Goal: Transaction & Acquisition: Purchase product/service

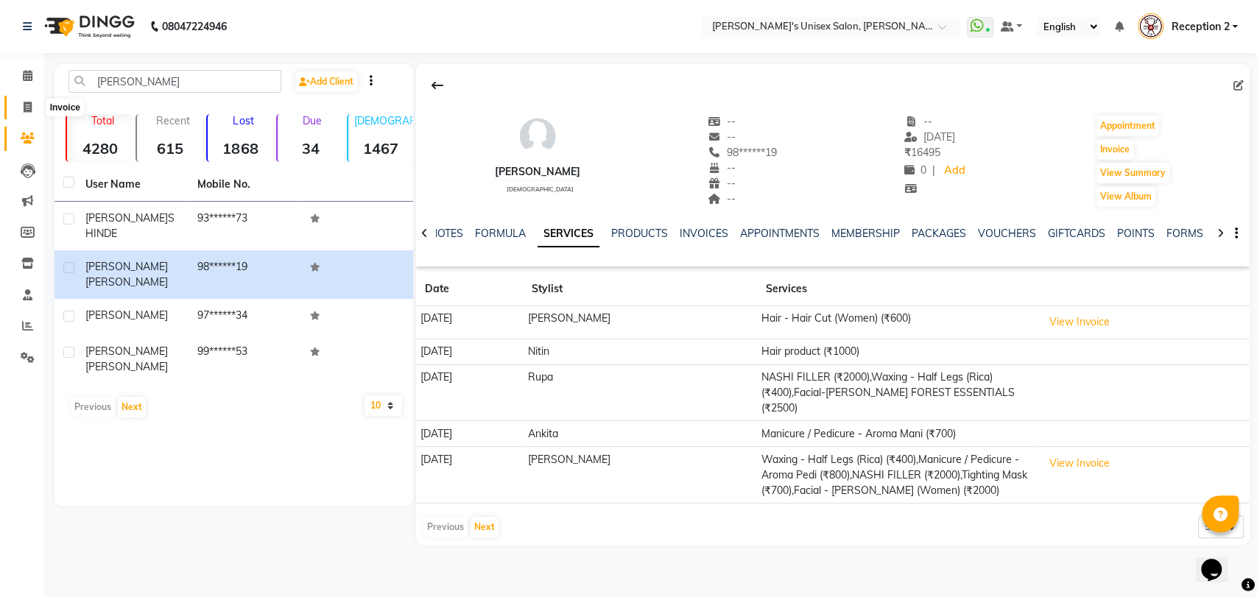
click at [29, 111] on icon at bounding box center [28, 107] width 8 height 11
select select "service"
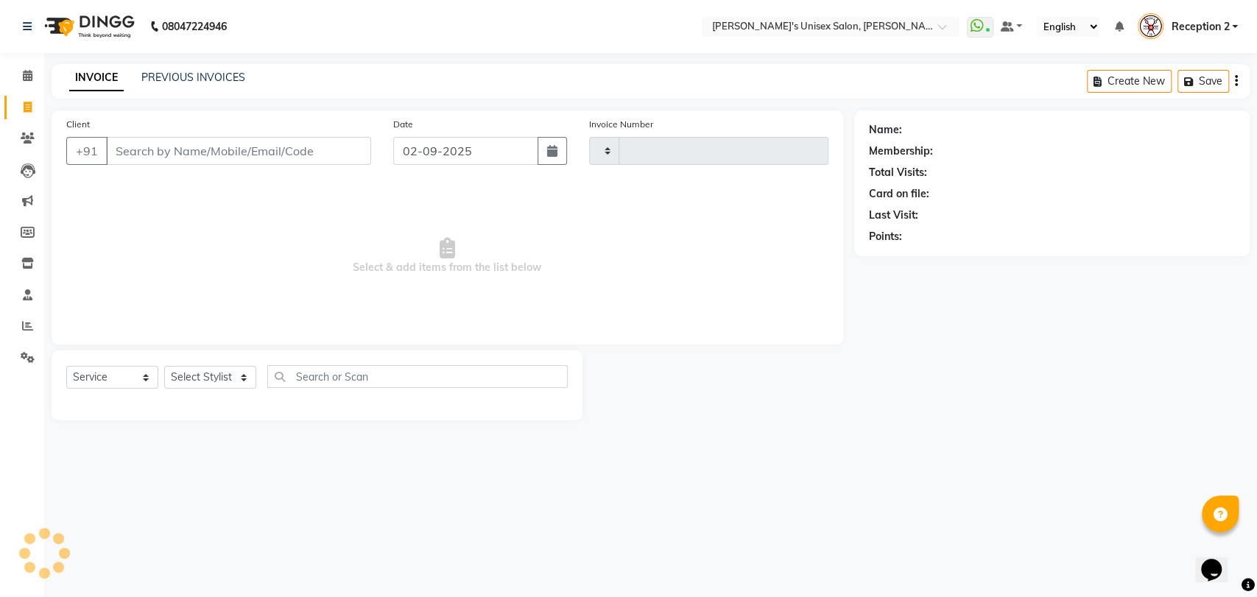
type input "2323"
select select "62"
click at [186, 80] on link "PREVIOUS INVOICES" at bounding box center [193, 77] width 104 height 13
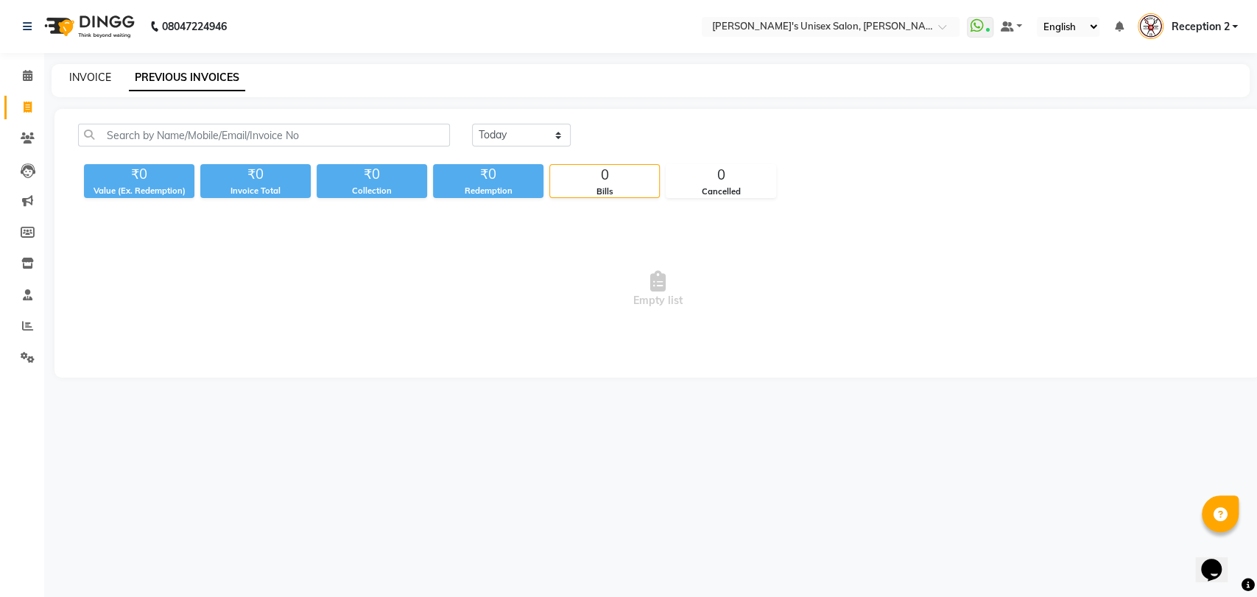
click at [83, 77] on link "INVOICE" at bounding box center [90, 77] width 42 height 13
select select "62"
select select "service"
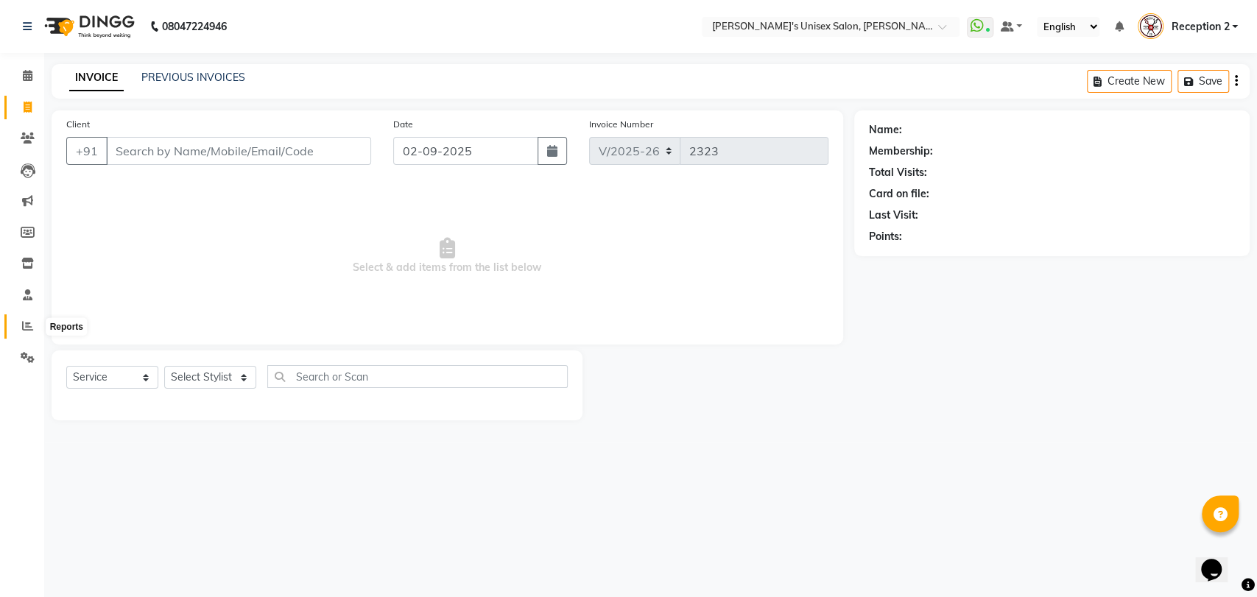
click at [32, 331] on icon at bounding box center [27, 325] width 11 height 11
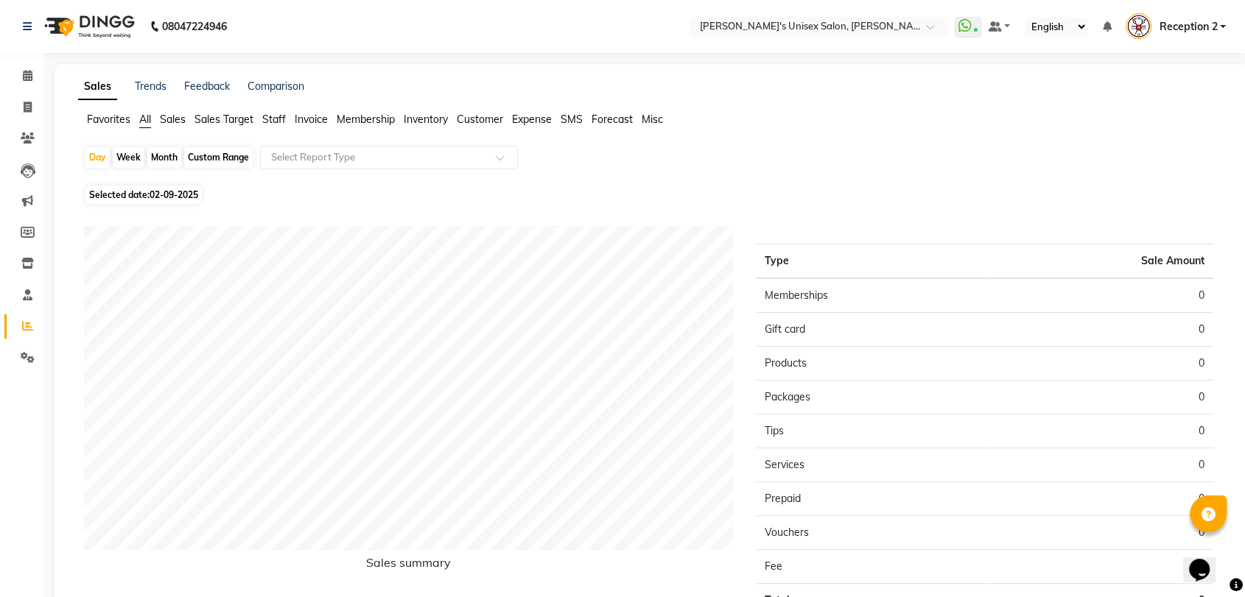
click at [170, 158] on div "Month" at bounding box center [164, 157] width 34 height 21
select select "9"
select select "2025"
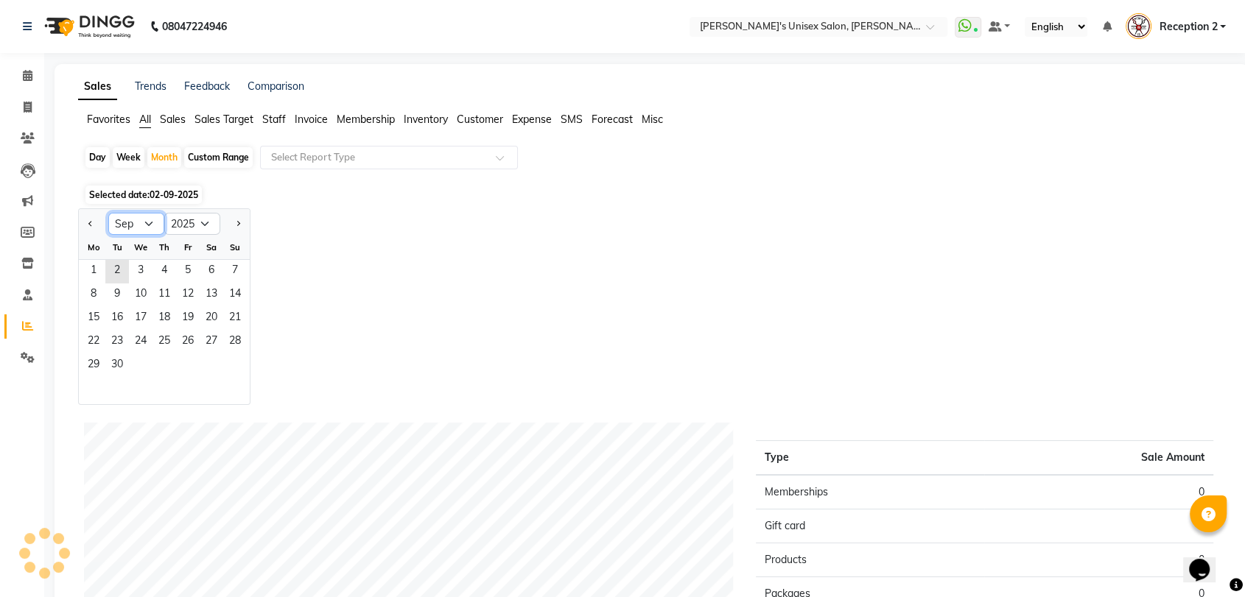
click at [151, 223] on select "Jan Feb Mar Apr May Jun [DATE] Aug Sep Oct Nov Dec" at bounding box center [136, 224] width 56 height 22
select select "8"
click at [108, 213] on select "Jan Feb Mar Apr May Jun [DATE] Aug Sep Oct Nov Dec" at bounding box center [136, 224] width 56 height 22
click at [234, 370] on span "31" at bounding box center [235, 366] width 24 height 24
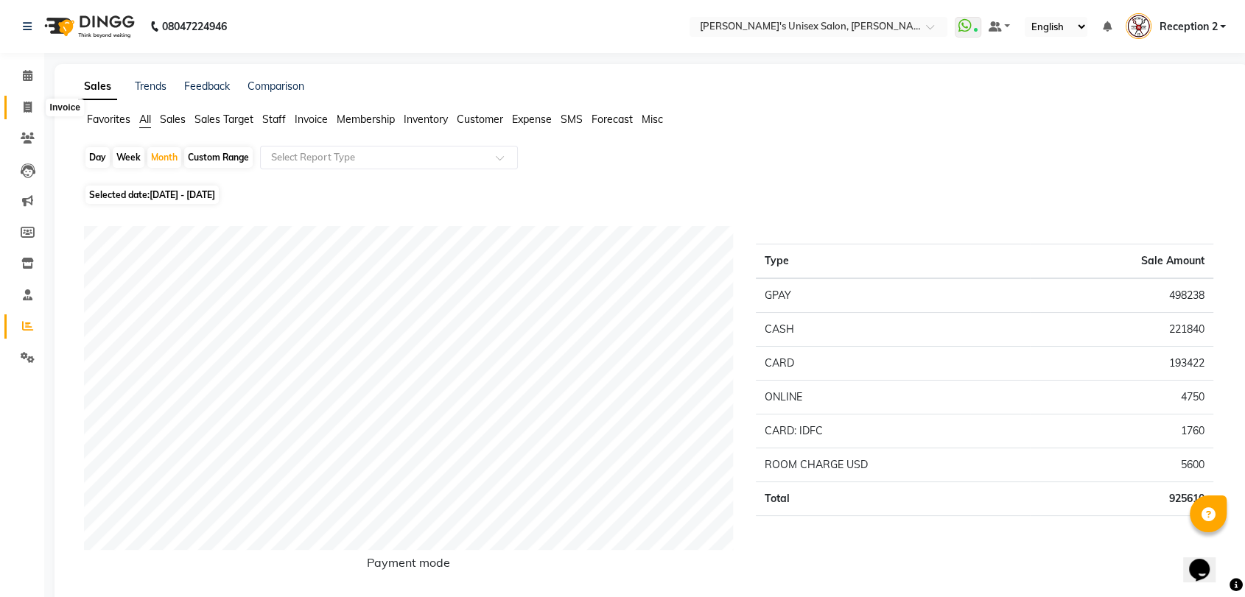
click at [29, 104] on icon at bounding box center [28, 107] width 8 height 11
select select "62"
select select "service"
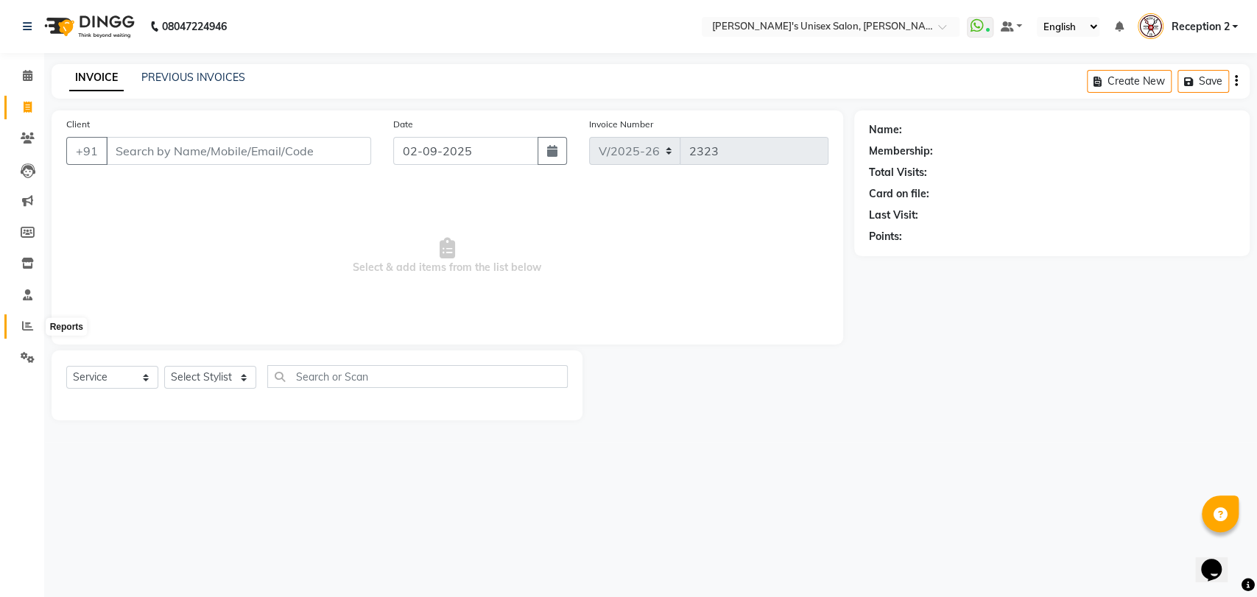
click at [32, 326] on icon at bounding box center [27, 325] width 11 height 11
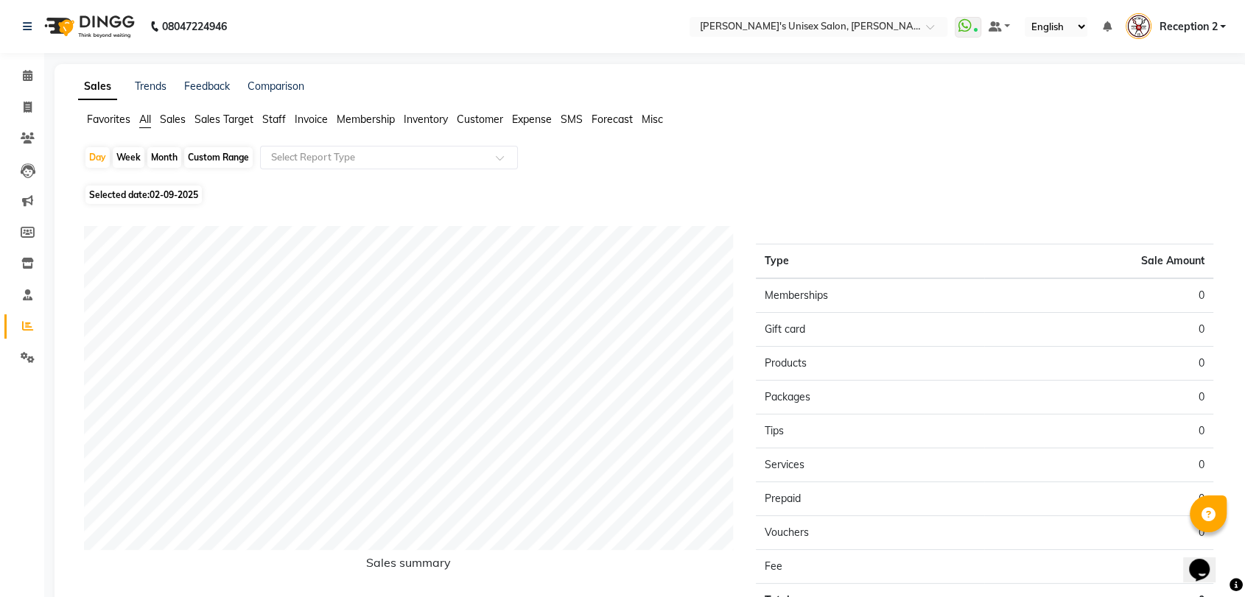
click at [320, 123] on span "Invoice" at bounding box center [311, 119] width 33 height 13
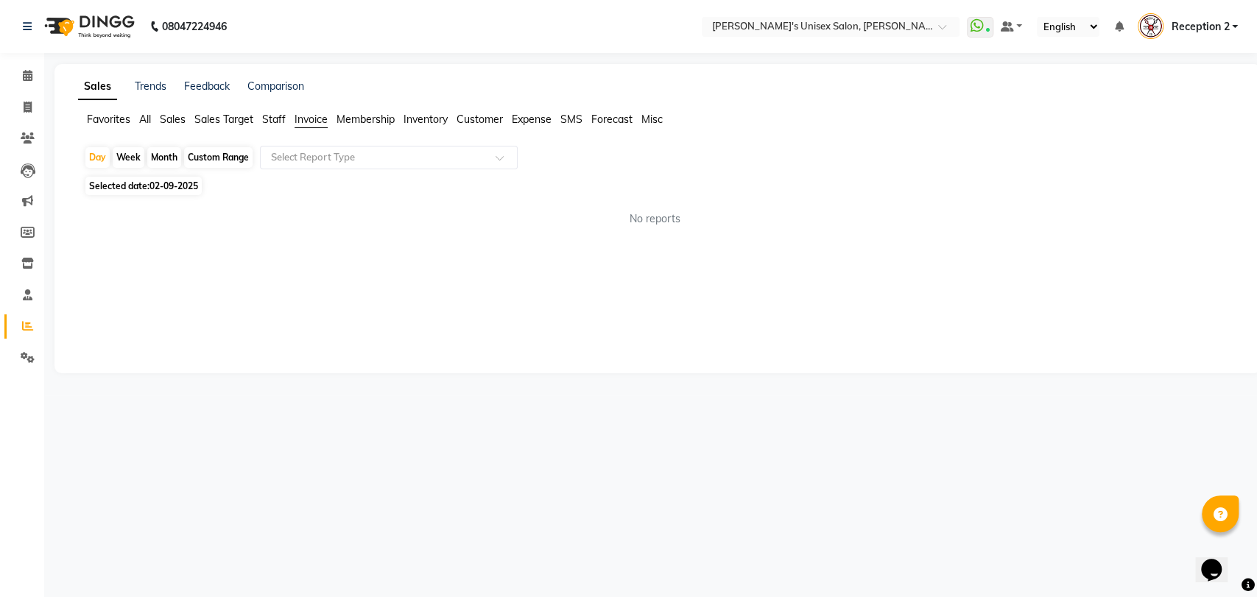
click at [440, 121] on span "Inventory" at bounding box center [426, 119] width 44 height 13
click at [483, 122] on span "Customer" at bounding box center [480, 119] width 46 height 13
click at [542, 123] on span "Expense" at bounding box center [532, 119] width 40 height 13
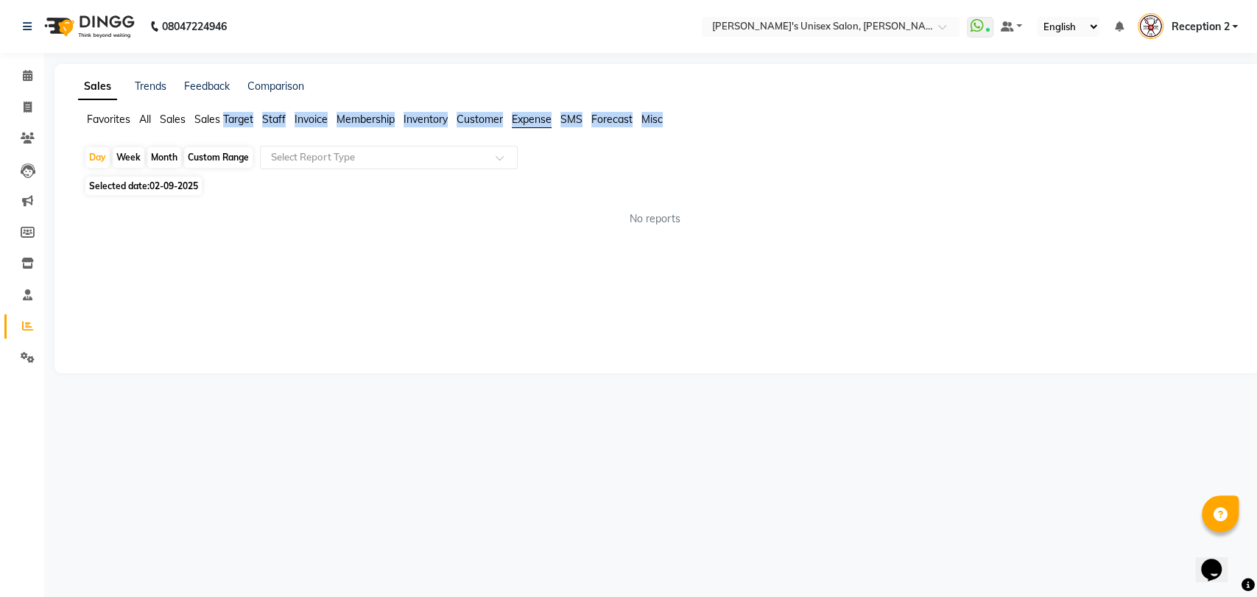
click at [542, 123] on span "Expense" at bounding box center [532, 119] width 40 height 13
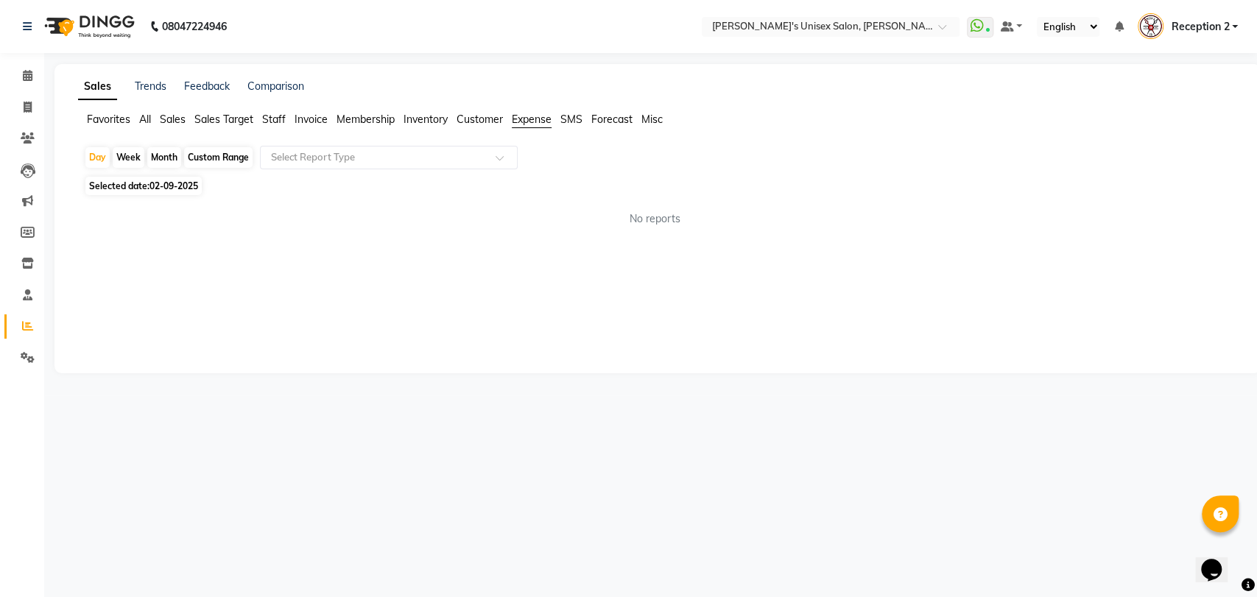
click at [543, 181] on div "Selected date: [DATE]" at bounding box center [661, 185] width 1154 height 15
click at [536, 119] on span "Expense" at bounding box center [532, 119] width 40 height 13
click at [539, 124] on span "Expense" at bounding box center [532, 119] width 40 height 13
click at [578, 118] on span "SMS" at bounding box center [572, 119] width 22 height 13
click at [162, 87] on link "Trends" at bounding box center [151, 86] width 32 height 13
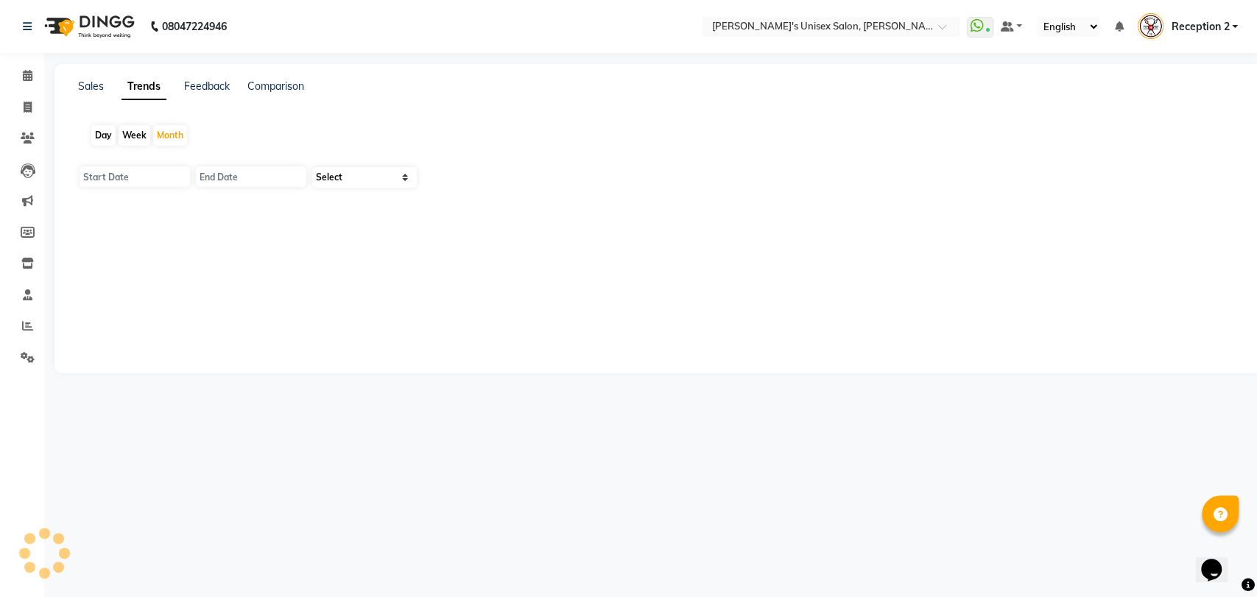
type input "[DATE]"
select select "by_client"
click at [89, 83] on link "Sales" at bounding box center [91, 86] width 26 height 13
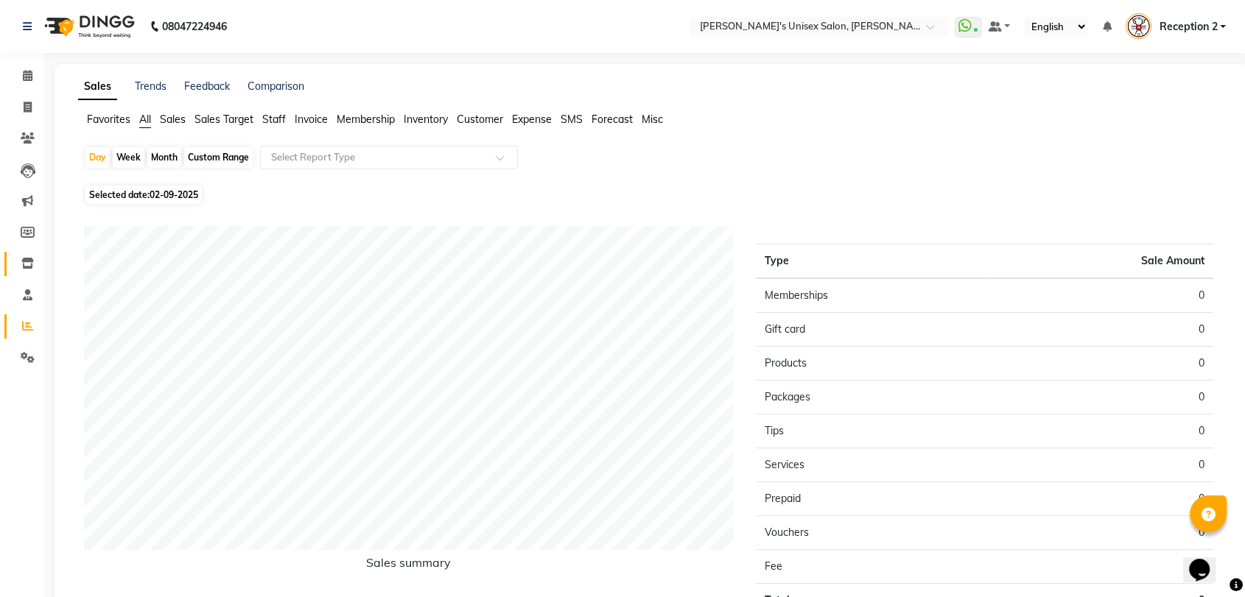
click at [29, 265] on icon at bounding box center [27, 263] width 13 height 11
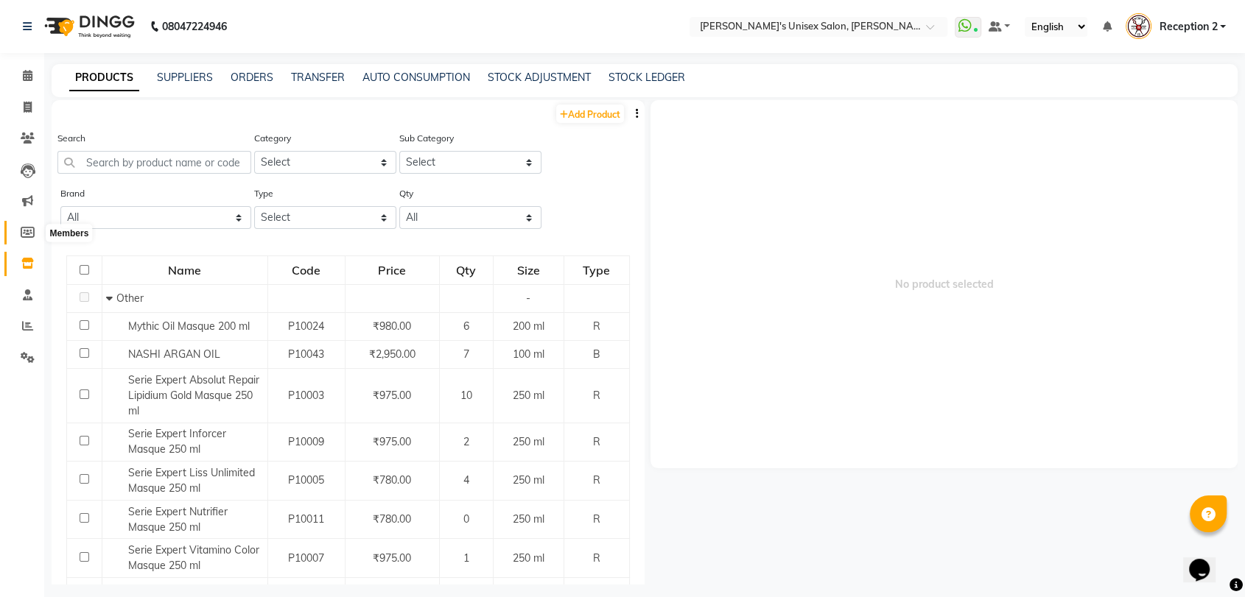
click at [27, 228] on icon at bounding box center [28, 232] width 14 height 11
select select
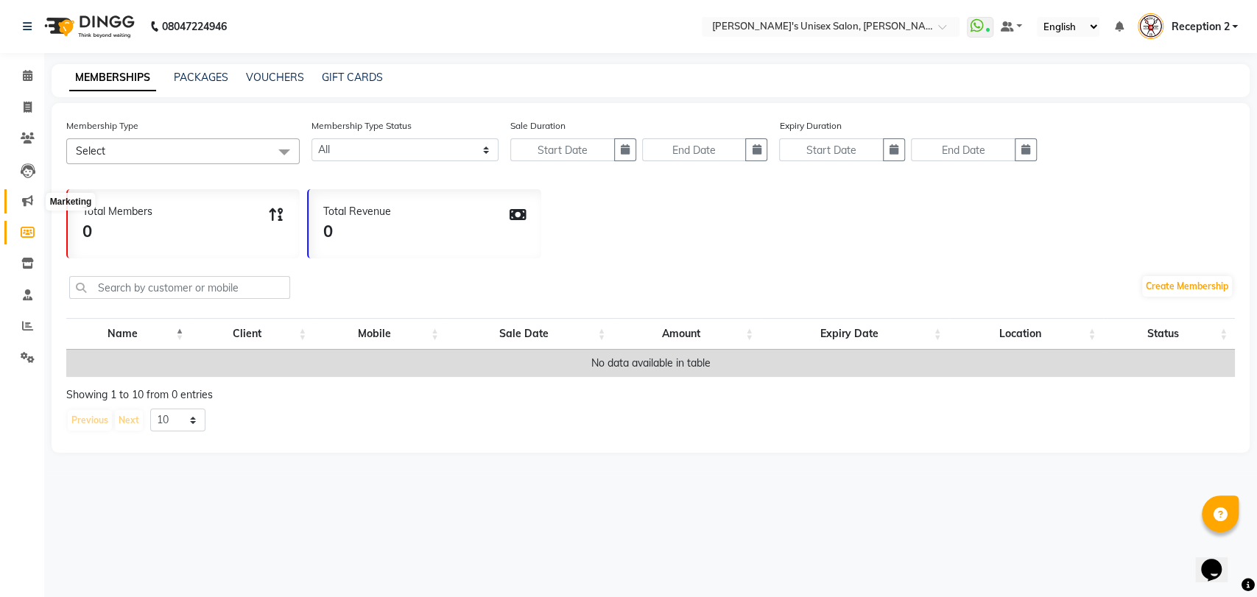
click at [30, 199] on icon at bounding box center [27, 200] width 11 height 11
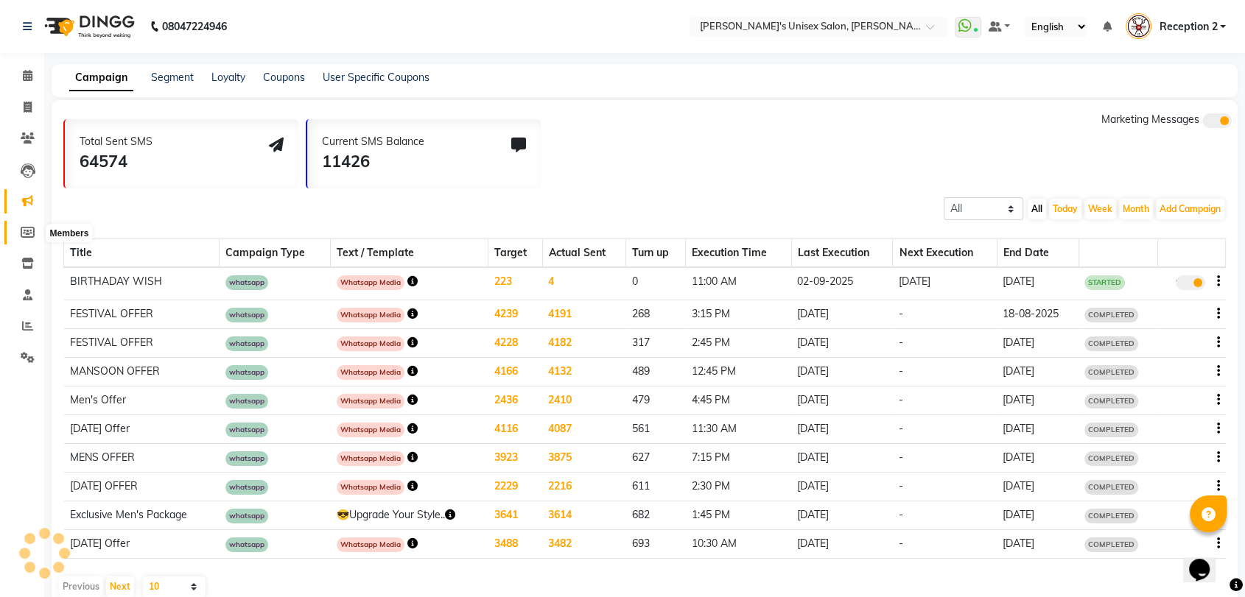
click at [29, 232] on icon at bounding box center [28, 232] width 14 height 11
select select
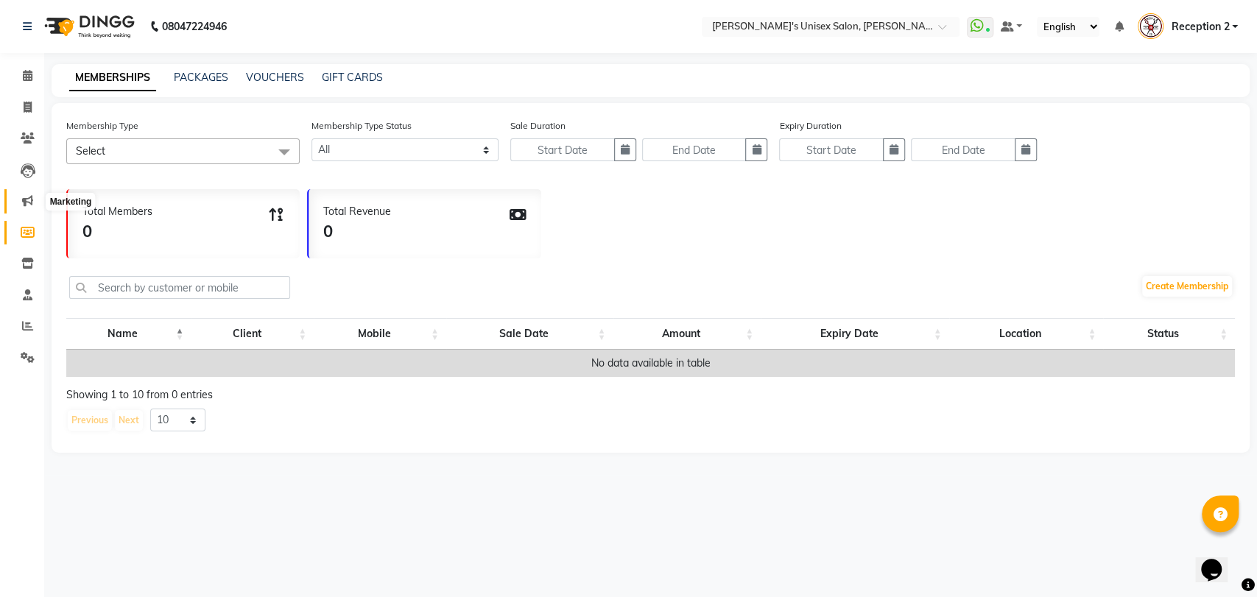
click at [24, 206] on icon at bounding box center [27, 200] width 11 height 11
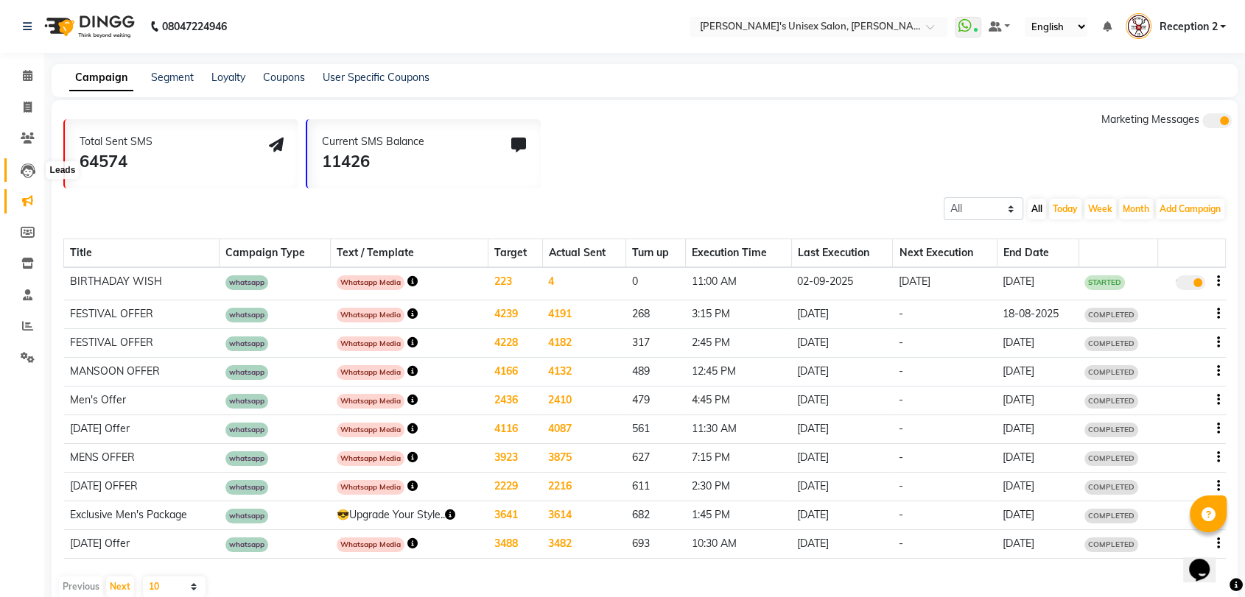
click at [34, 175] on icon at bounding box center [28, 171] width 15 height 15
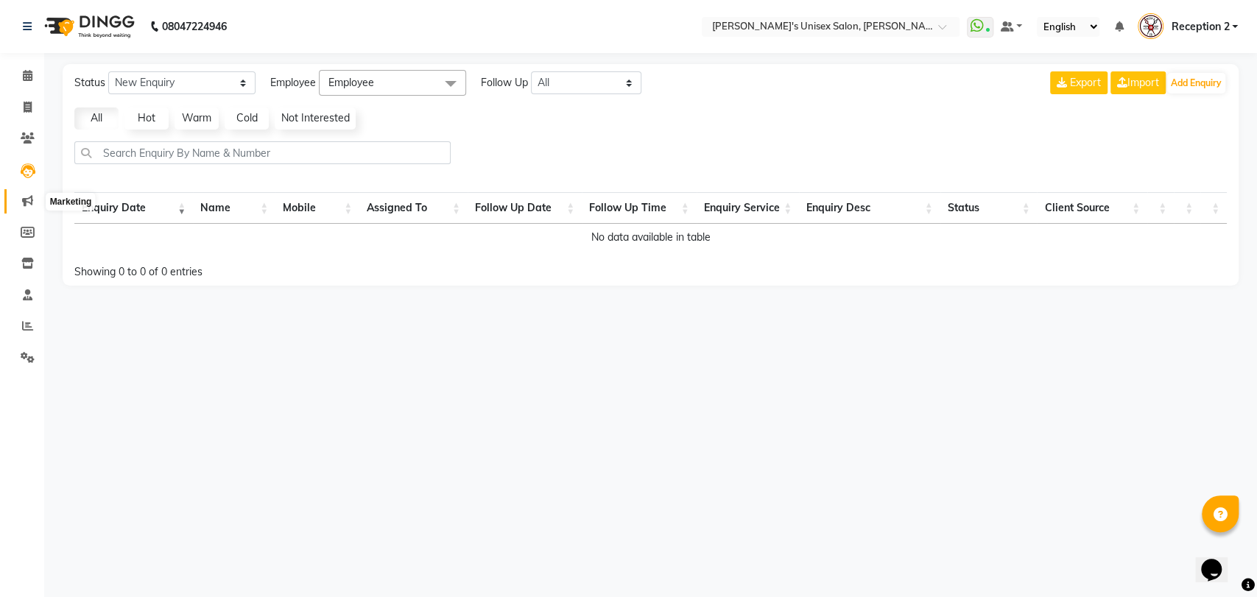
click at [29, 194] on span at bounding box center [28, 201] width 26 height 17
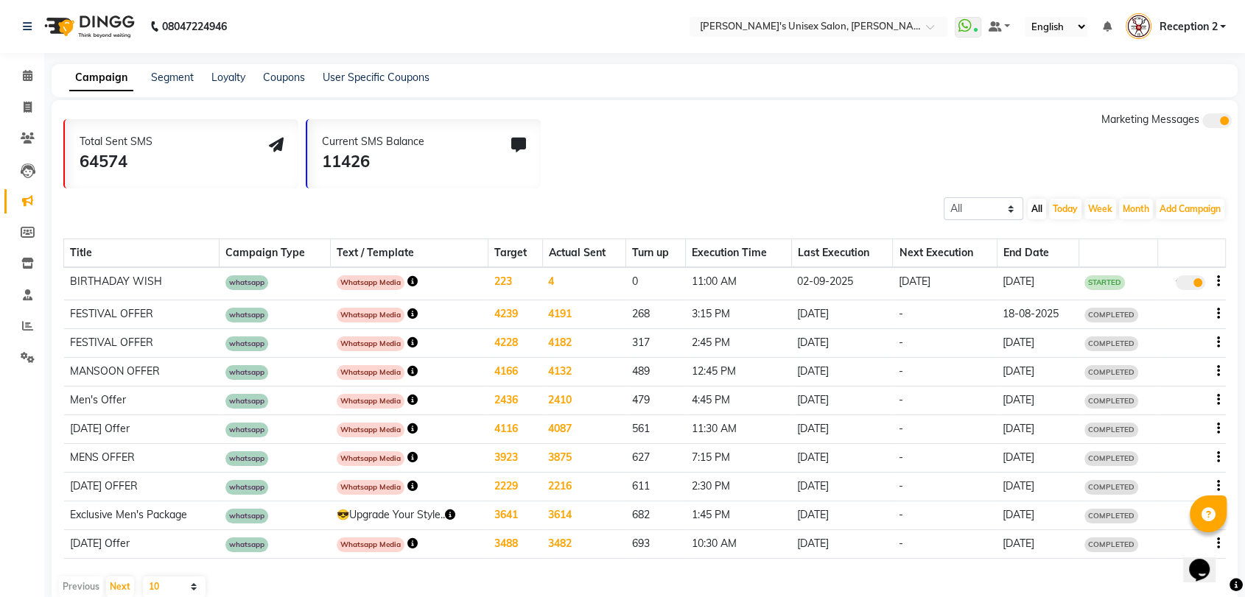
click at [229, 84] on div "Loyalty" at bounding box center [228, 77] width 34 height 15
click at [231, 77] on link "Loyalty" at bounding box center [228, 77] width 34 height 13
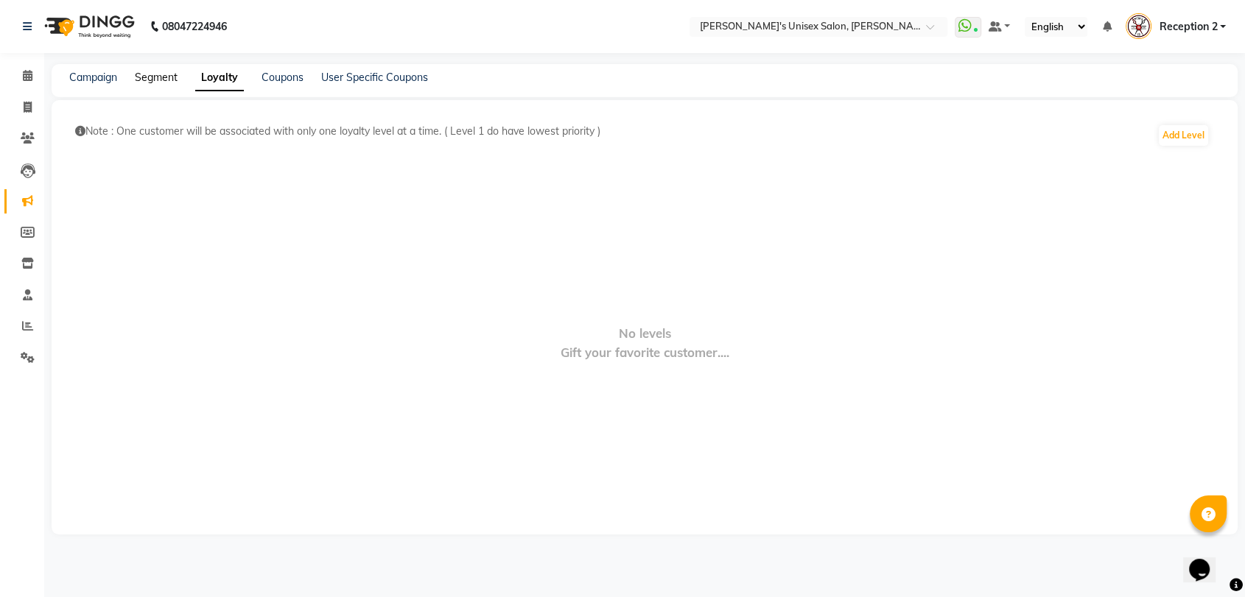
click at [166, 77] on link "Segment" at bounding box center [156, 77] width 43 height 13
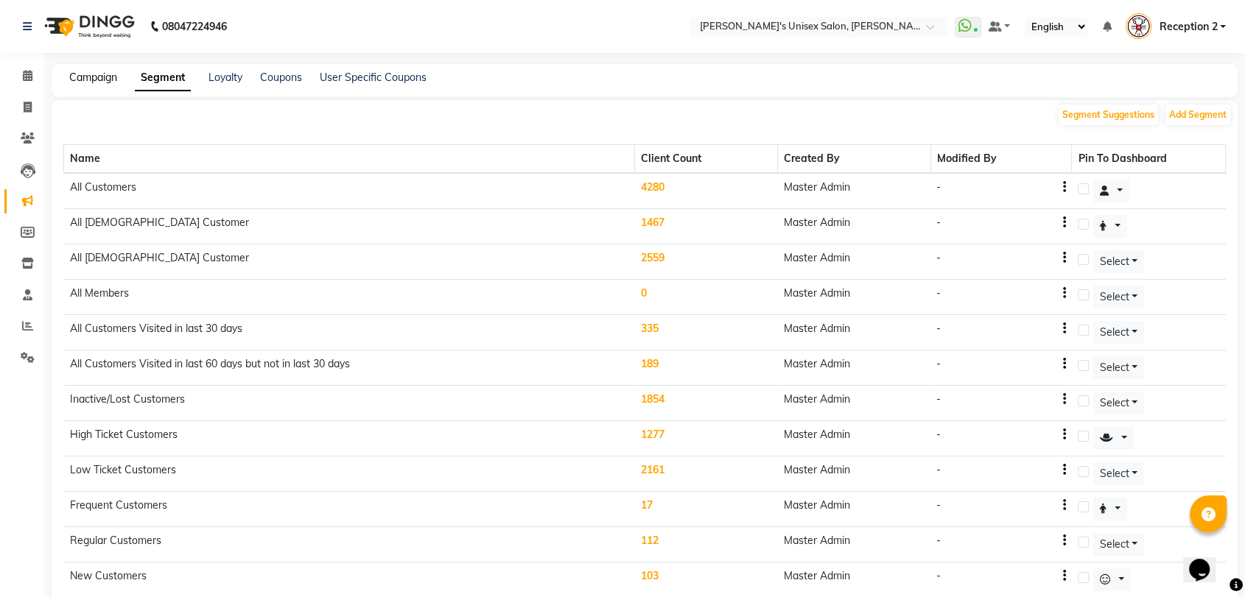
click at [83, 81] on link "Campaign" at bounding box center [93, 77] width 48 height 13
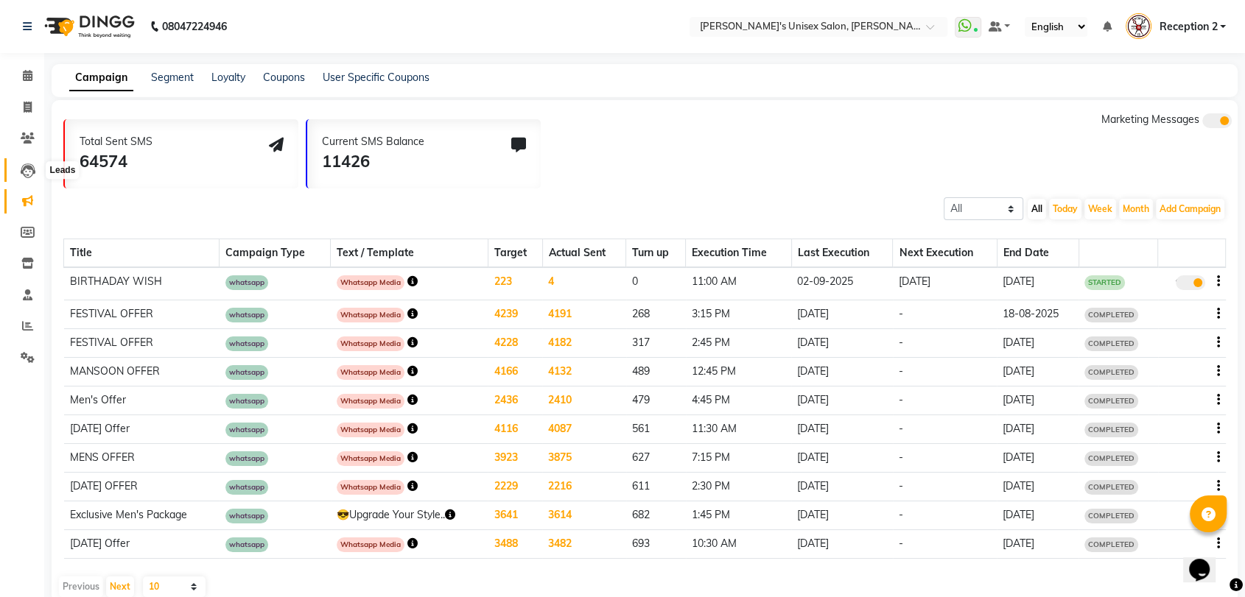
click at [29, 166] on icon at bounding box center [28, 171] width 15 height 15
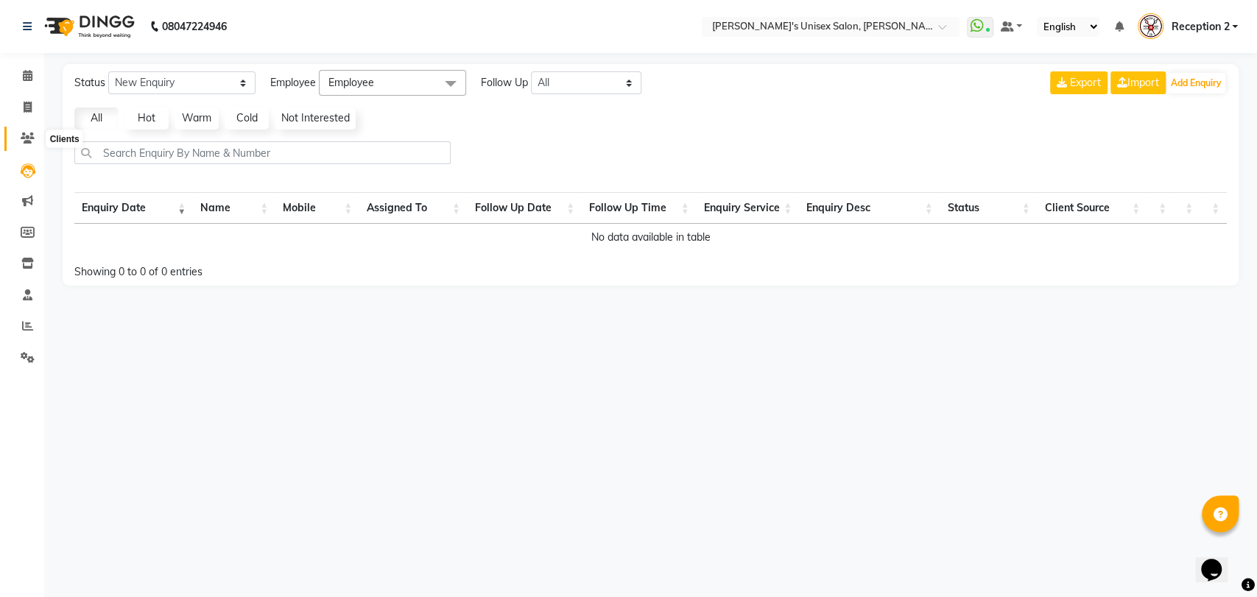
click at [29, 144] on icon at bounding box center [28, 138] width 14 height 11
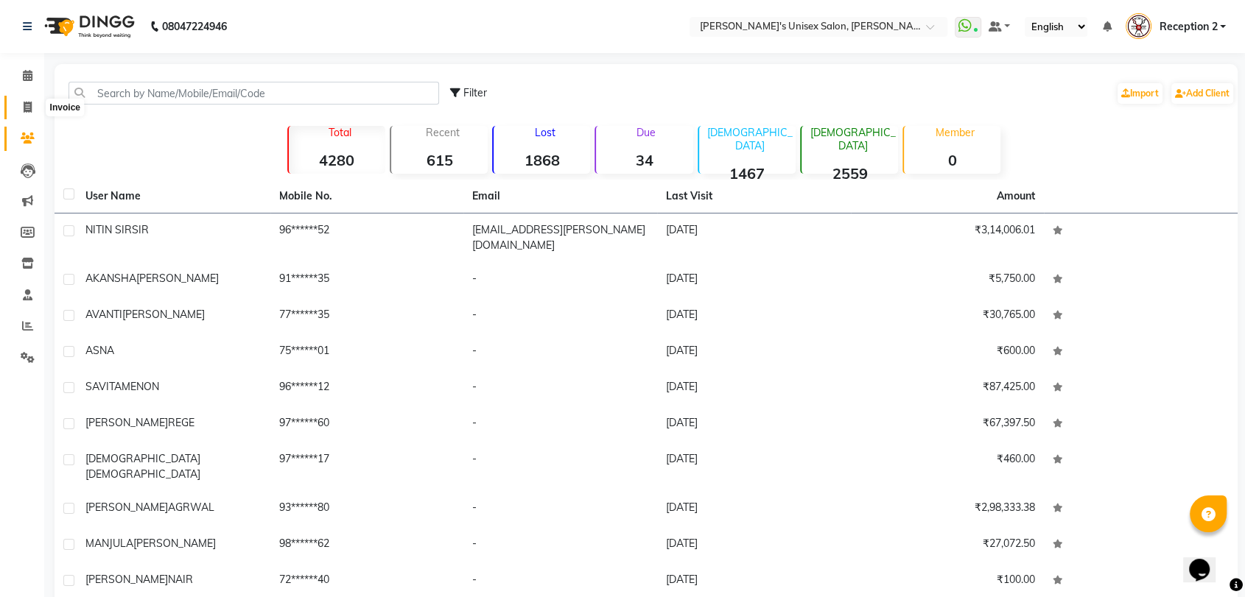
click at [29, 112] on icon at bounding box center [28, 107] width 8 height 11
select select "62"
select select "service"
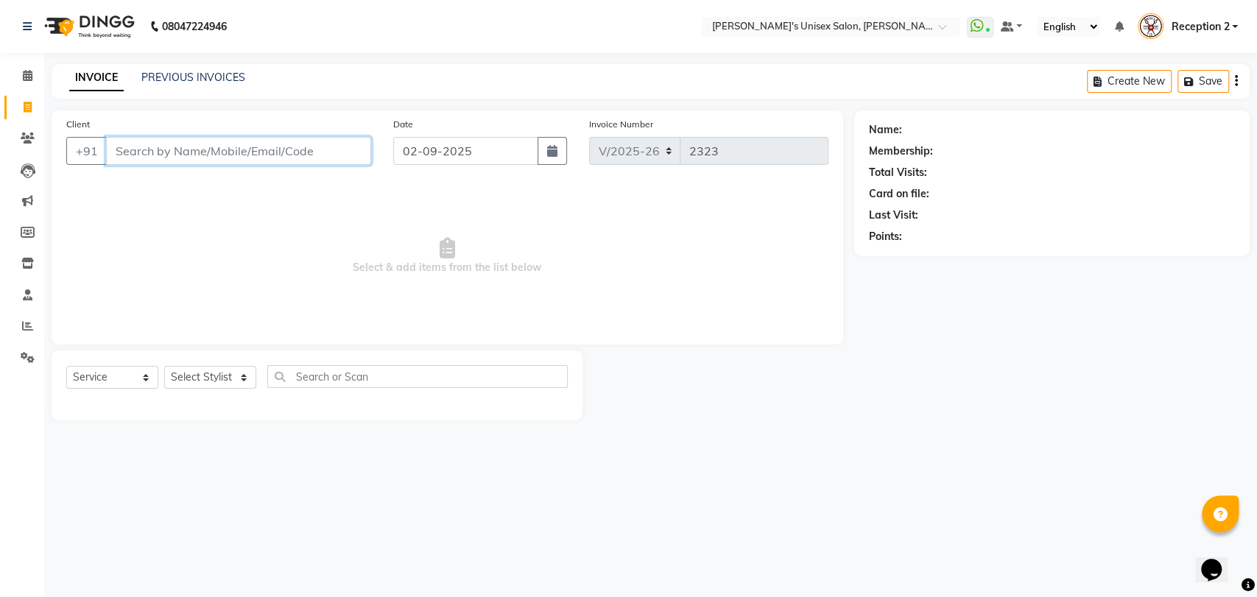
click at [161, 150] on input "Client" at bounding box center [238, 151] width 265 height 28
type input "M"
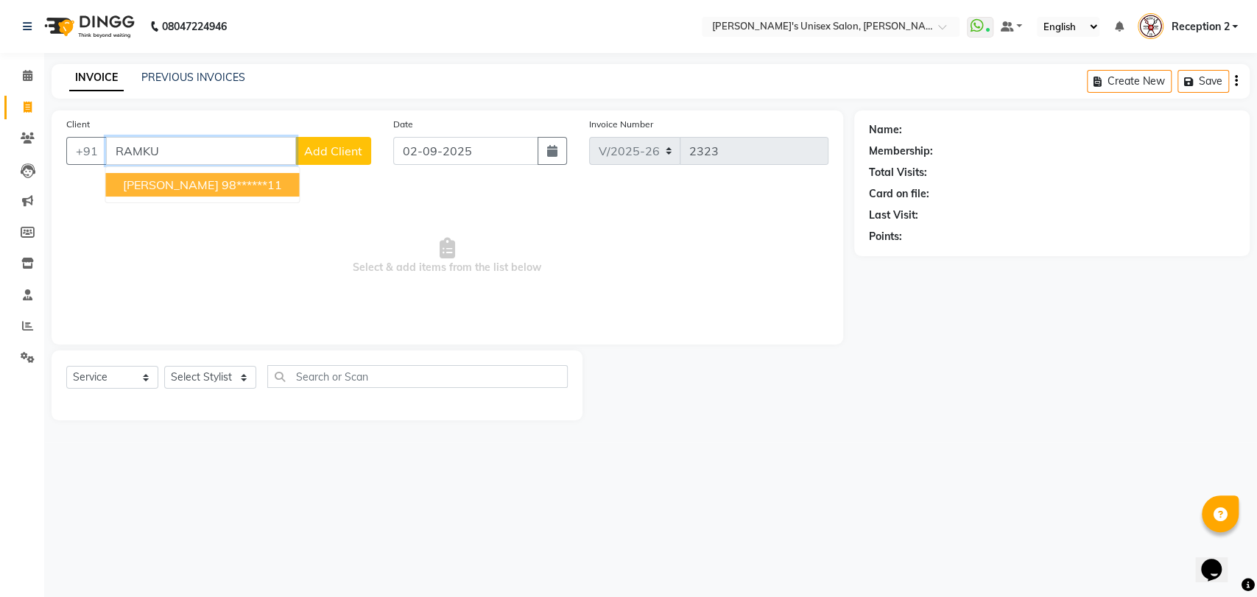
click at [165, 183] on span "[PERSON_NAME]" at bounding box center [170, 185] width 95 height 15
type input "98******11"
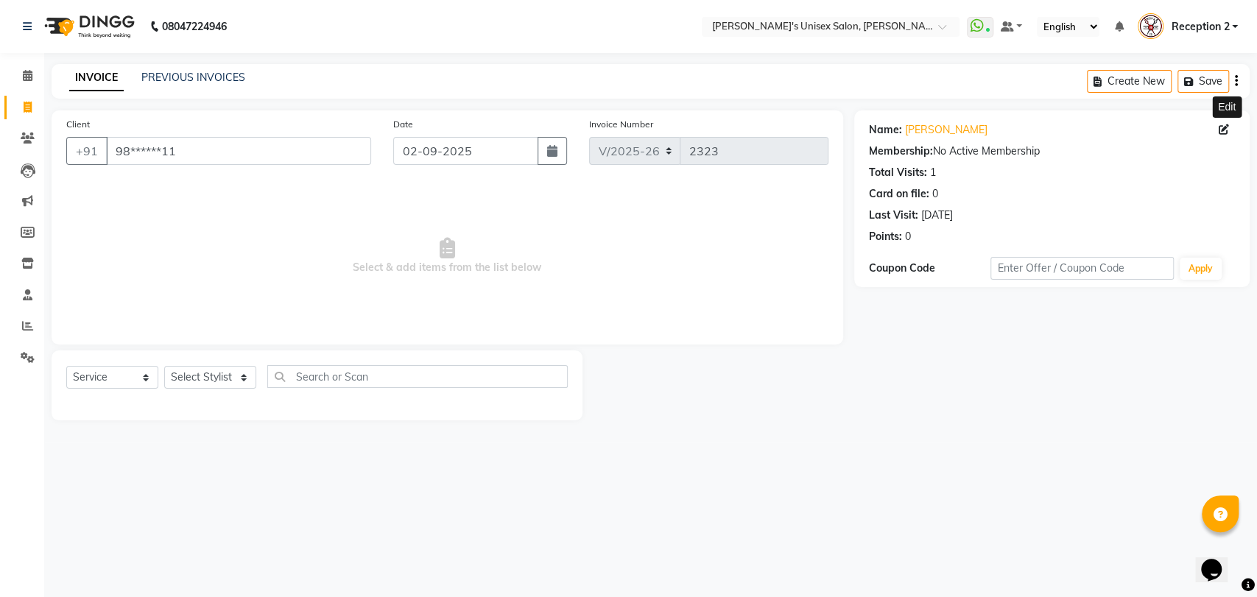
click at [1226, 130] on icon at bounding box center [1224, 129] width 10 height 10
select select "22"
select select "[DEMOGRAPHIC_DATA]"
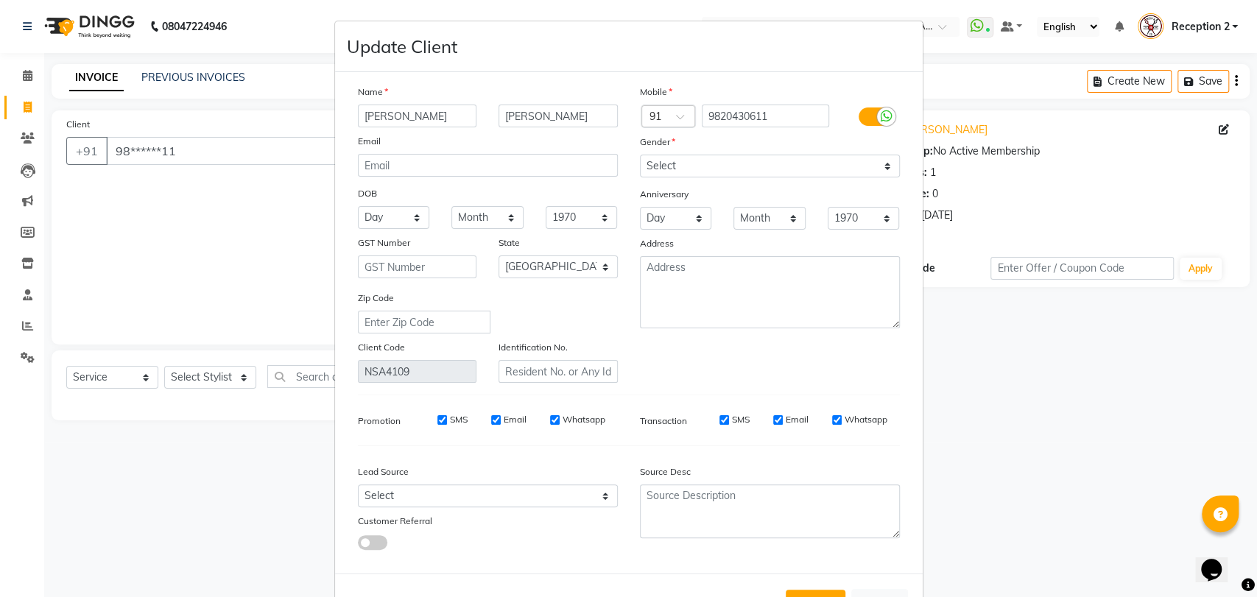
click at [347, 269] on div at bounding box center [417, 267] width 141 height 23
click at [766, 114] on input "9820430611" at bounding box center [765, 116] width 127 height 23
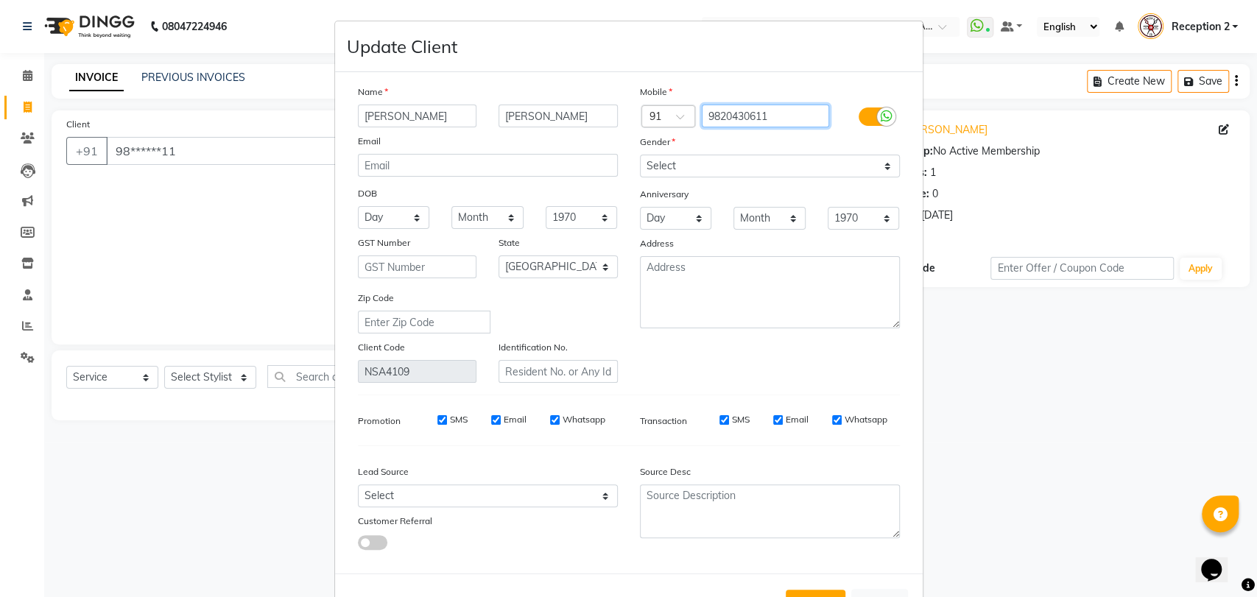
click at [770, 115] on input "9820430611" at bounding box center [765, 116] width 127 height 23
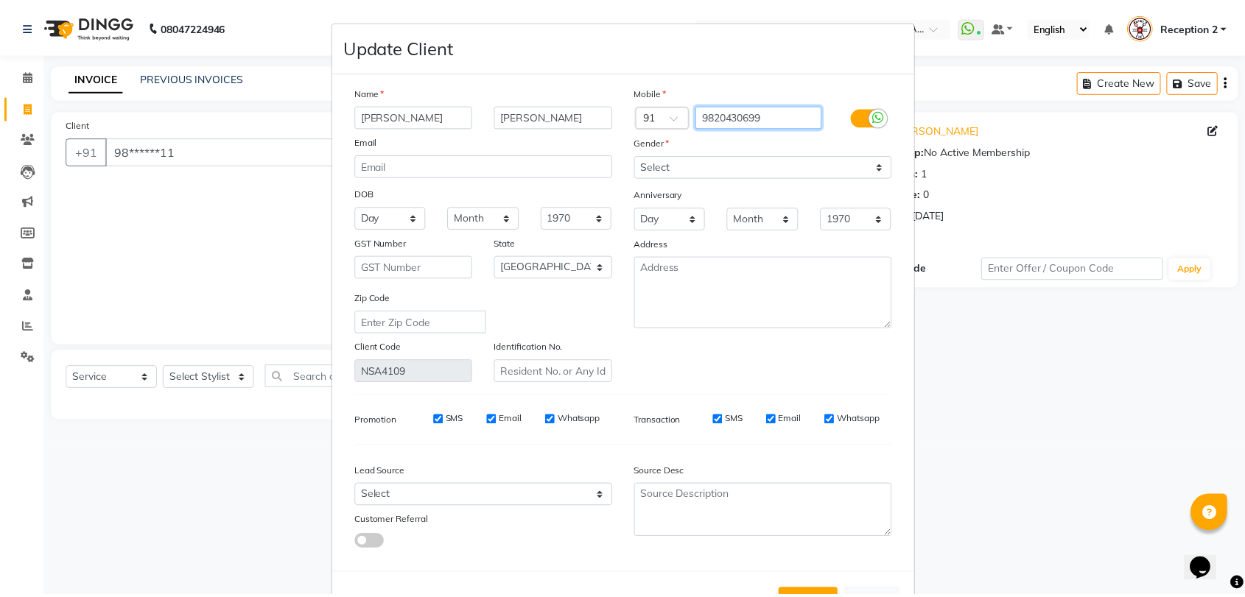
scroll to position [53, 0]
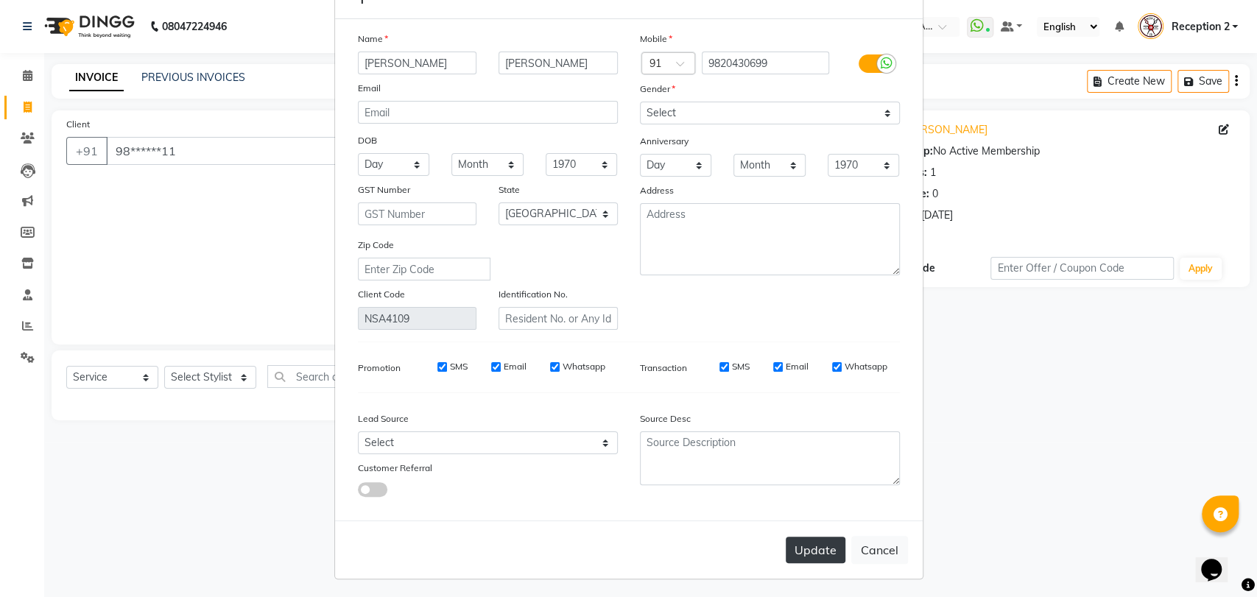
click at [821, 550] on button "Update" at bounding box center [816, 550] width 60 height 27
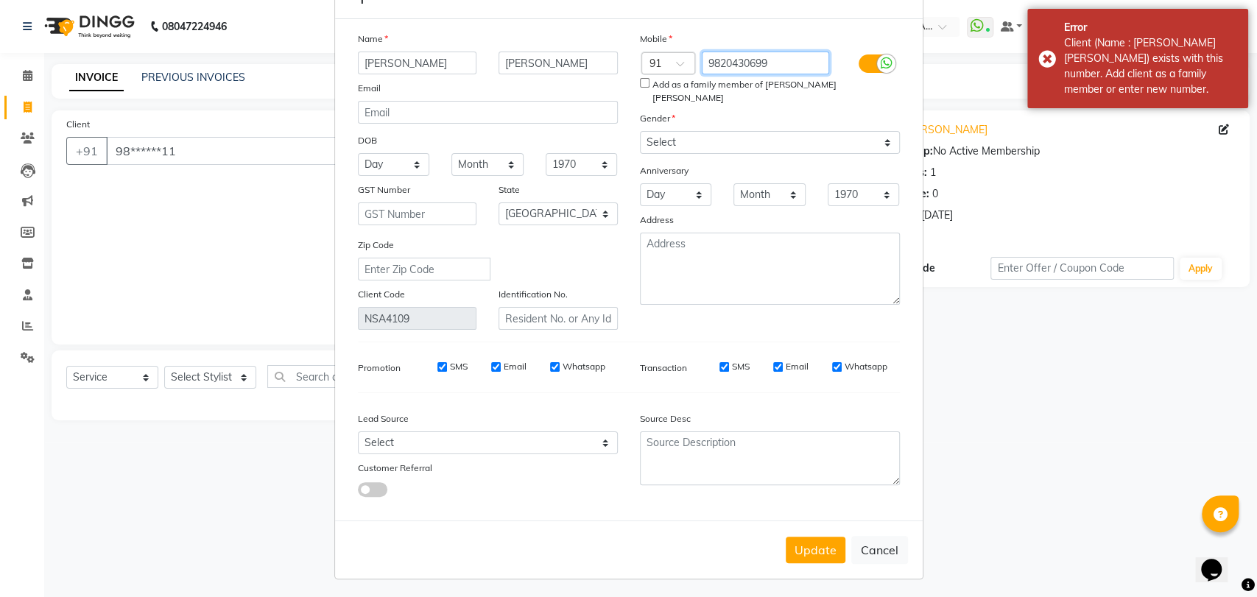
click at [777, 63] on input "9820430699" at bounding box center [765, 63] width 127 height 23
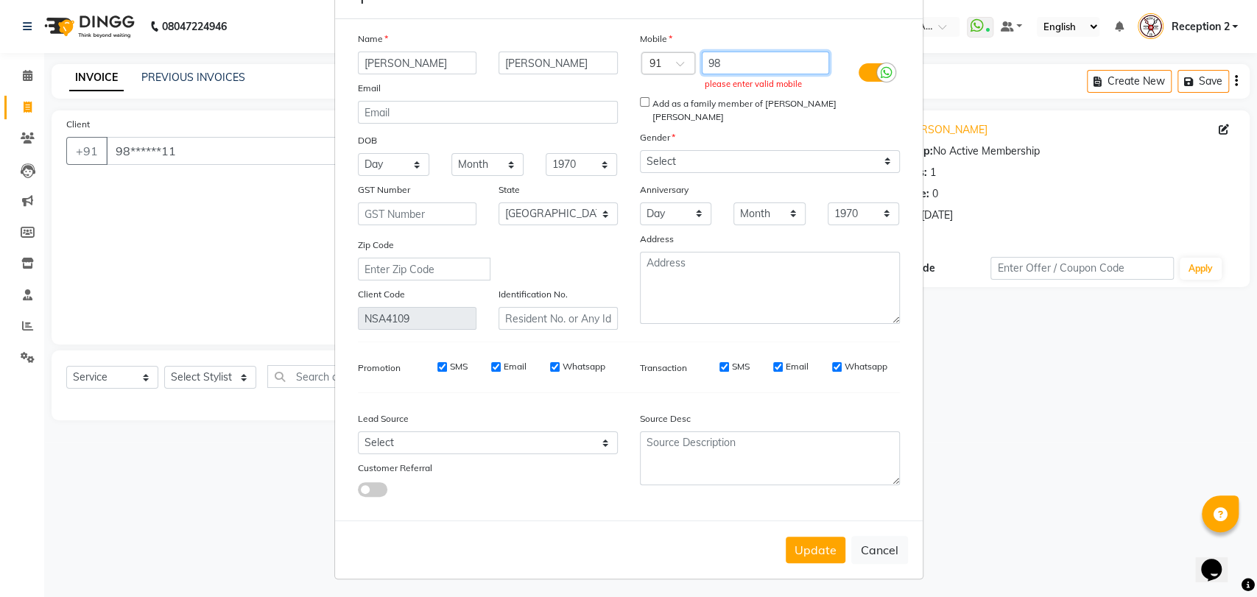
type input "9"
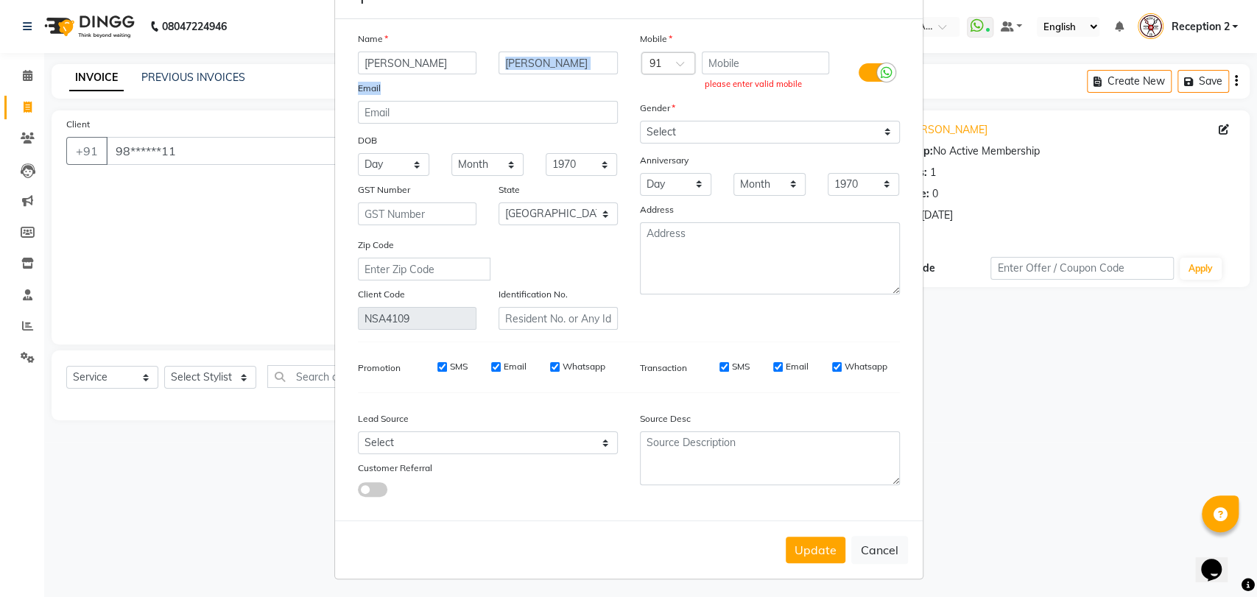
drag, startPoint x: 596, startPoint y: 78, endPoint x: 583, endPoint y: 65, distance: 18.2
click at [583, 65] on div "Name [PERSON_NAME] Email DOB Day 01 02 03 04 05 06 07 08 09 10 11 12 13 14 15 1…" at bounding box center [488, 180] width 282 height 299
click at [575, 57] on input "[PERSON_NAME]" at bounding box center [558, 63] width 119 height 23
type input "R"
click at [415, 66] on input "[PERSON_NAME]" at bounding box center [417, 63] width 119 height 23
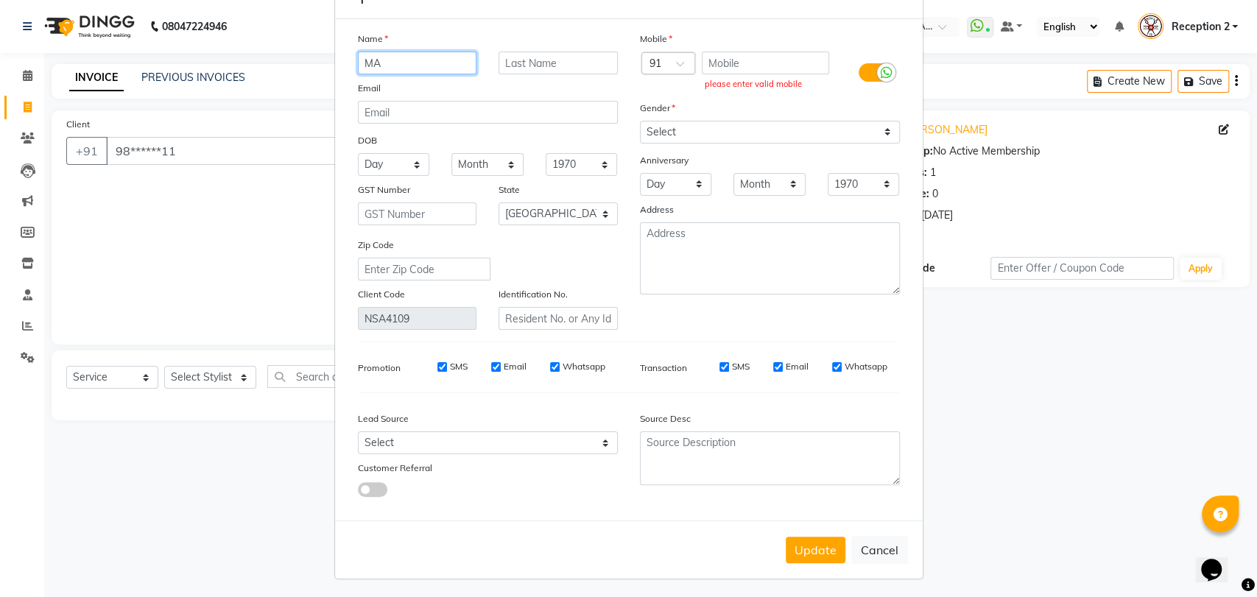
type input "M"
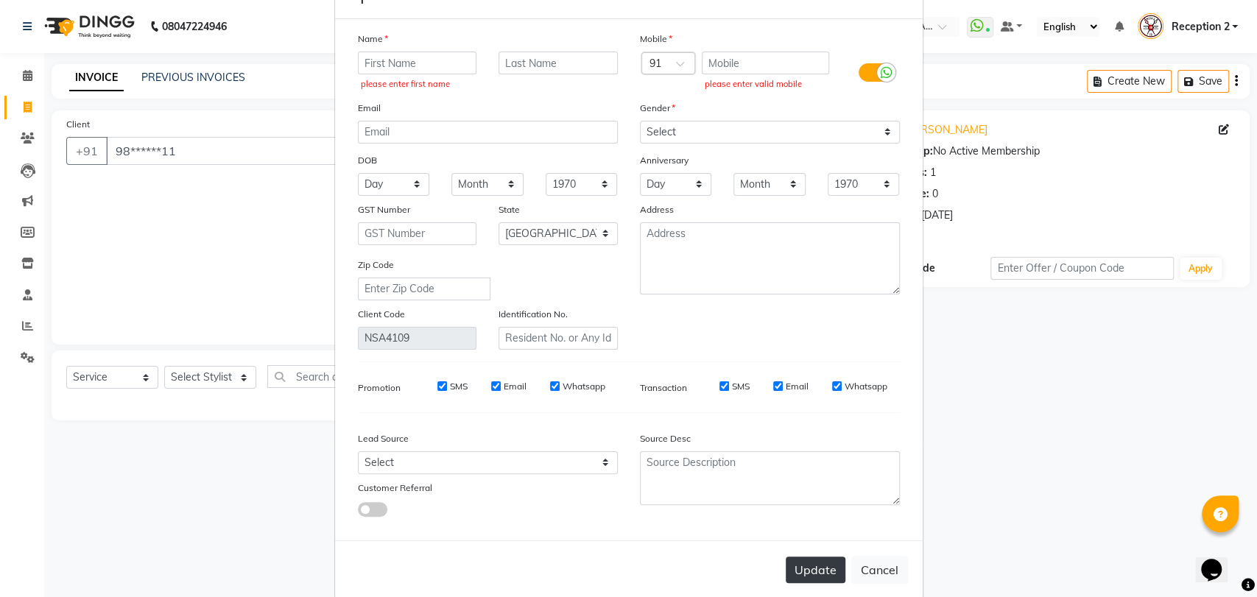
click at [813, 563] on button "Update" at bounding box center [816, 570] width 60 height 27
click at [815, 566] on button "Update" at bounding box center [816, 570] width 60 height 27
click at [966, 482] on ngb-modal-window "Update Client Name please enter first name Email DOB Day 01 02 03 04 05 06 07 0…" at bounding box center [628, 298] width 1257 height 597
click at [871, 572] on button "Cancel" at bounding box center [880, 570] width 57 height 28
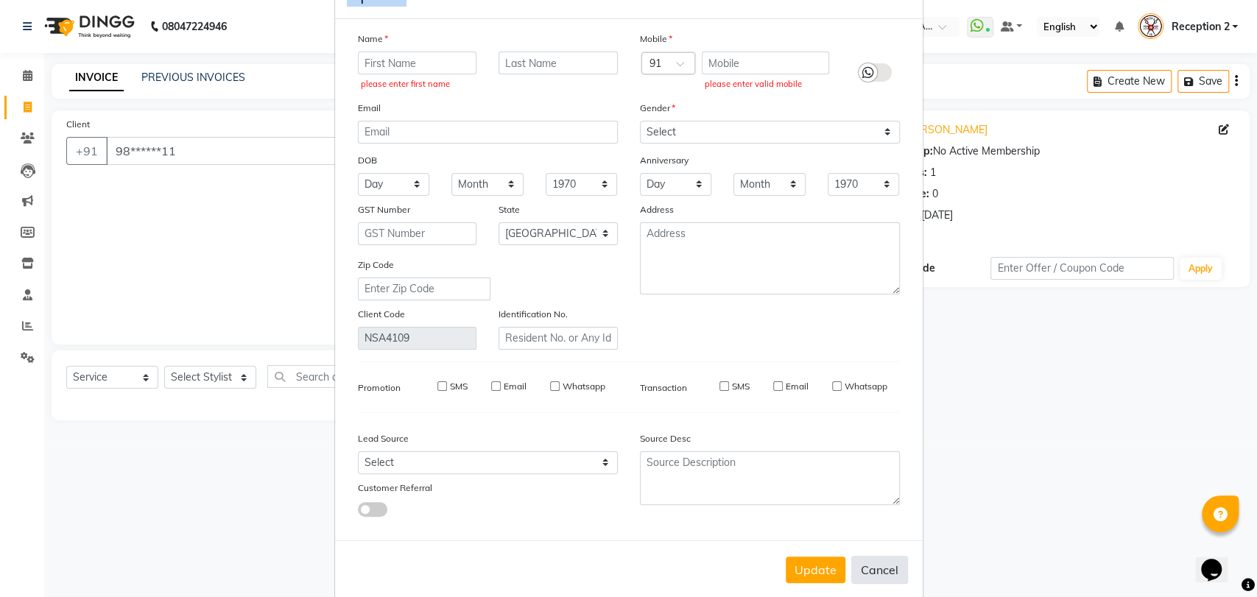
select select
select select "null"
select select
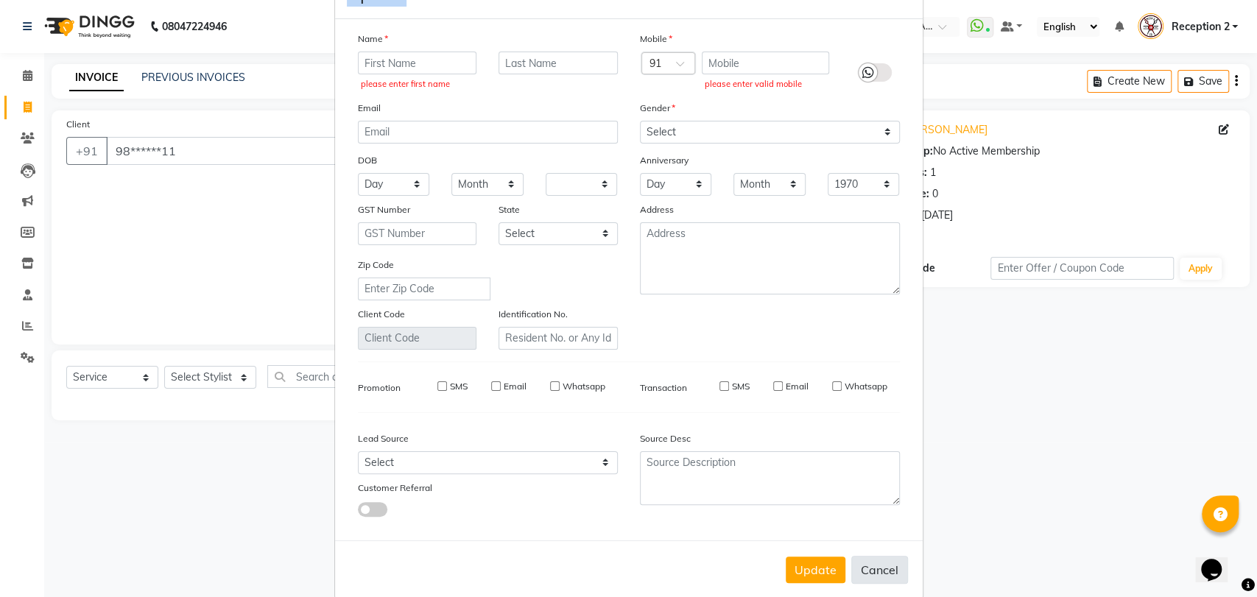
select select
checkbox input "false"
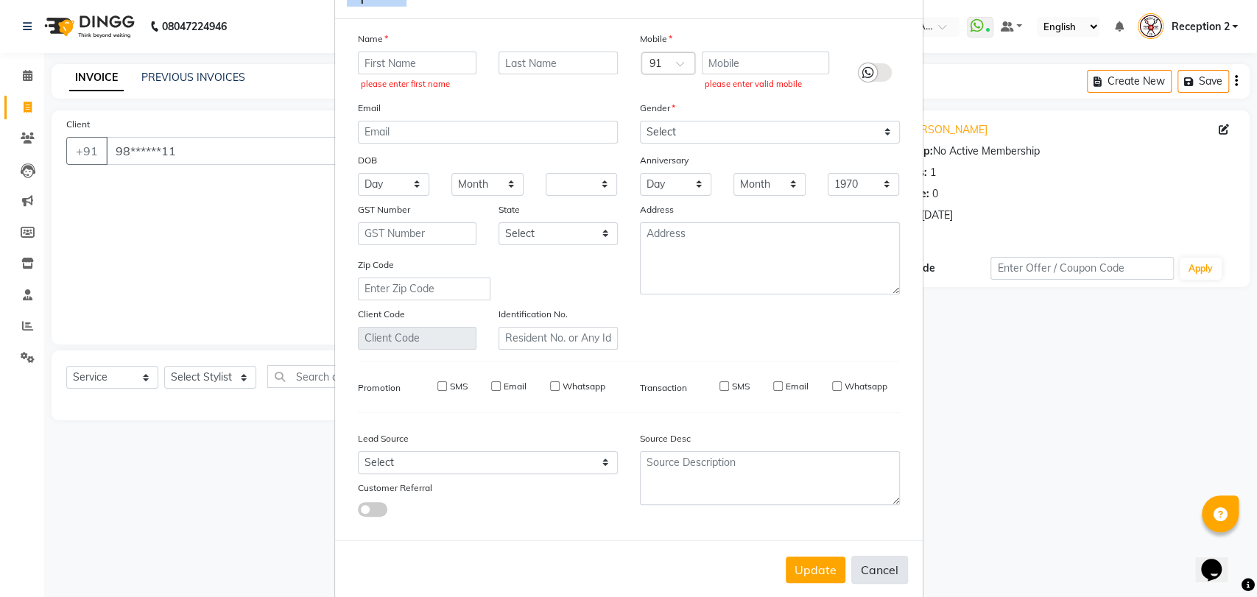
checkbox input "false"
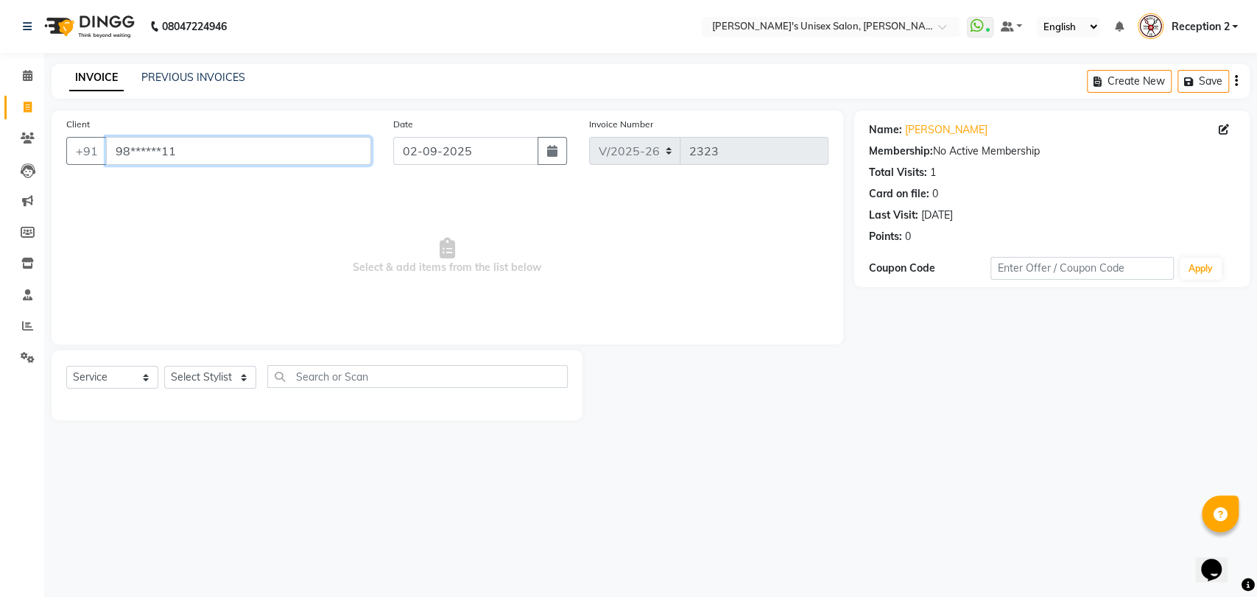
click at [324, 144] on input "98******11" at bounding box center [238, 151] width 265 height 28
click at [316, 153] on input "98******99" at bounding box center [238, 151] width 265 height 28
type input "9"
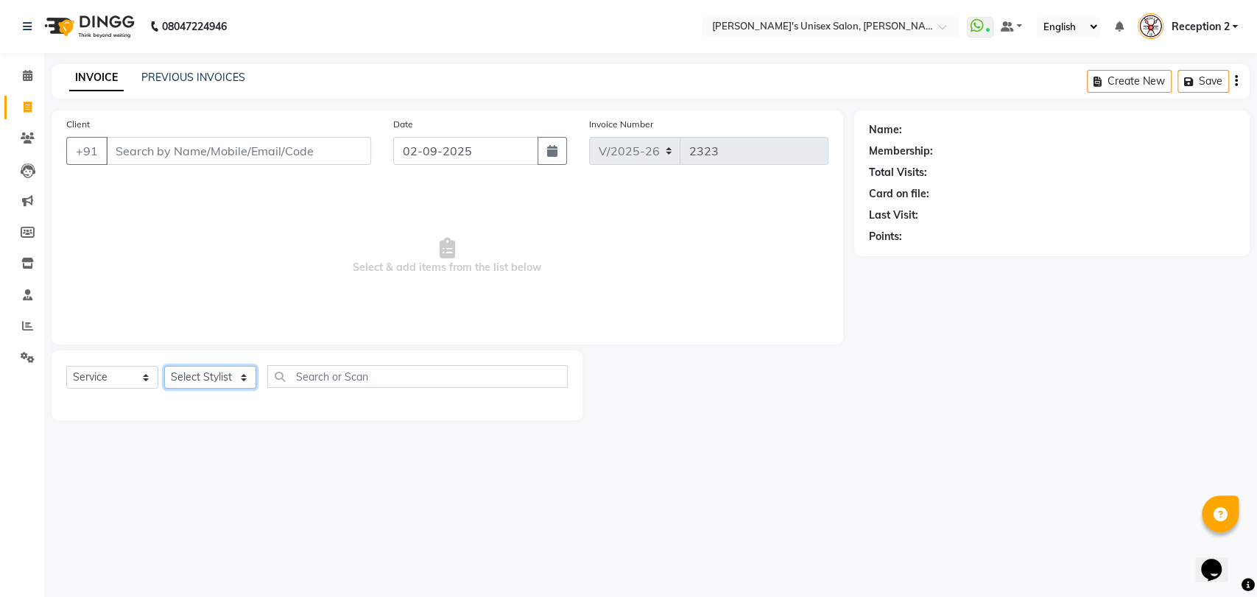
click at [206, 376] on select "Select Stylist [PERSON_NAME] [PERSON_NAME] DEEPA [PERSON_NAME] NEHA Nitin [PERS…" at bounding box center [210, 377] width 92 height 23
select select "2429"
click at [164, 366] on select "Select Stylist [PERSON_NAME] [PERSON_NAME] DEEPA [PERSON_NAME] NEHA Nitin [PERS…" at bounding box center [210, 377] width 92 height 23
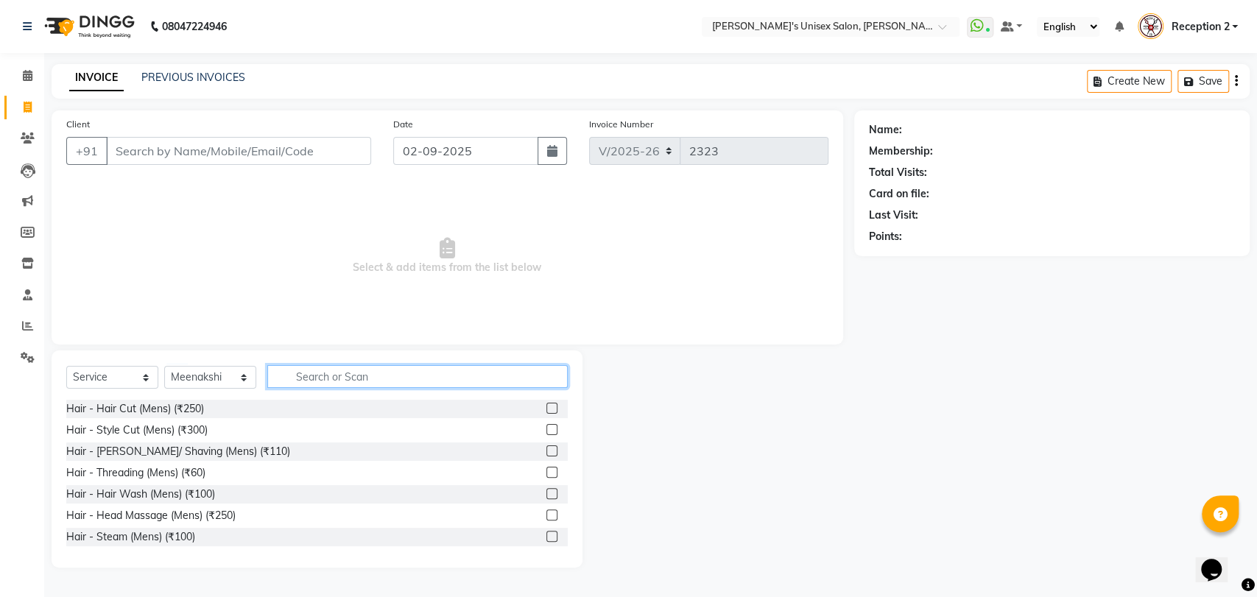
click at [323, 373] on input "text" at bounding box center [417, 376] width 301 height 23
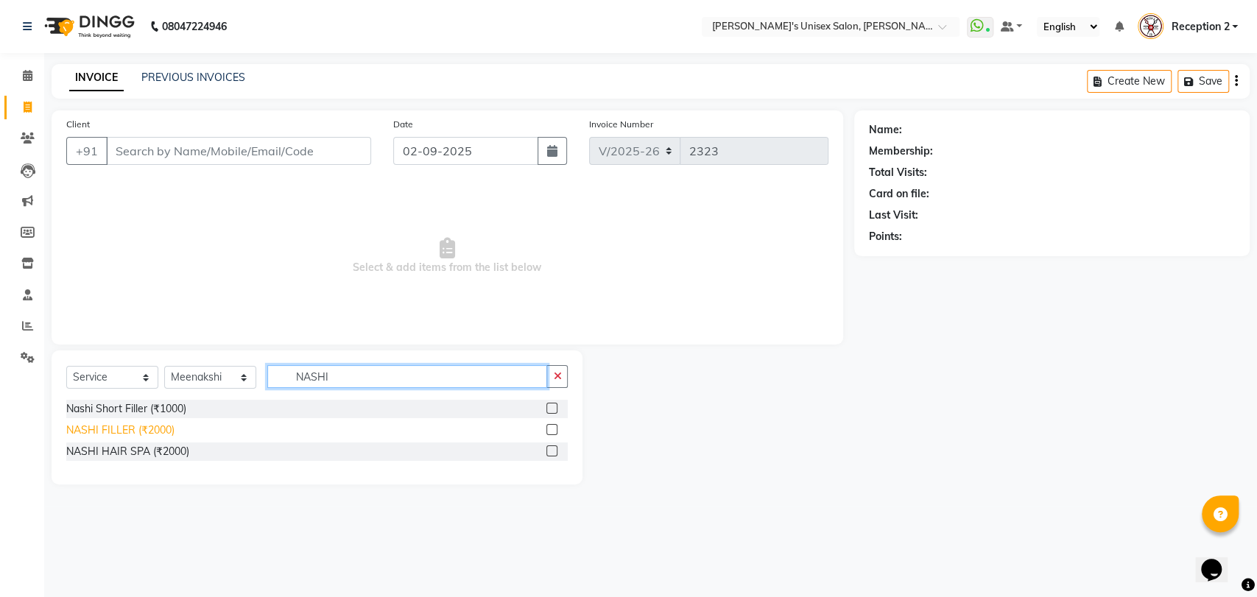
type input "NASHI"
click at [141, 431] on div "NASHI FILLER (₹2000)" at bounding box center [120, 430] width 108 height 15
checkbox input "false"
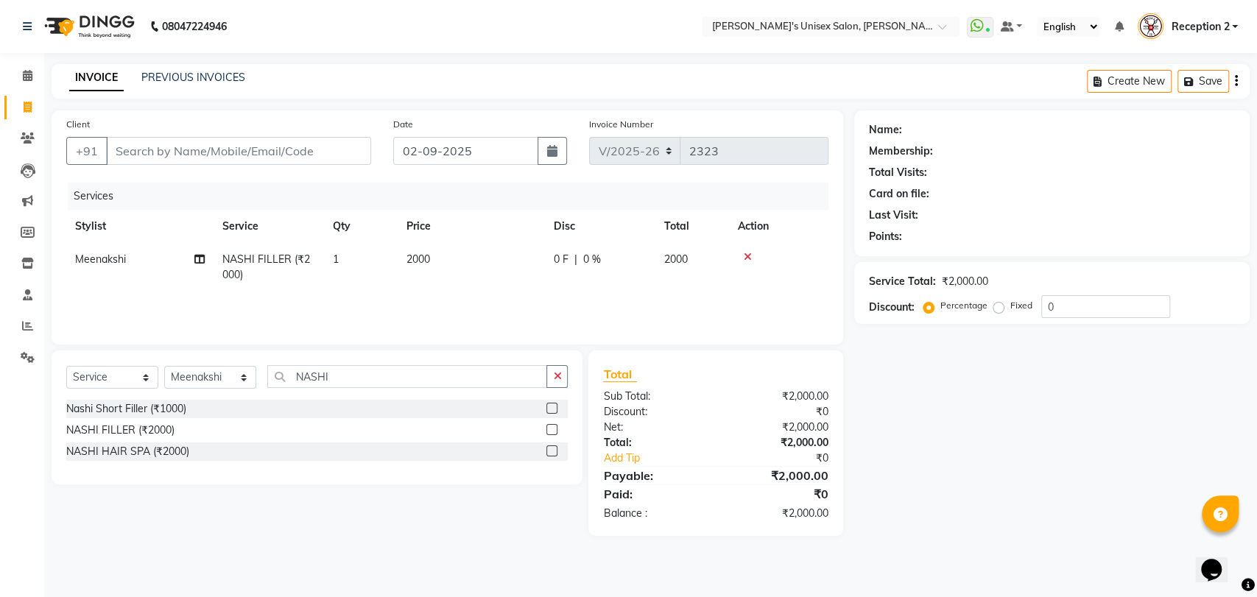
click at [431, 254] on td "2000" at bounding box center [471, 267] width 147 height 49
select select "2429"
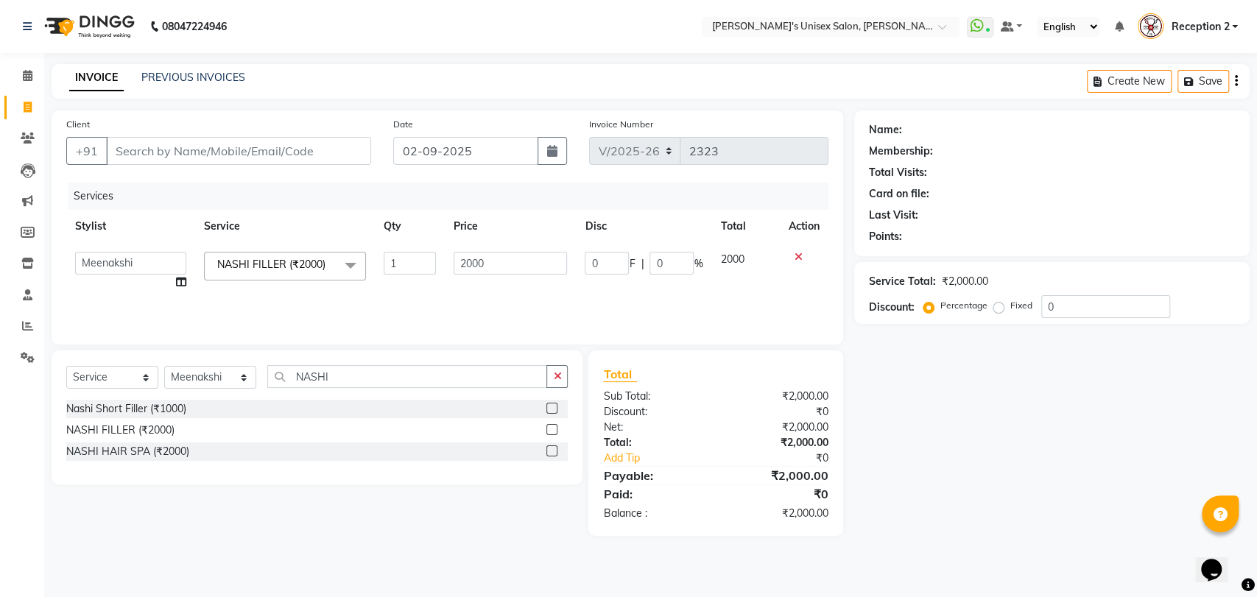
click at [431, 254] on input "1" at bounding box center [410, 263] width 52 height 23
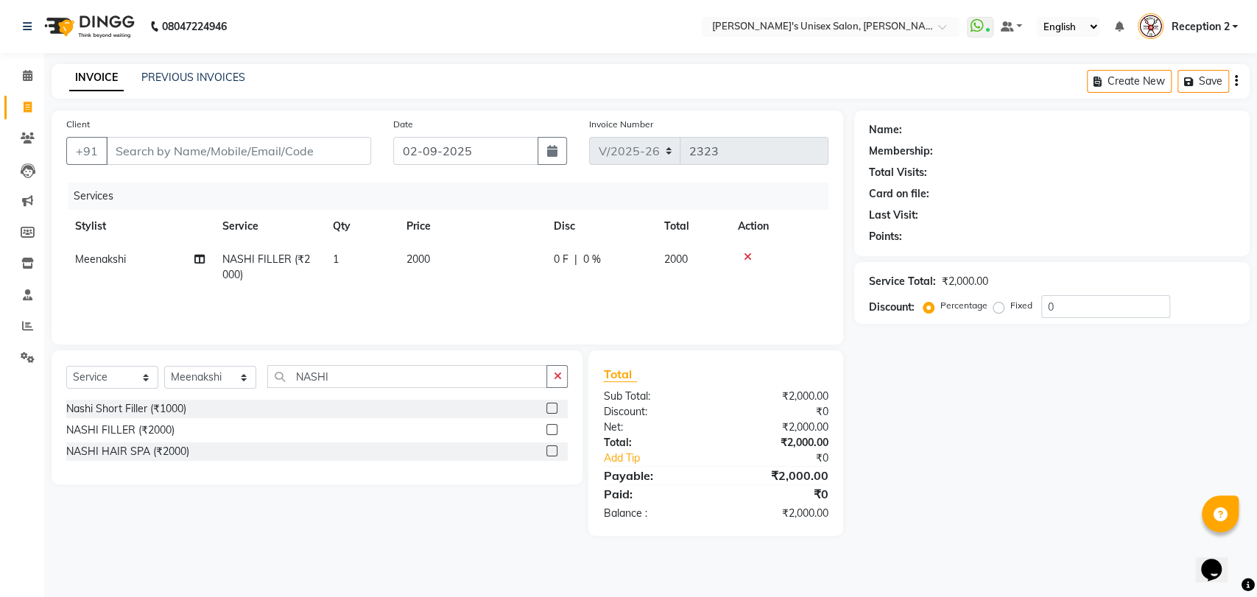
click at [435, 260] on td "2000" at bounding box center [471, 267] width 147 height 49
select select "2429"
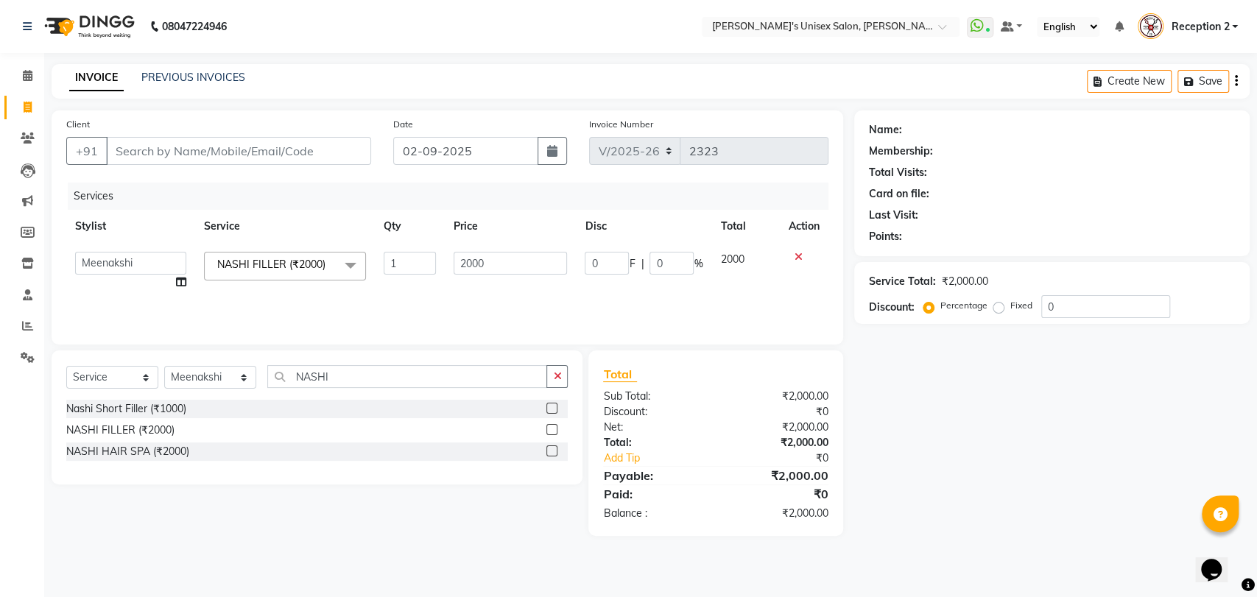
click at [435, 260] on input "1" at bounding box center [410, 263] width 52 height 23
type input "1"
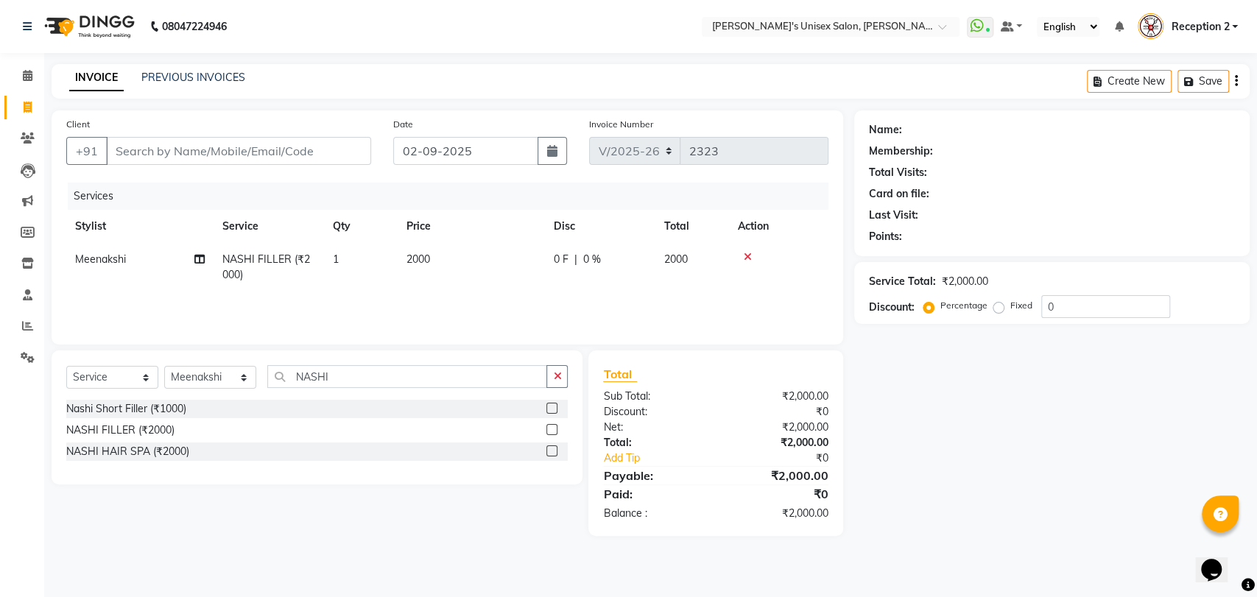
click at [437, 260] on td "2000" at bounding box center [471, 267] width 147 height 49
select select "2429"
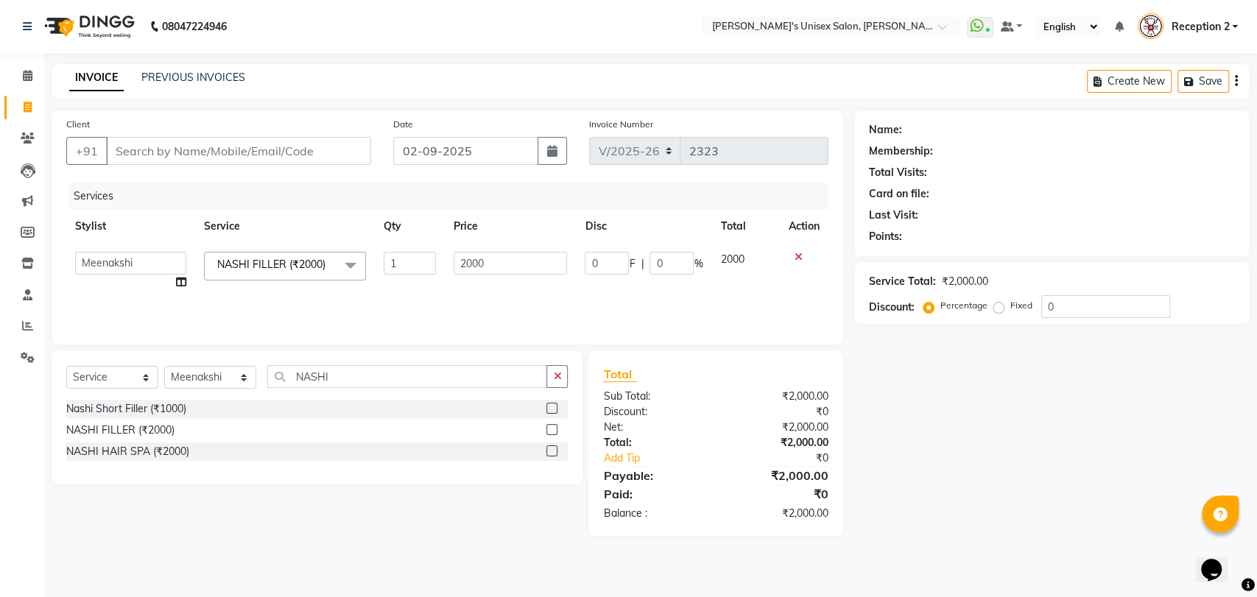
click at [437, 260] on td "1" at bounding box center [409, 271] width 69 height 56
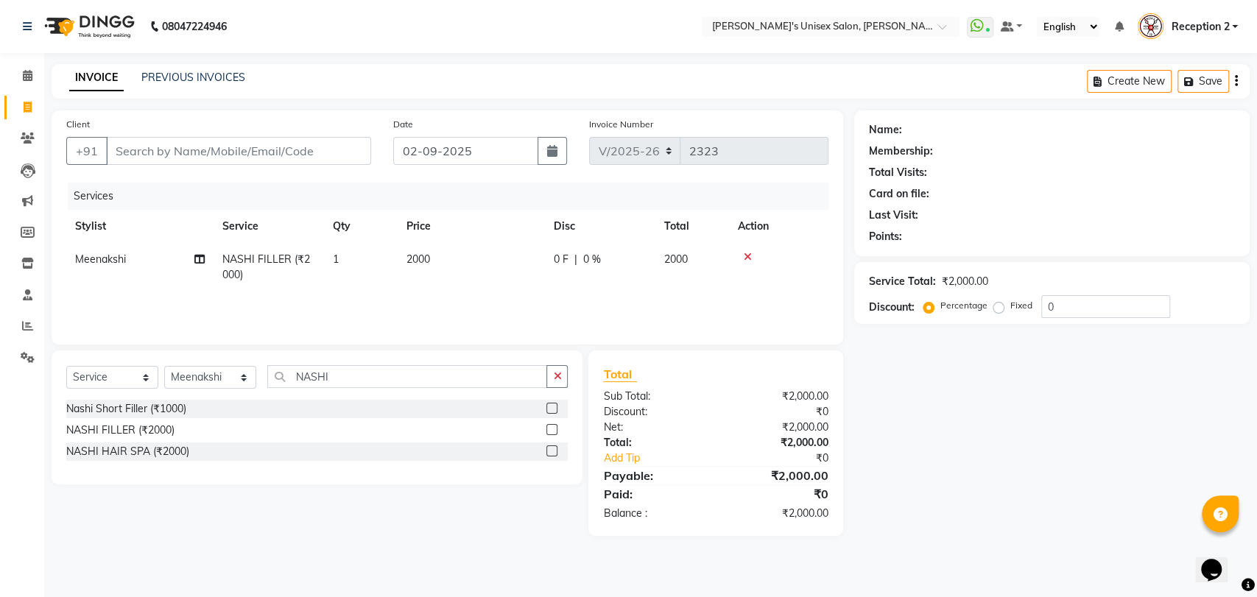
click at [434, 259] on td "2000" at bounding box center [471, 267] width 147 height 49
select select "2429"
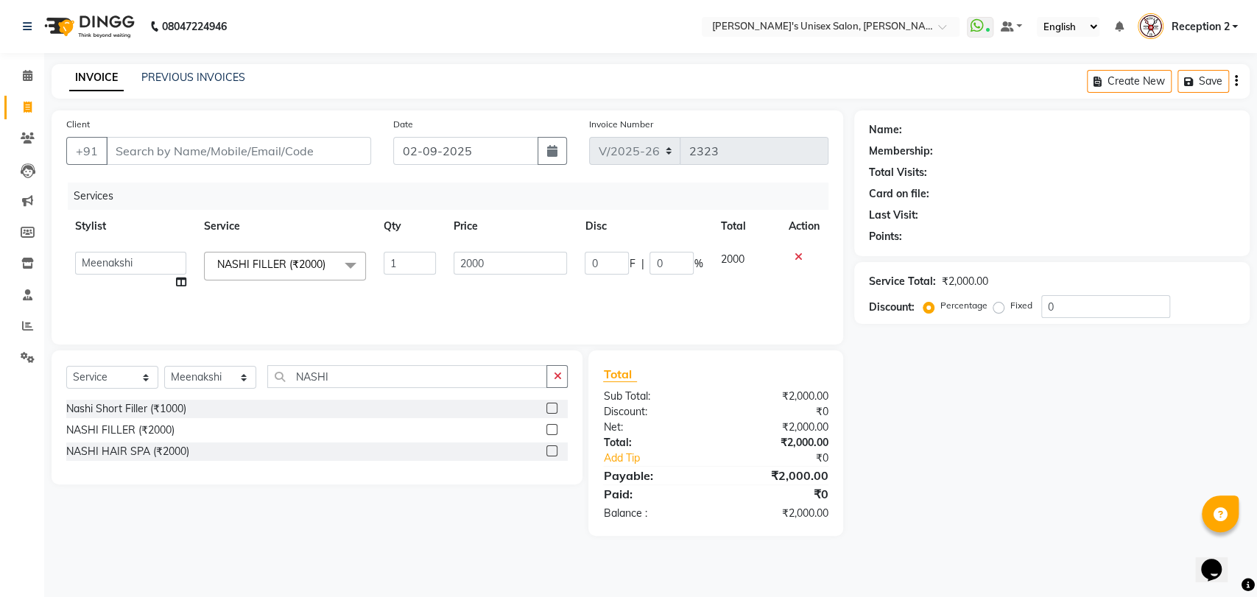
click at [434, 259] on input "1" at bounding box center [410, 263] width 52 height 23
type input "1"
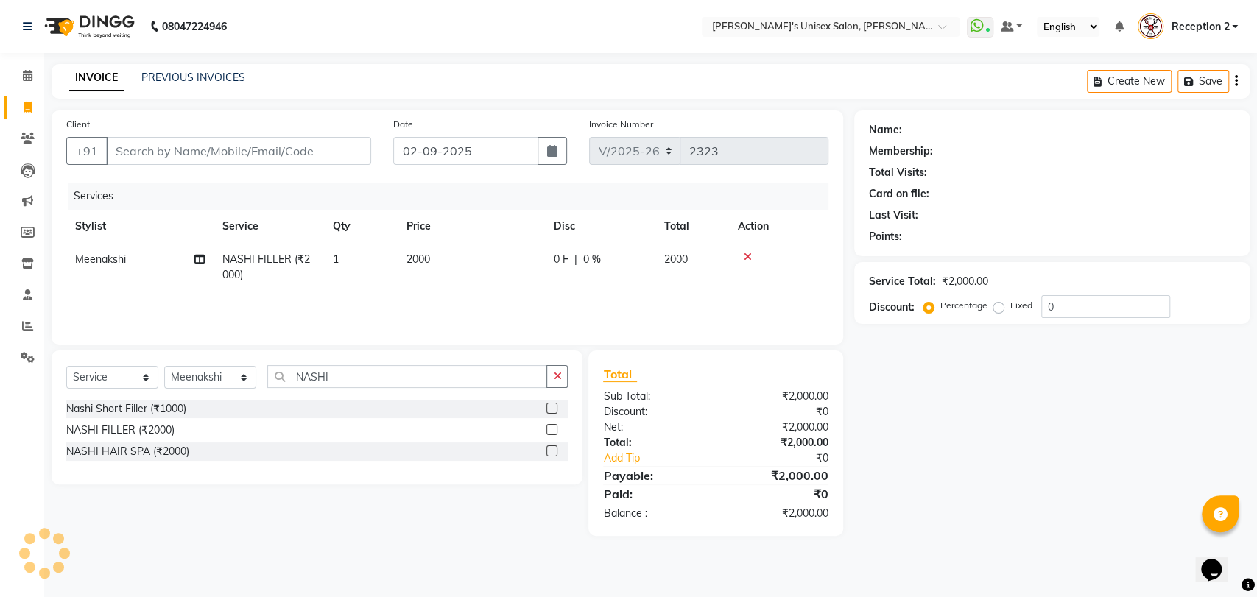
click at [432, 258] on td "2000" at bounding box center [471, 267] width 147 height 49
select select "2429"
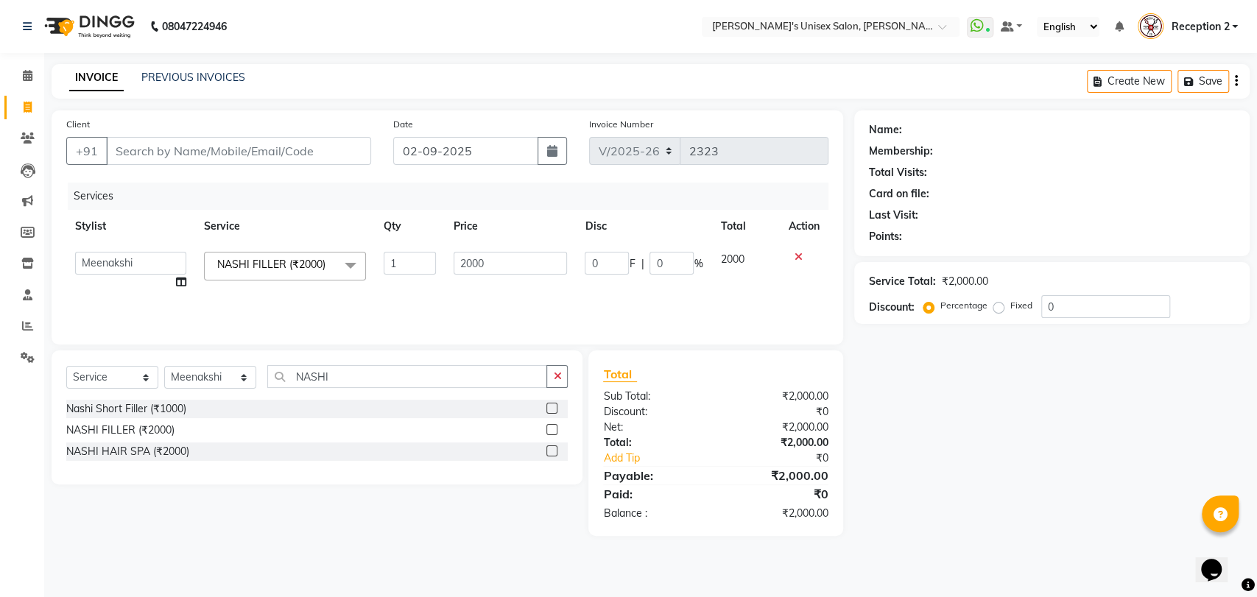
click at [432, 258] on input "1" at bounding box center [410, 263] width 52 height 23
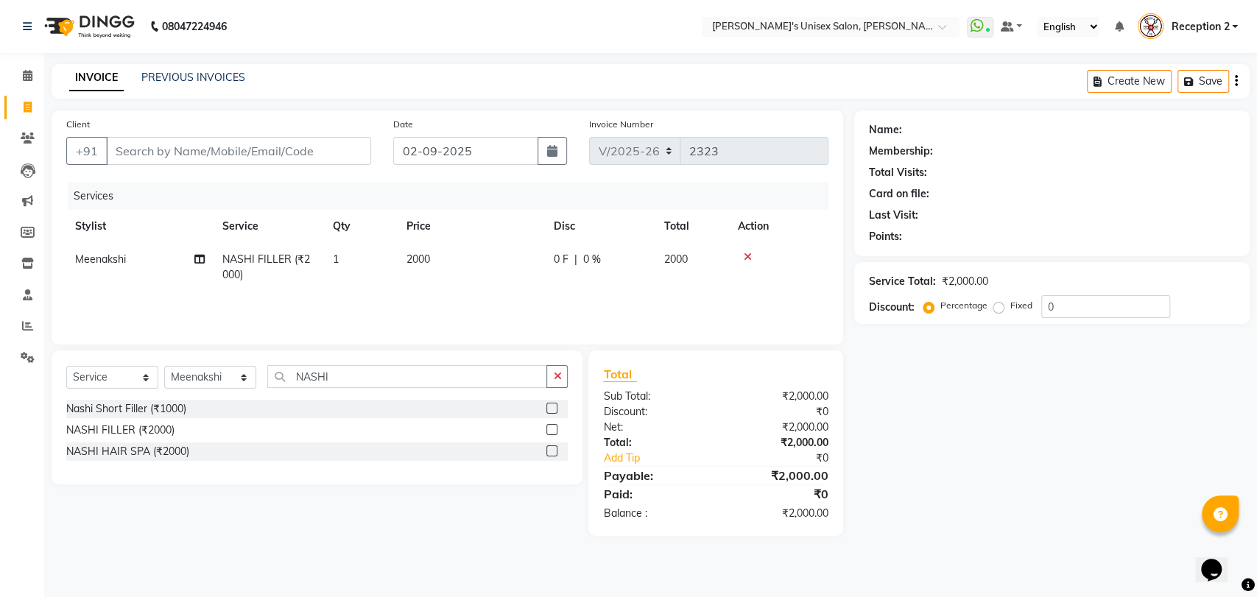
click at [432, 256] on td "2000" at bounding box center [471, 267] width 147 height 49
select select "2429"
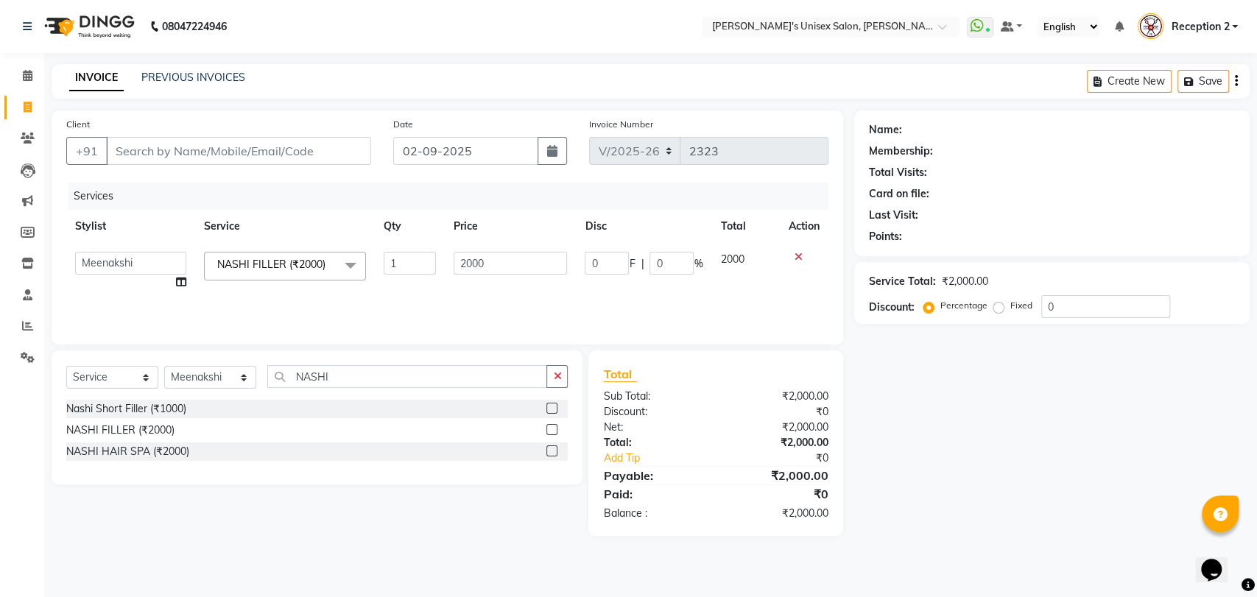
click at [432, 256] on input "1" at bounding box center [410, 263] width 52 height 23
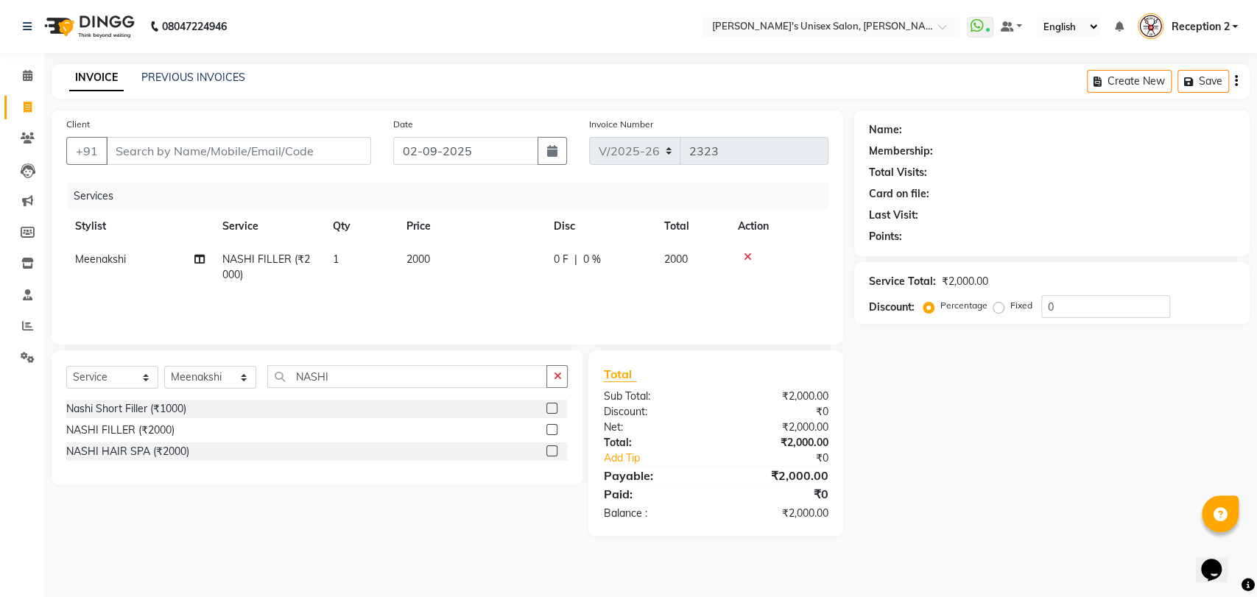
click at [474, 262] on td "2000" at bounding box center [471, 267] width 147 height 49
select select "2429"
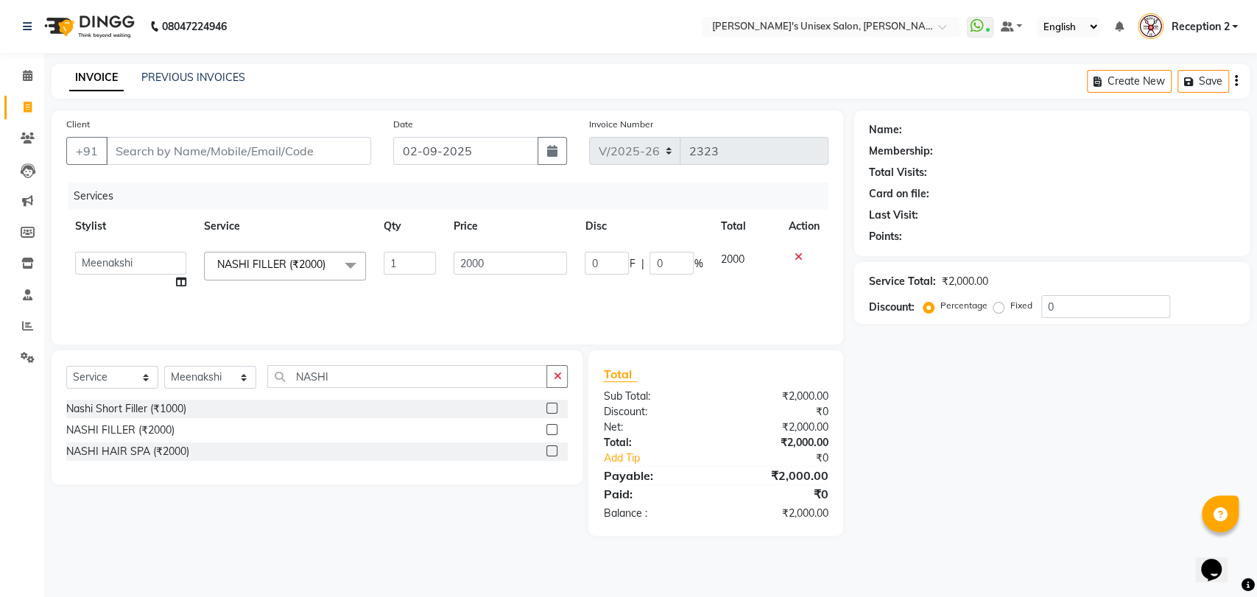
click at [474, 262] on input "2000" at bounding box center [511, 263] width 114 height 23
type input "2500"
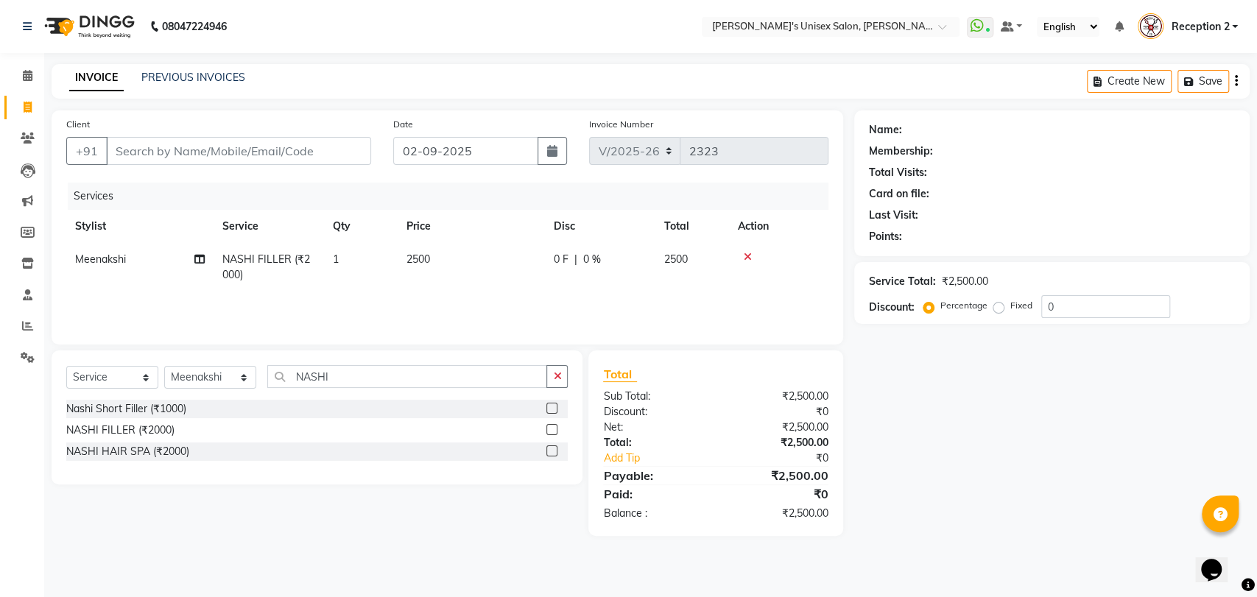
click at [913, 433] on div "Name: Membership: Total Visits: Card on file: Last Visit: Points: Service Total…" at bounding box center [1057, 323] width 407 height 426
click at [339, 376] on input "NASHI" at bounding box center [407, 376] width 280 height 23
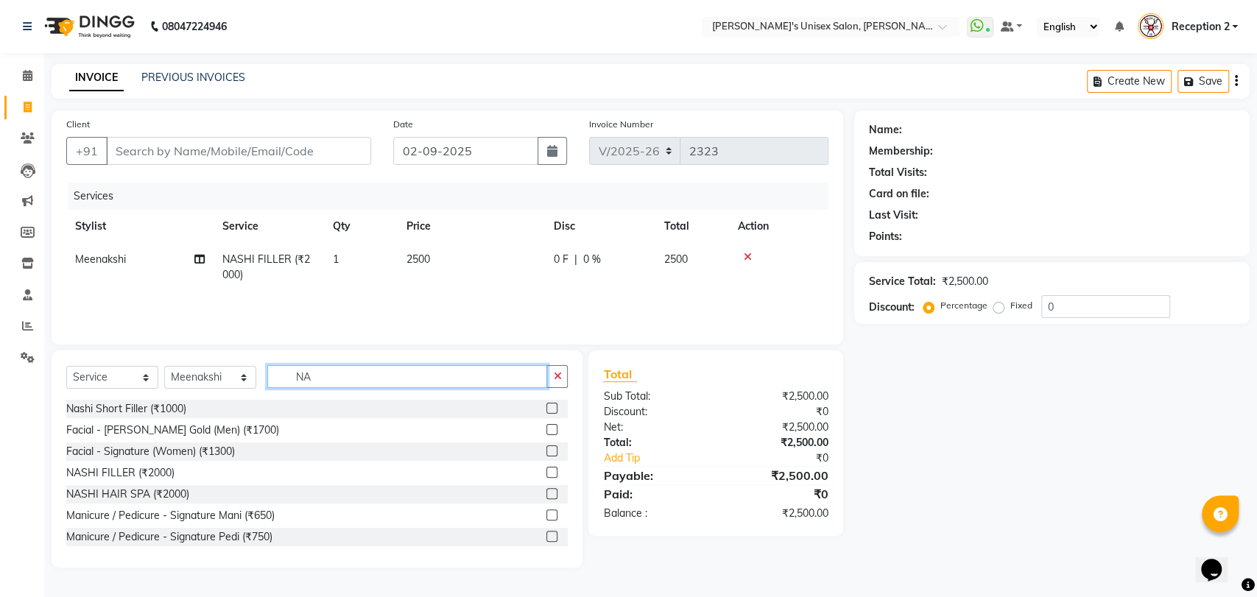
type input "N"
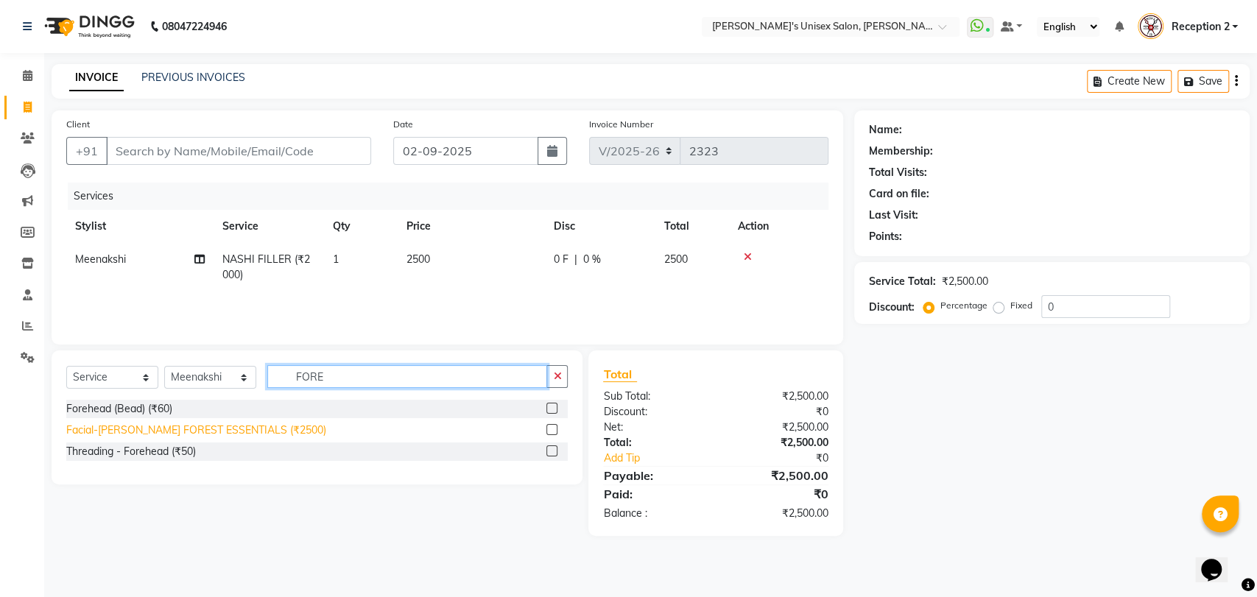
type input "FORE"
click at [263, 432] on div "Facial-[PERSON_NAME] FOREST ESSENTIALS (₹2500)" at bounding box center [196, 430] width 260 height 15
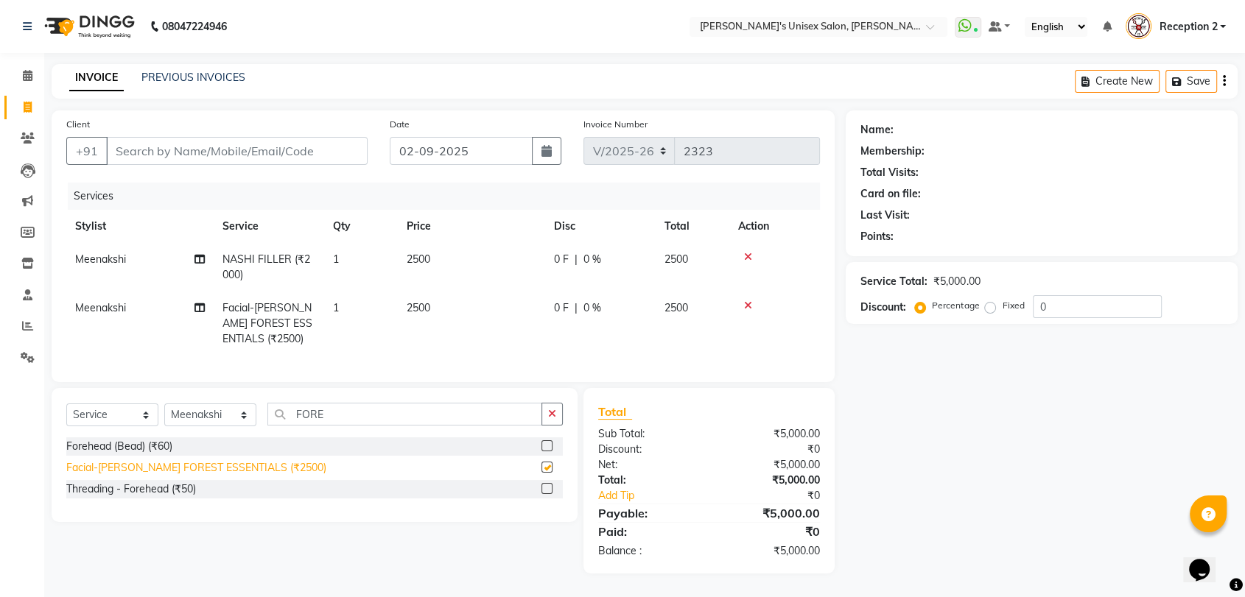
checkbox input "false"
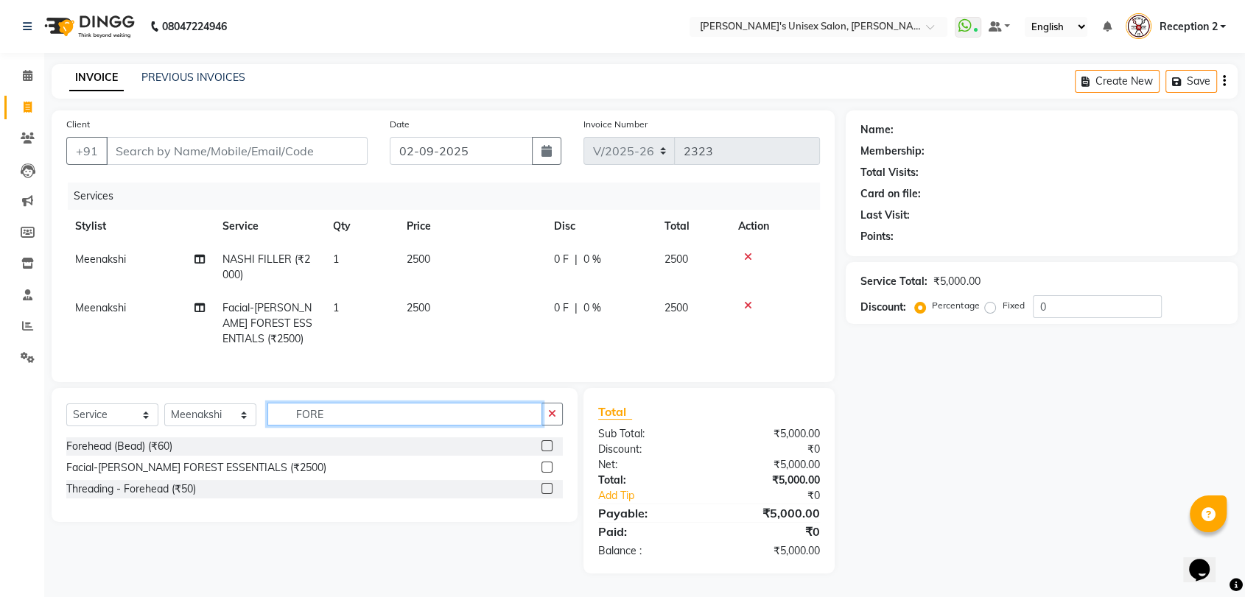
click at [443, 426] on input "FORE" at bounding box center [404, 414] width 275 height 23
type input "F"
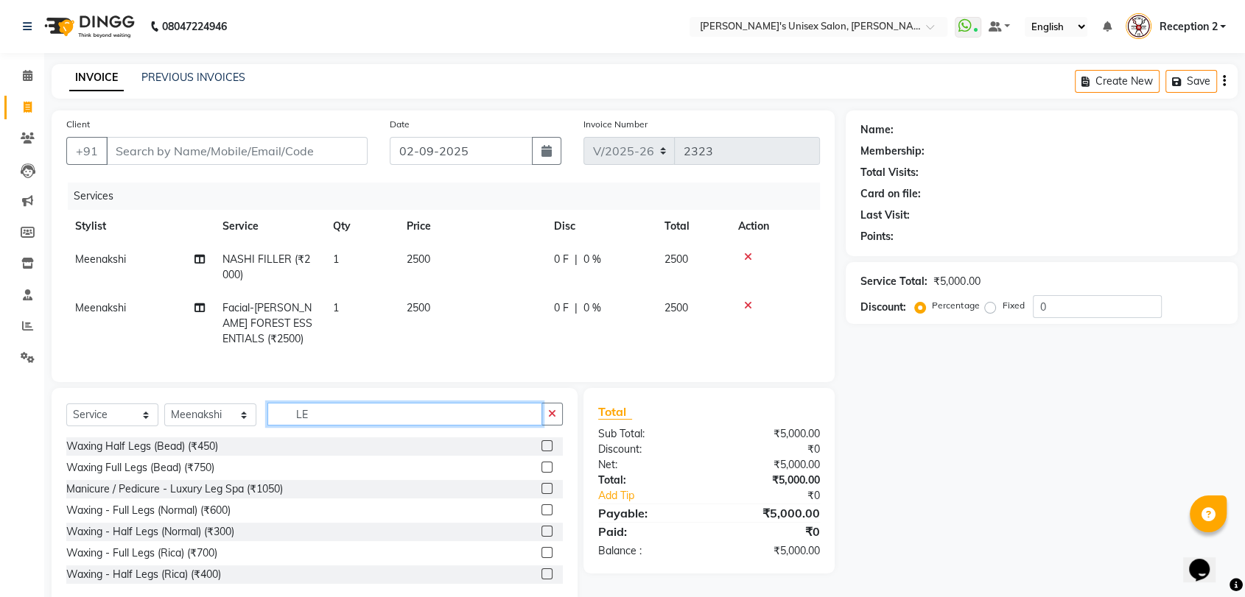
type input "L"
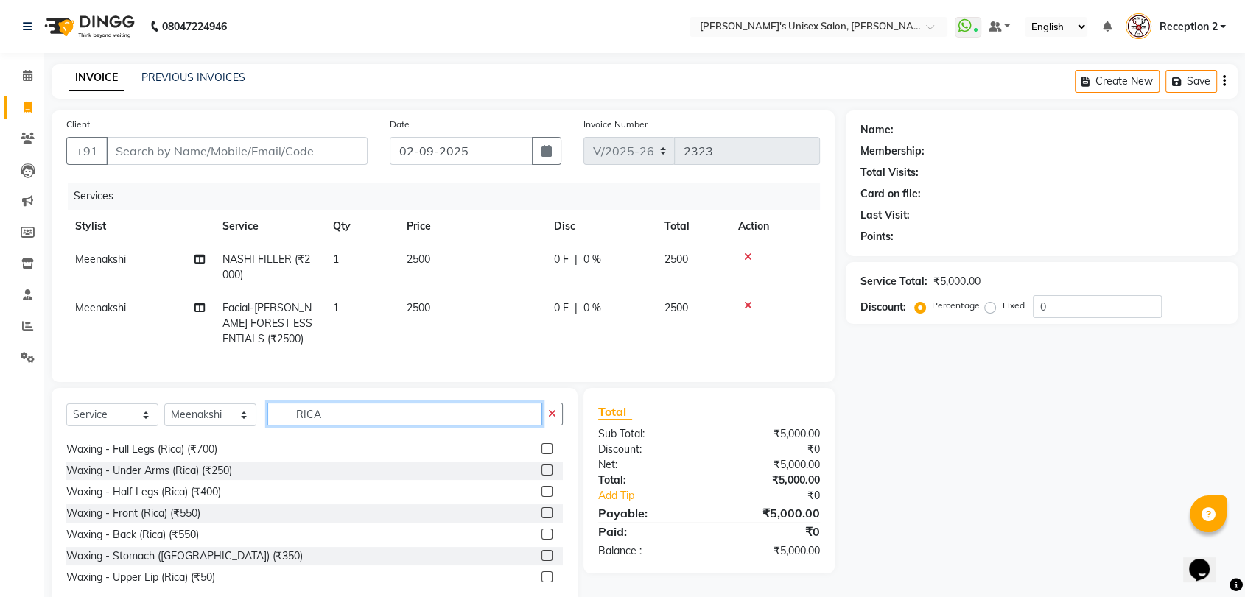
scroll to position [18, 0]
type input "RICA"
click at [208, 501] on div "Waxing - Half Legs (Rica) (₹400)" at bounding box center [143, 492] width 155 height 15
checkbox input "false"
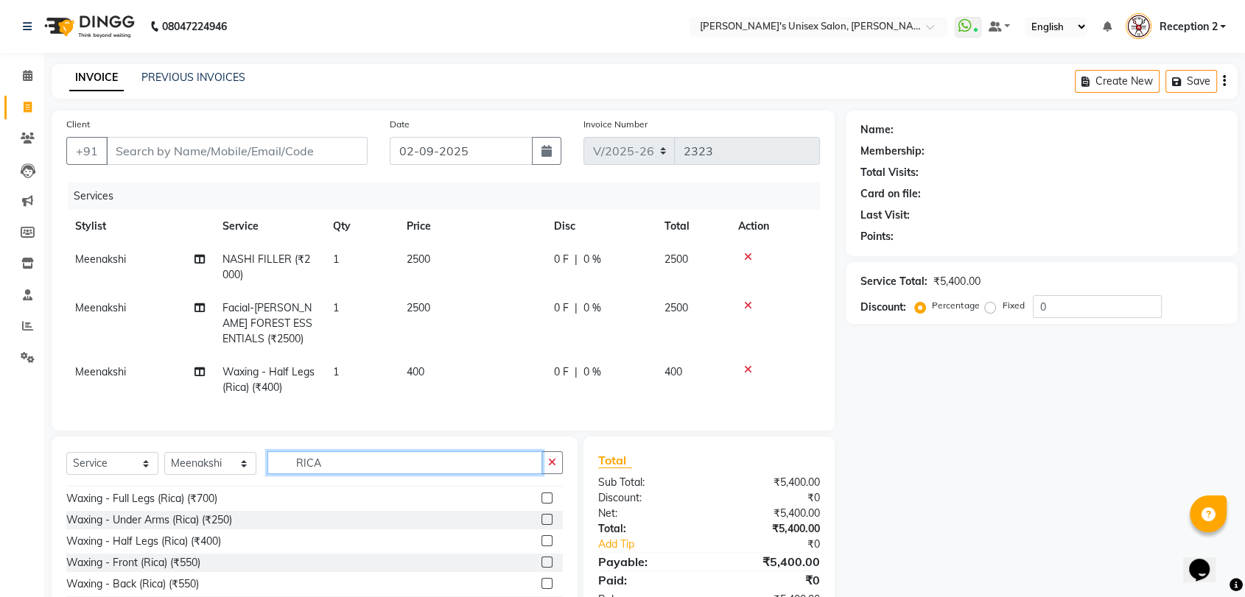
click at [322, 474] on input "RICA" at bounding box center [404, 463] width 275 height 23
type input "R"
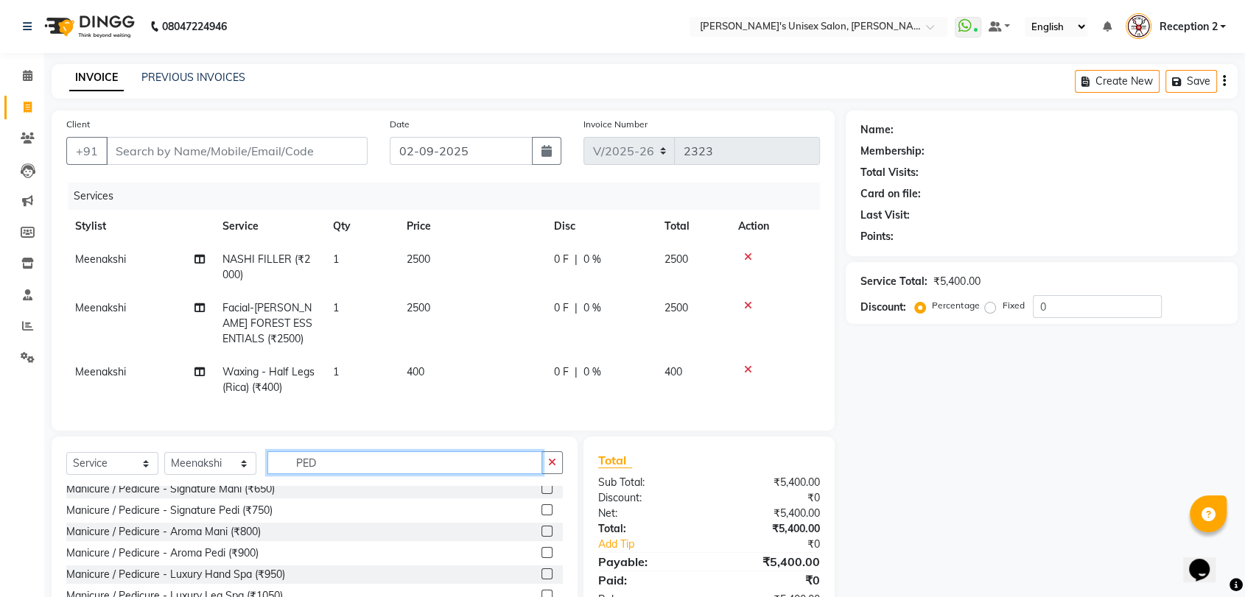
scroll to position [7, 0]
type input "PED"
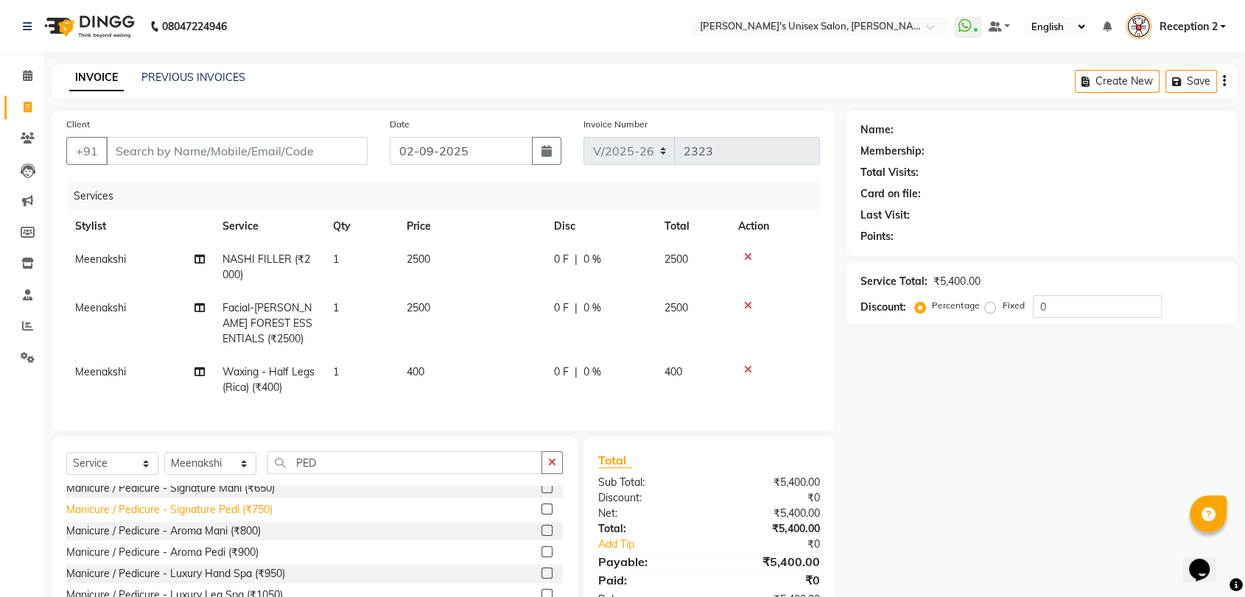
click at [260, 518] on div "Manicure / Pedicure - Signature Pedi (₹750)" at bounding box center [169, 509] width 206 height 15
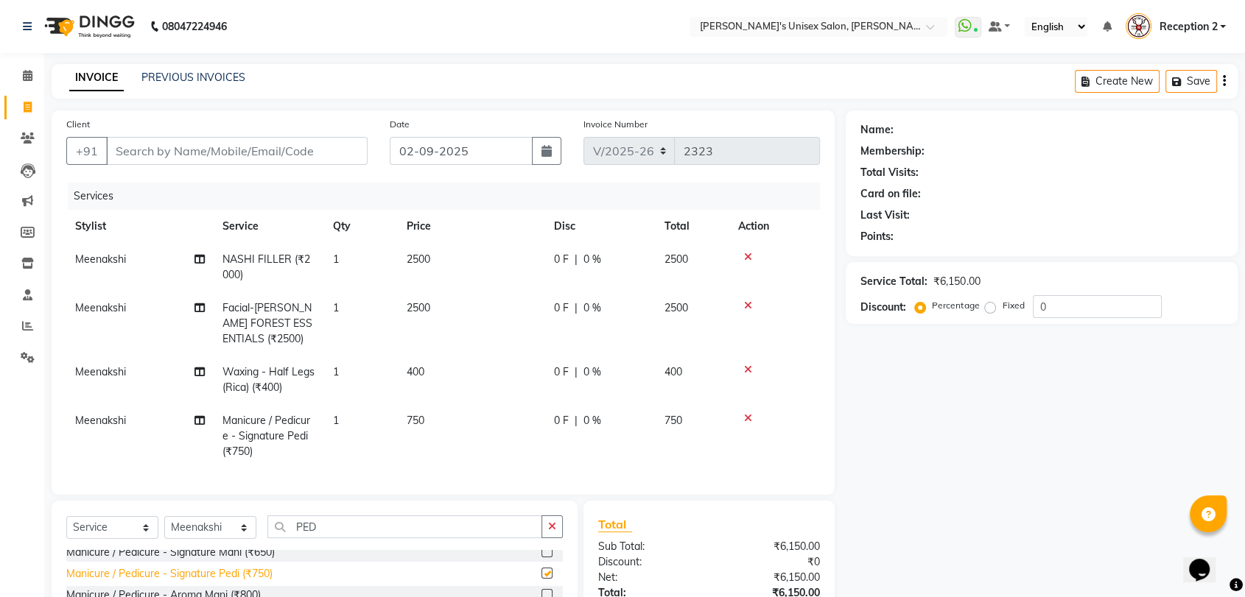
checkbox input "false"
click at [894, 533] on div "Name: Membership: Total Visits: Card on file: Last Visit: Points: Service Total…" at bounding box center [1047, 414] width 403 height 608
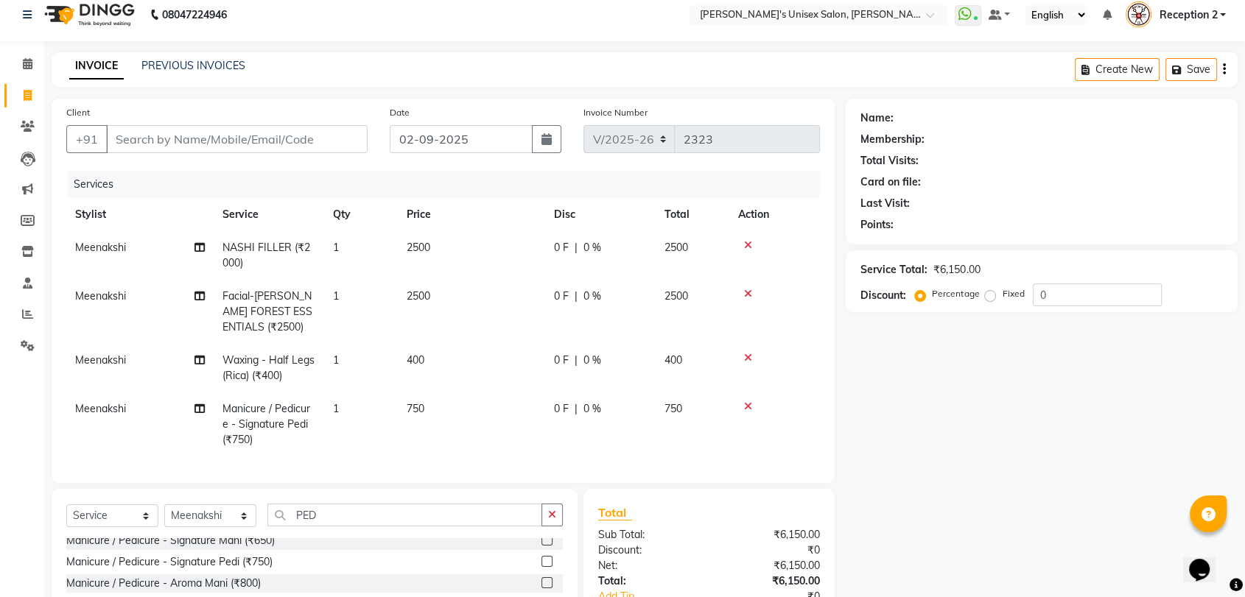
scroll to position [13, 0]
click at [256, 132] on input "Client" at bounding box center [237, 138] width 262 height 28
click at [138, 132] on input "ISHAWARI" at bounding box center [199, 138] width 186 height 28
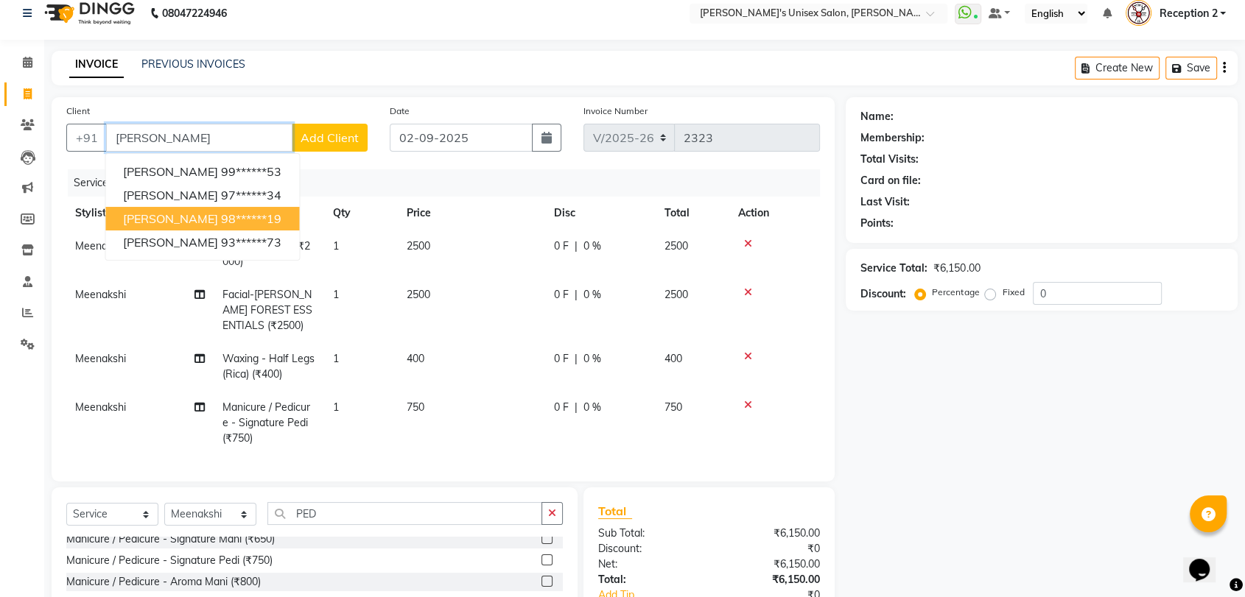
click at [244, 215] on ngb-highlight "98******19" at bounding box center [251, 218] width 60 height 15
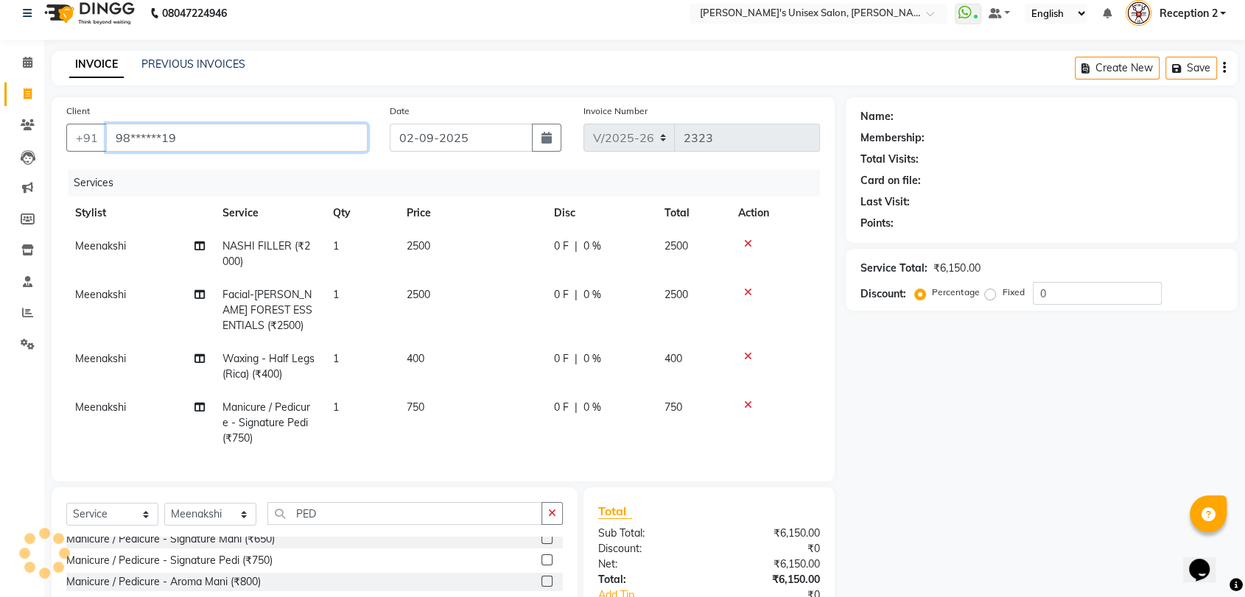
type input "98******19"
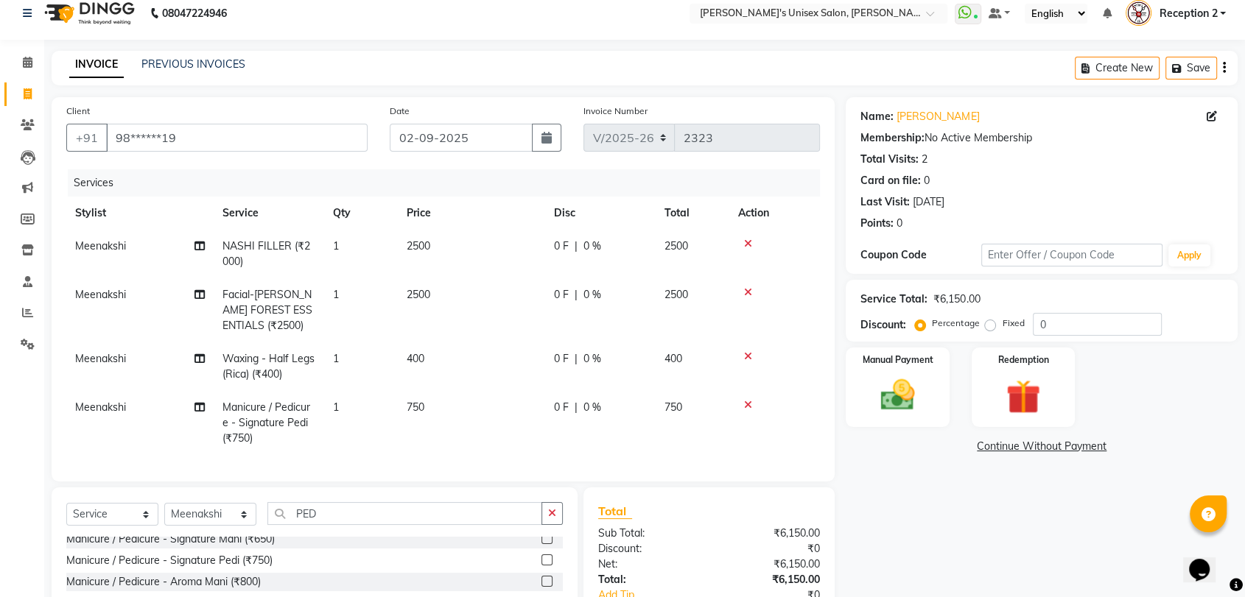
click at [874, 491] on div "Name: [PERSON_NAME] Membership: No Active Membership Total Visits: 2 Card on fi…" at bounding box center [1047, 401] width 403 height 608
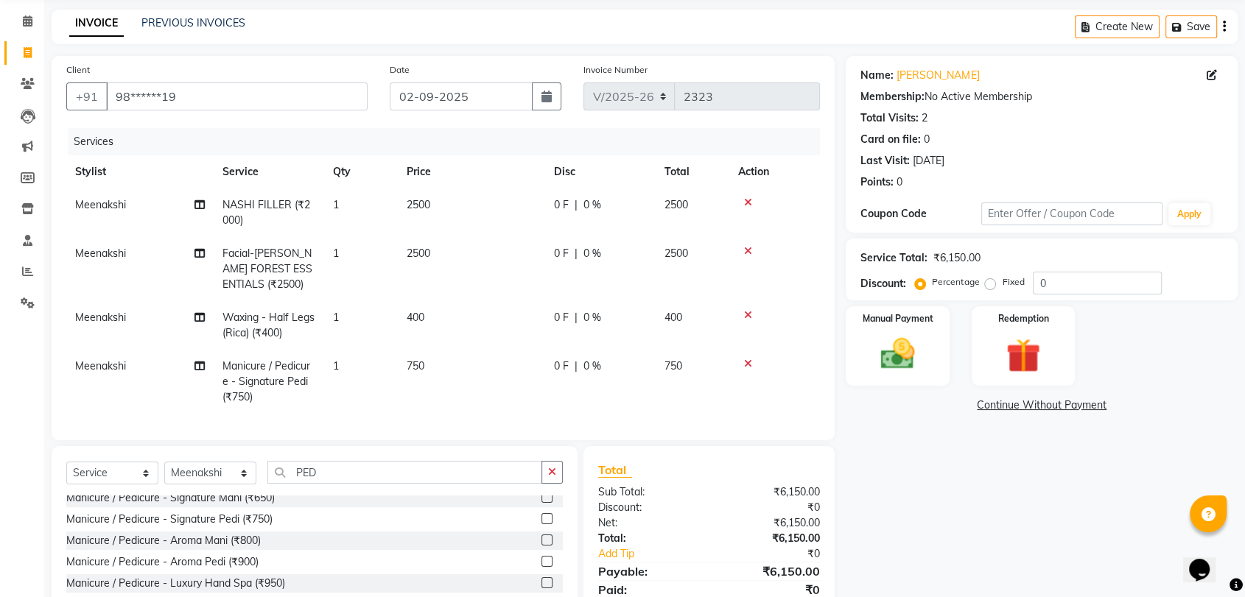
scroll to position [56, 0]
click at [1017, 532] on div "Name: [PERSON_NAME] Membership: No Active Membership Total Visits: 2 Card on fi…" at bounding box center [1047, 359] width 403 height 608
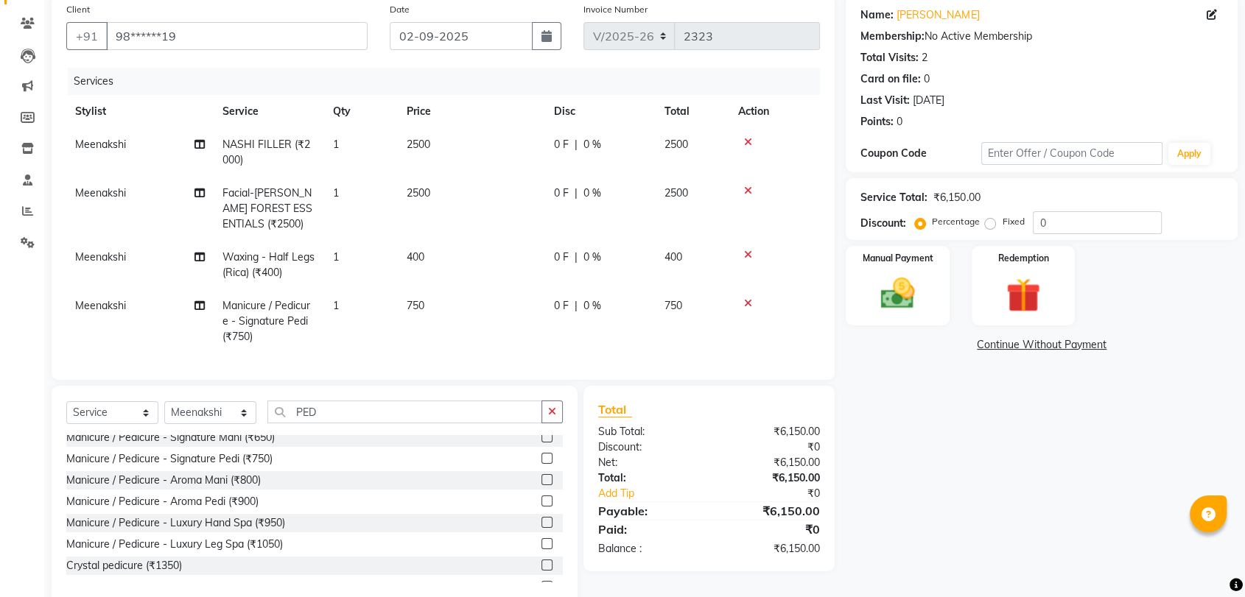
scroll to position [114, 0]
click at [456, 424] on input "PED" at bounding box center [404, 412] width 275 height 23
type input "P"
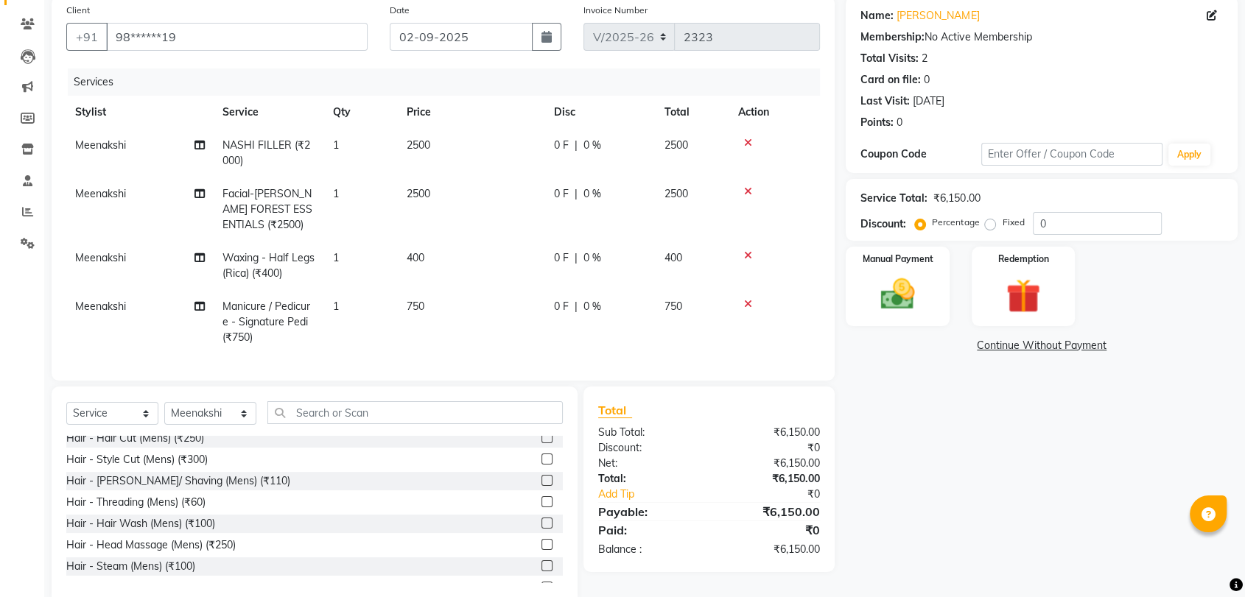
click at [1078, 517] on div "Name: [PERSON_NAME] Membership: No Active Membership Total Visits: 2 Card on fi…" at bounding box center [1047, 300] width 403 height 608
click at [1016, 478] on div "Name: [PERSON_NAME] Membership: No Active Membership Total Visits: 2 Card on fi…" at bounding box center [1047, 300] width 403 height 608
click at [1079, 484] on div "Name: [PERSON_NAME] Membership: No Active Membership Total Visits: 2 Card on fi…" at bounding box center [1047, 300] width 403 height 608
click at [1111, 461] on div "Name: [PERSON_NAME] Membership: No Active Membership Total Visits: 2 Card on fi…" at bounding box center [1047, 300] width 403 height 608
click at [1094, 225] on input "0" at bounding box center [1097, 223] width 129 height 23
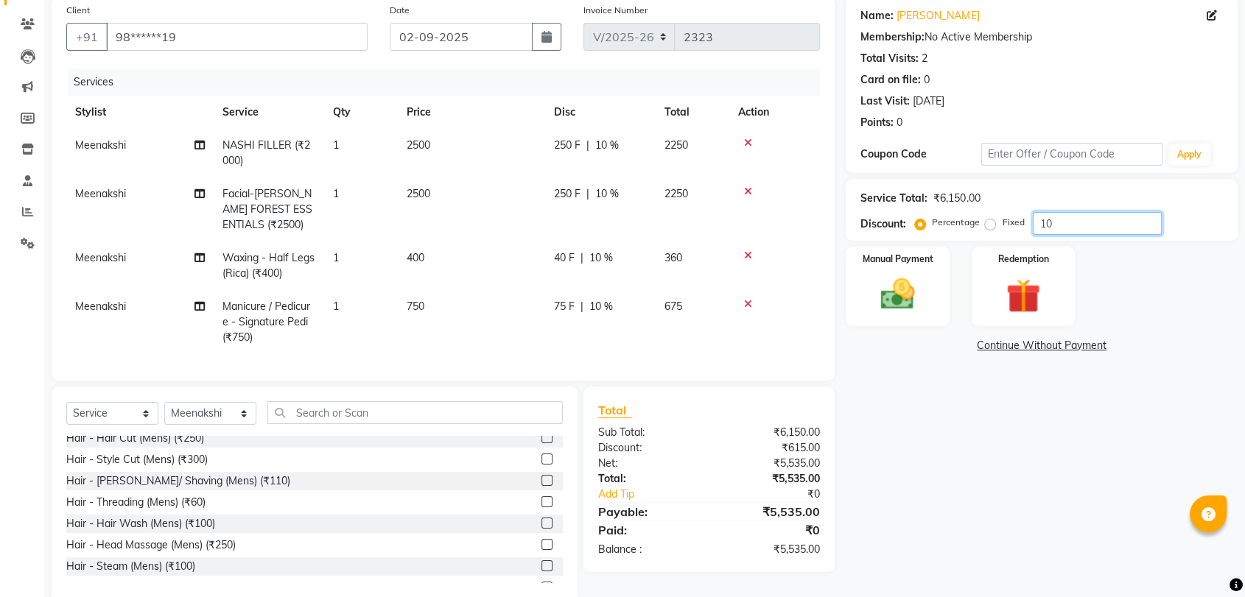
type input "10"
click at [989, 494] on div "Name: [PERSON_NAME] Membership: No Active Membership Total Visits: 2 Card on fi…" at bounding box center [1047, 300] width 403 height 608
click at [1027, 517] on div "Name: [PERSON_NAME] Membership: No Active Membership Total Visits: 2 Card on fi…" at bounding box center [1047, 300] width 403 height 608
click at [881, 275] on img at bounding box center [896, 294] width 57 height 41
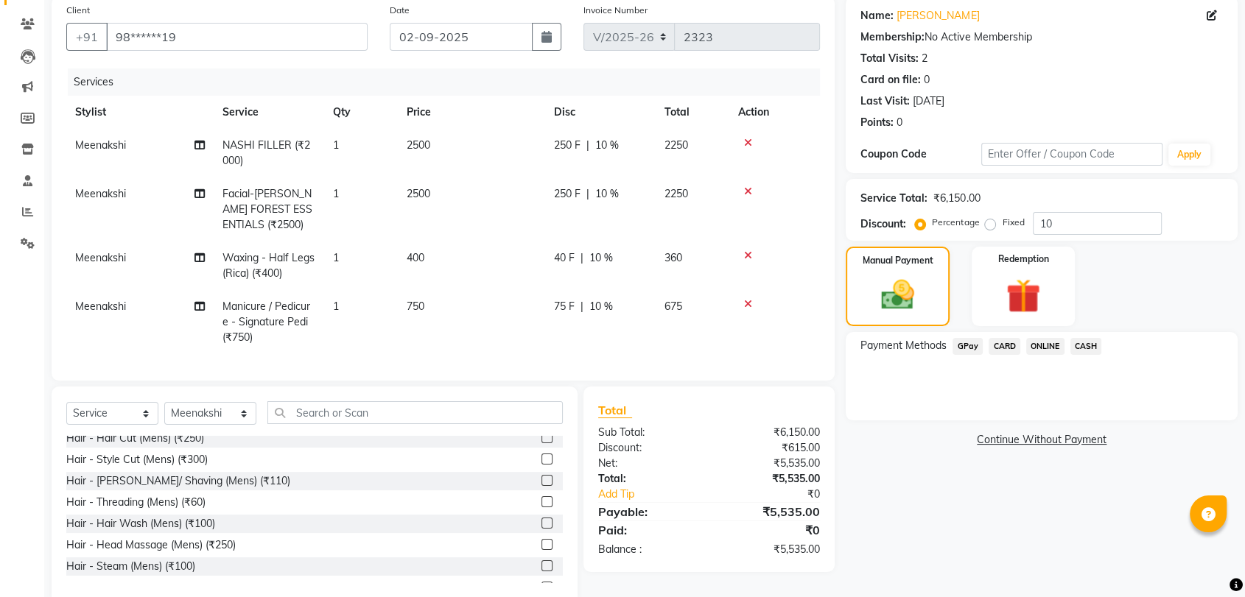
click at [961, 338] on span "GPay" at bounding box center [967, 346] width 30 height 17
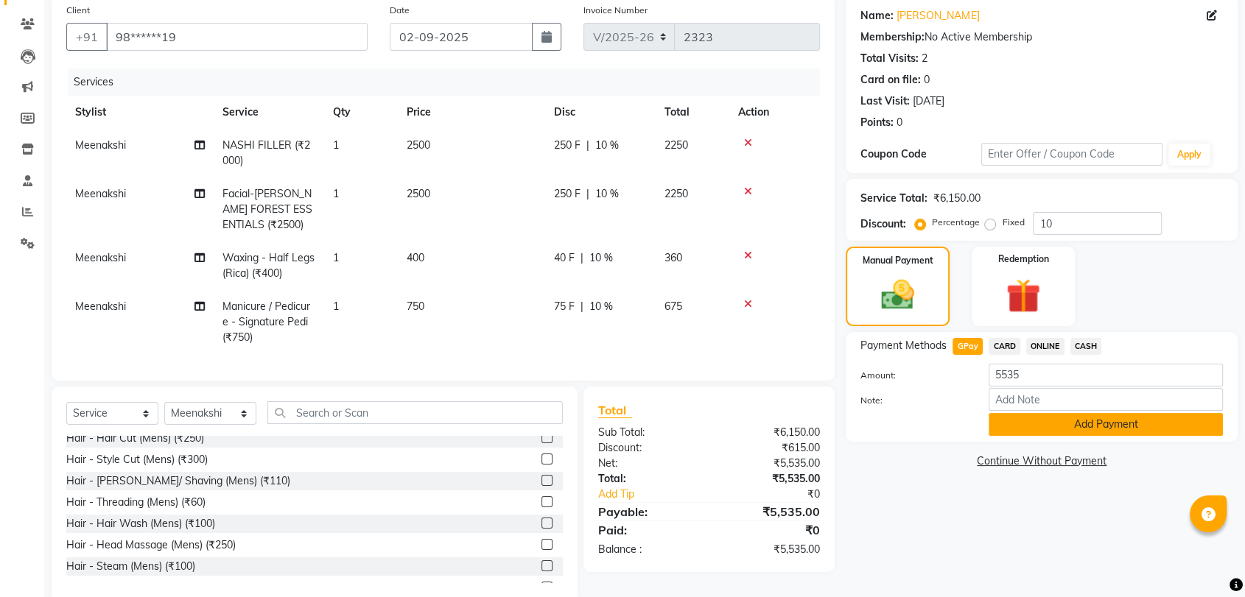
click at [1055, 421] on button "Add Payment" at bounding box center [1106, 424] width 234 height 23
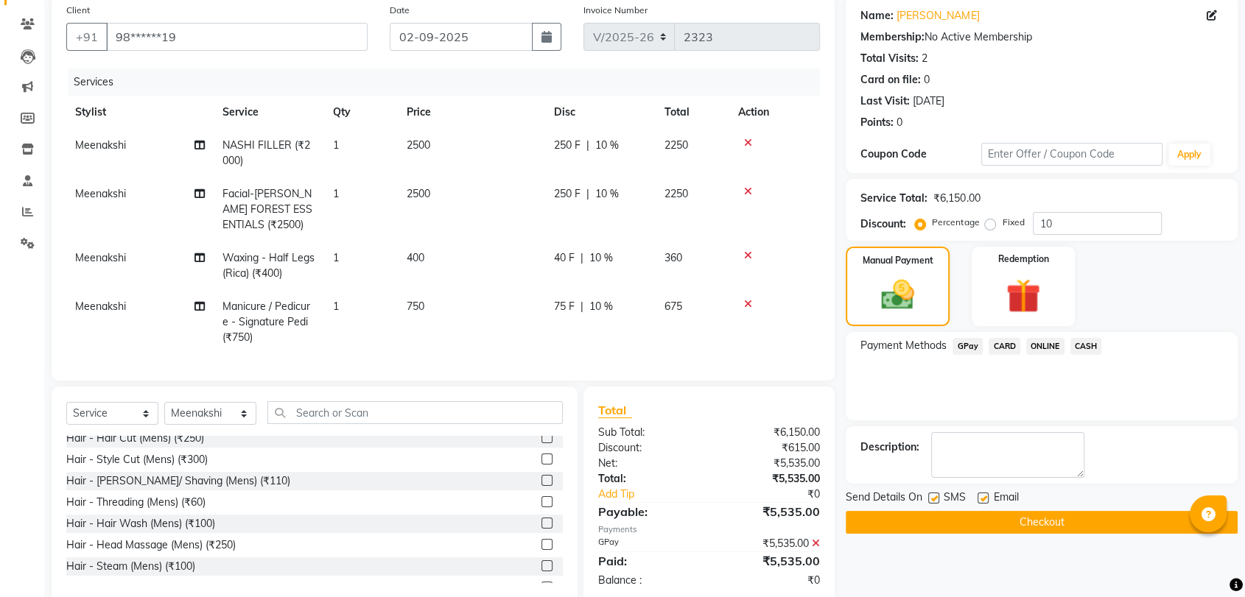
scroll to position [155, 0]
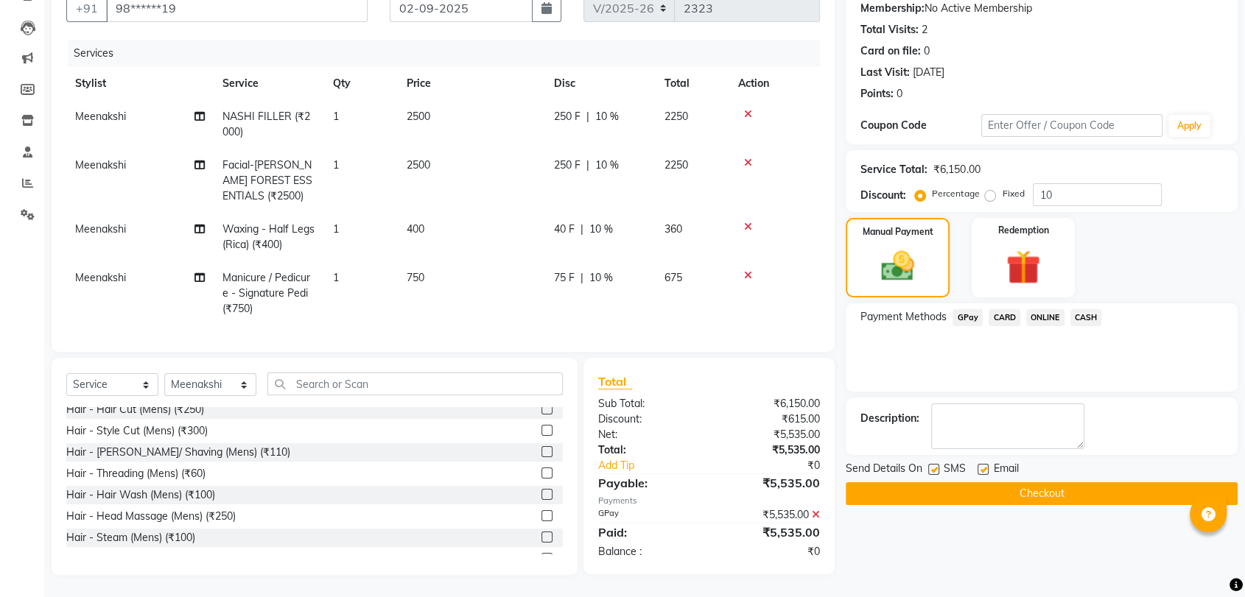
click at [1063, 482] on button "Checkout" at bounding box center [1042, 493] width 392 height 23
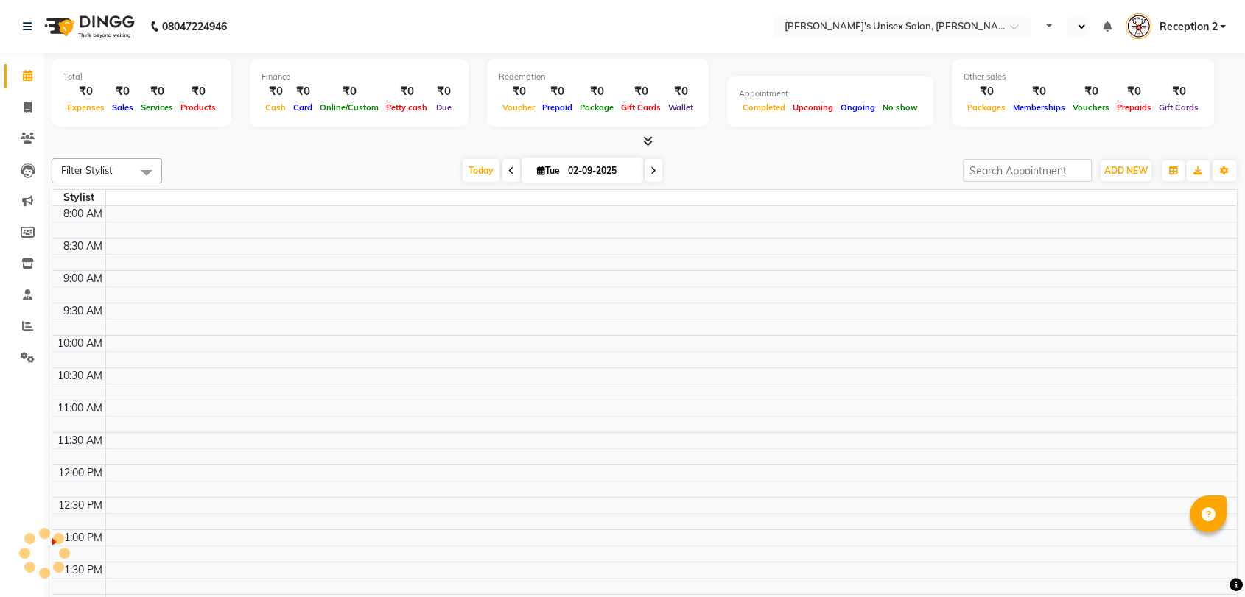
scroll to position [194, 0]
select select "en"
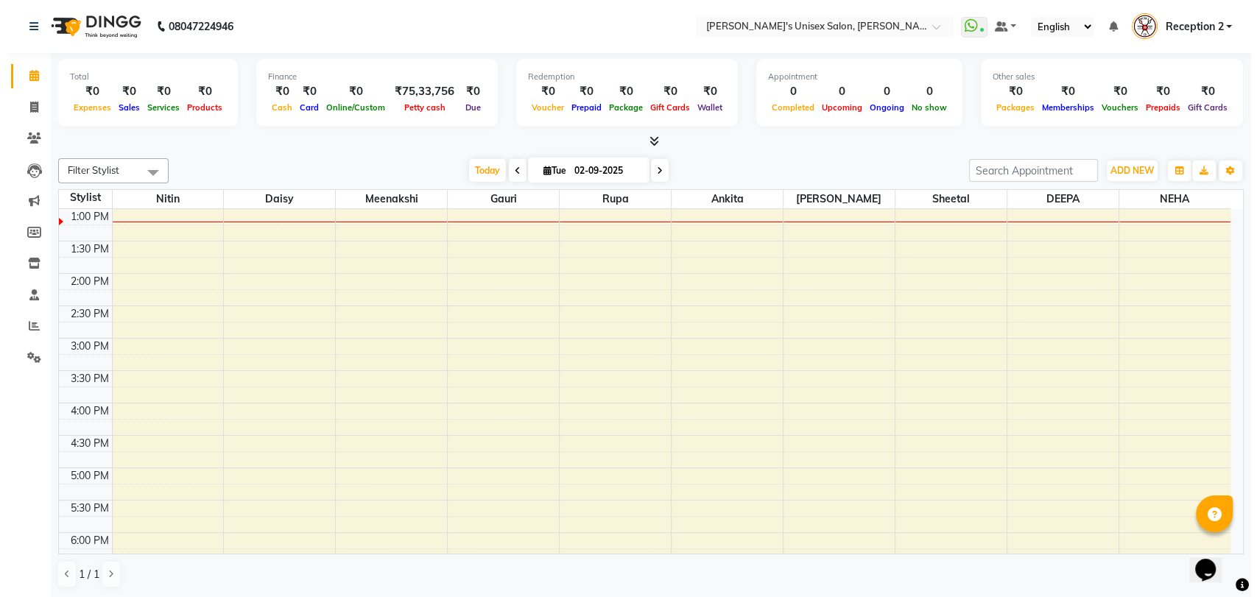
scroll to position [0, 0]
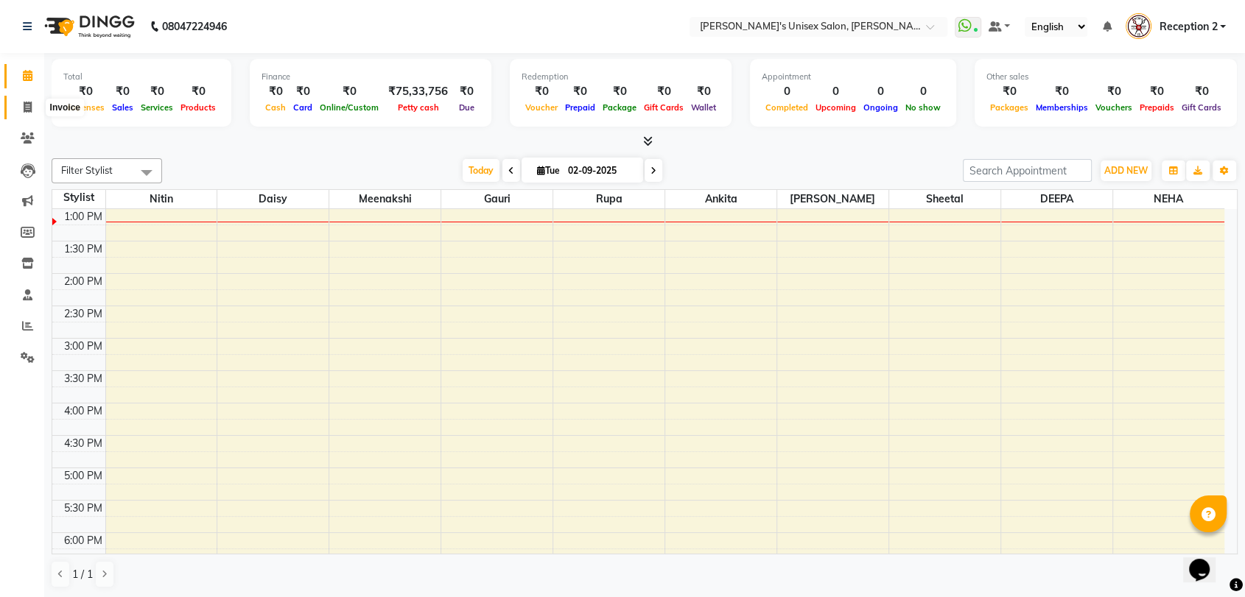
click at [28, 109] on icon at bounding box center [28, 107] width 8 height 11
select select "62"
select select "service"
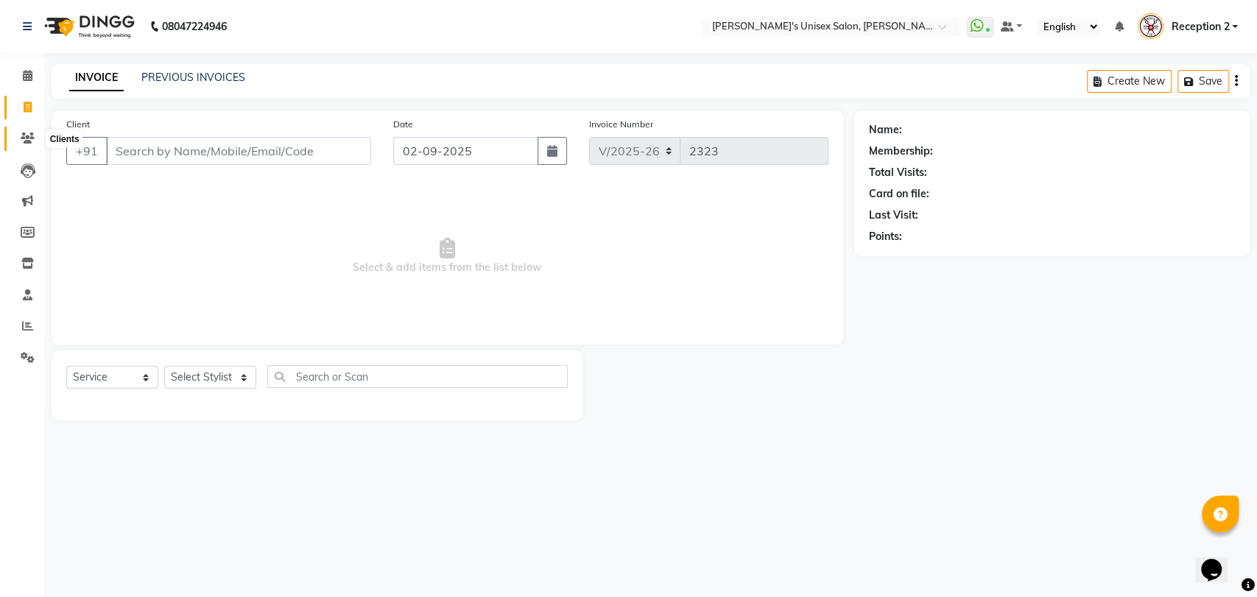
click at [38, 131] on span at bounding box center [28, 138] width 26 height 17
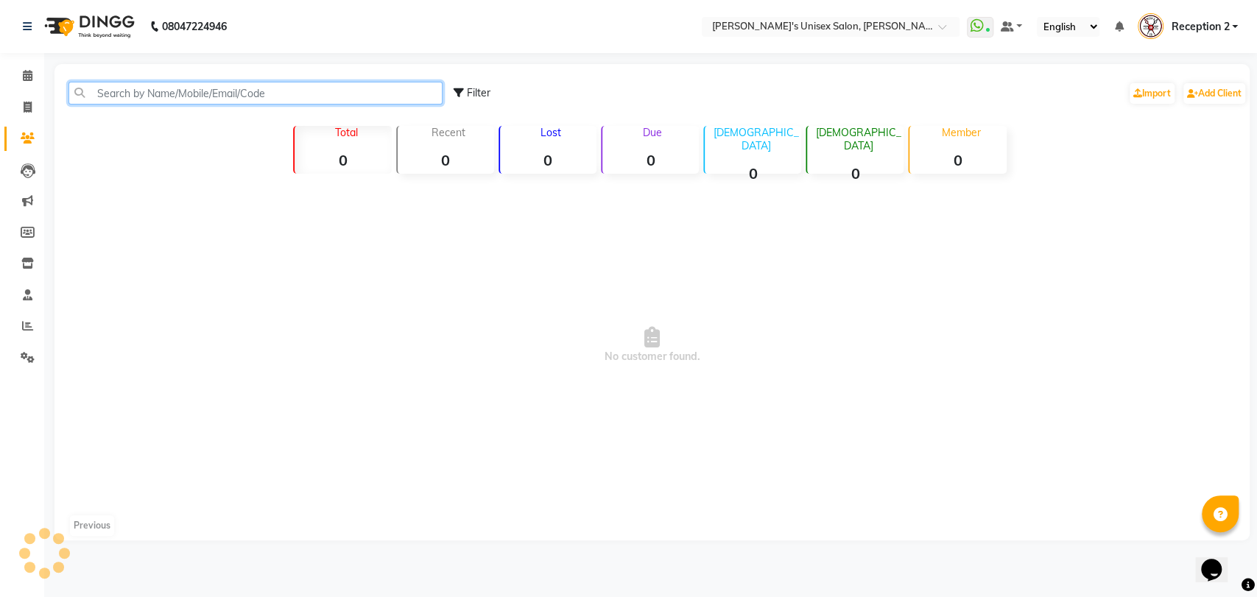
click at [284, 89] on input "text" at bounding box center [256, 93] width 374 height 23
type input "[PERSON_NAME]"
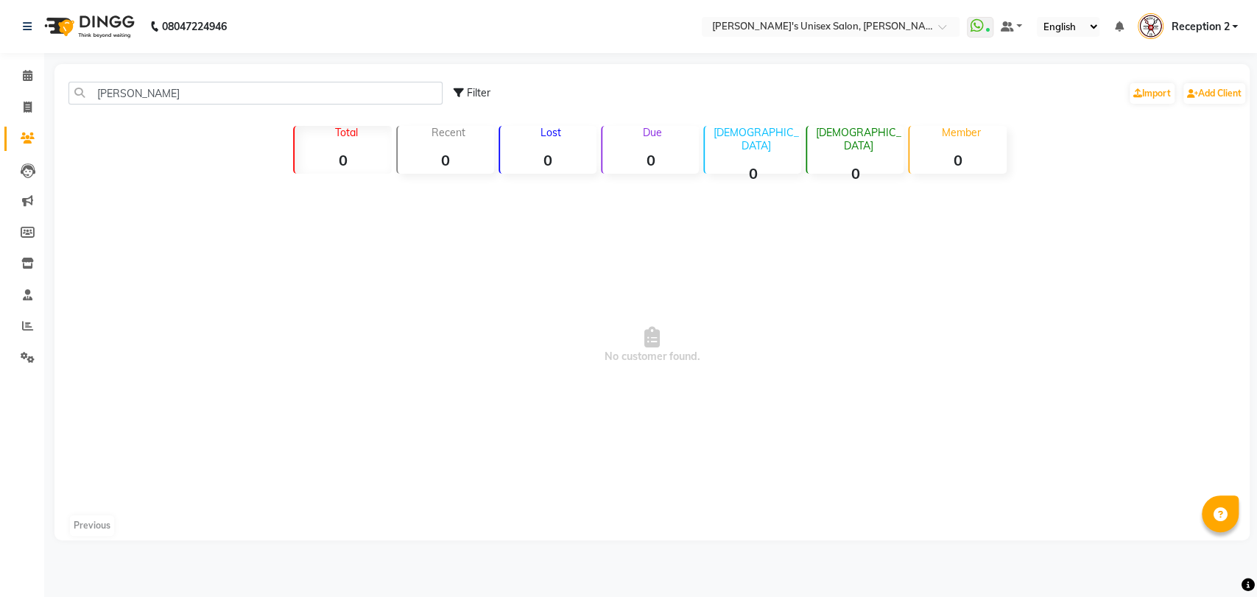
click at [1025, 491] on span "No customer found." at bounding box center [653, 345] width 1196 height 331
click at [27, 104] on icon at bounding box center [28, 107] width 8 height 11
select select "service"
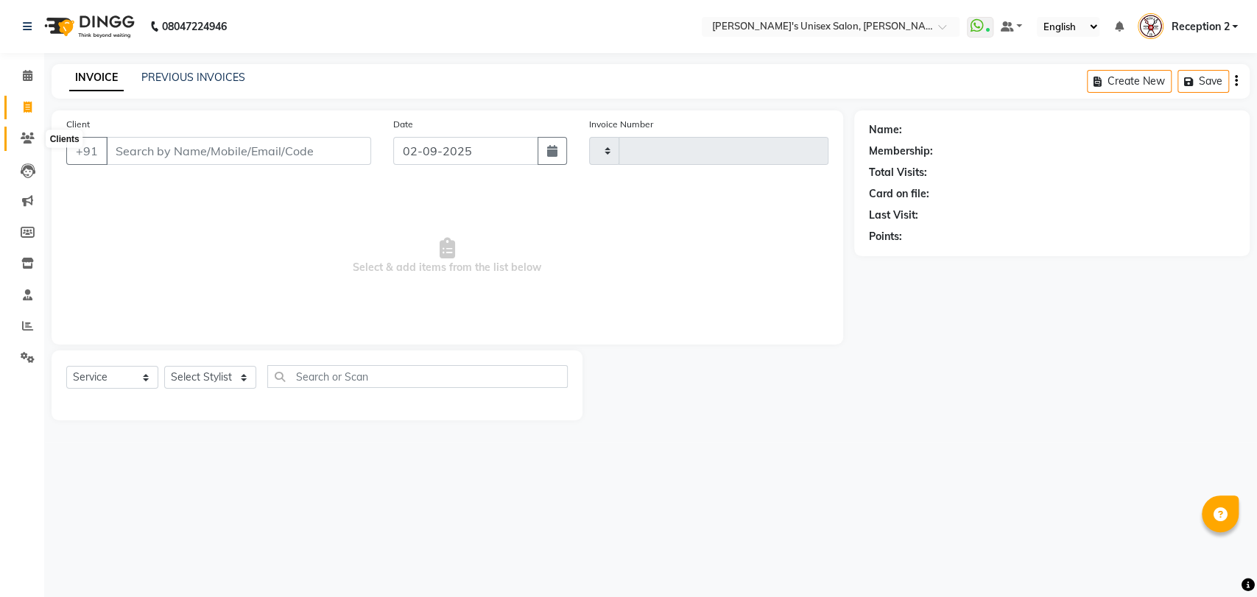
click at [28, 138] on icon at bounding box center [28, 138] width 14 height 11
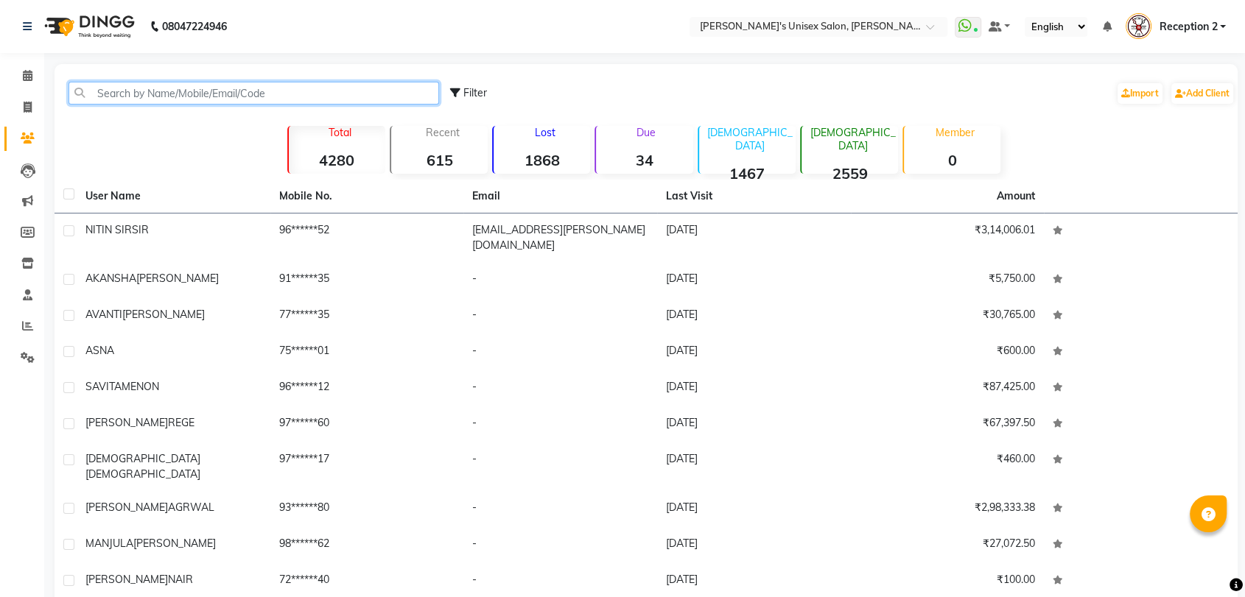
click at [258, 83] on input "text" at bounding box center [254, 93] width 371 height 23
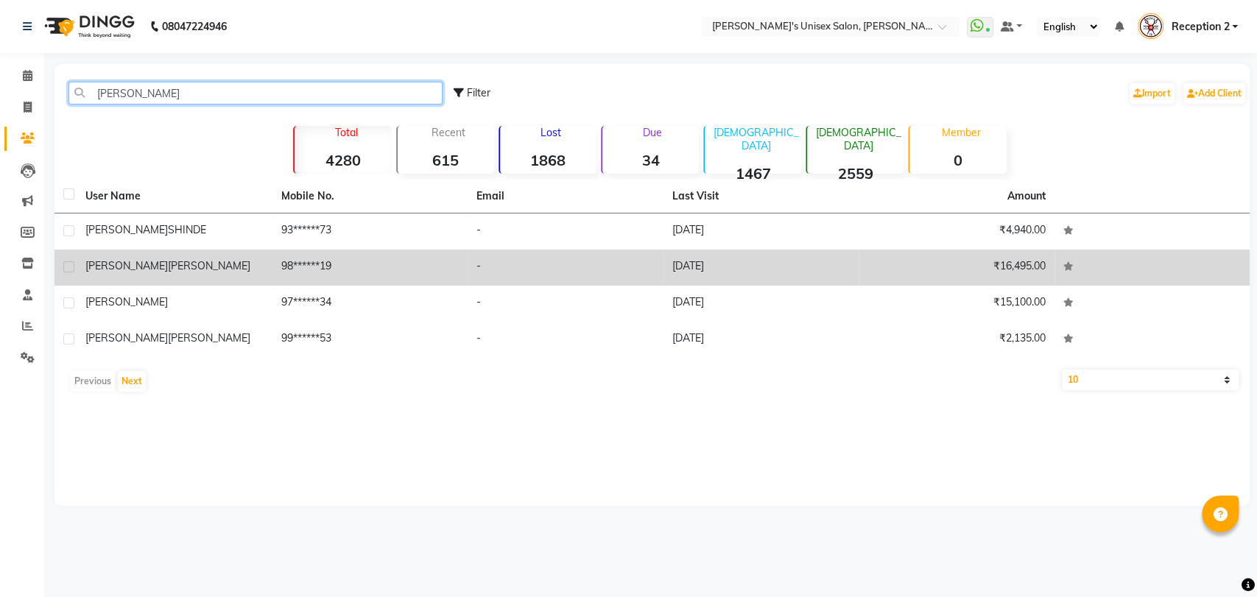
type input "[PERSON_NAME]"
click at [370, 270] on td "98******19" at bounding box center [371, 268] width 196 height 36
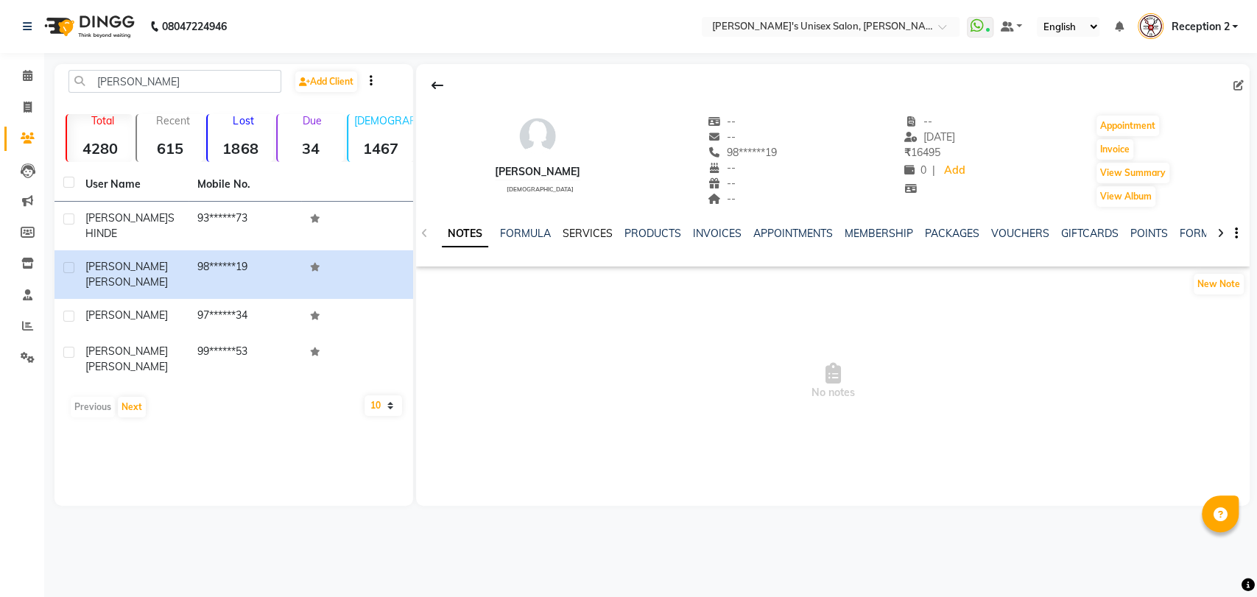
click at [580, 238] on link "SERVICES" at bounding box center [588, 233] width 50 height 13
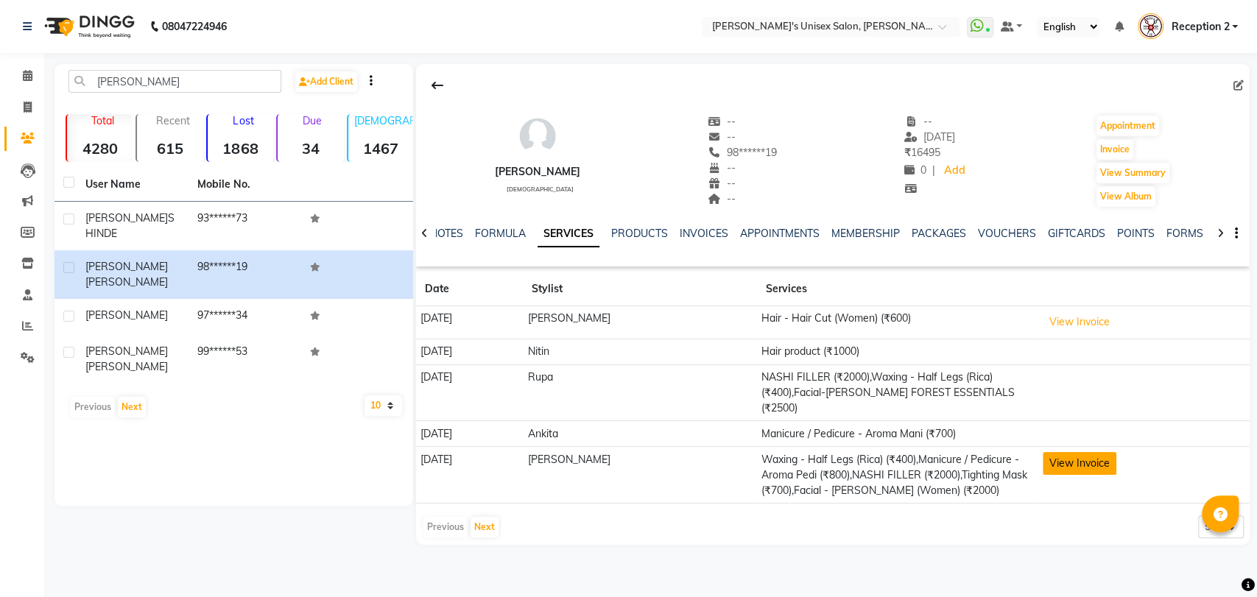
click at [1067, 452] on button "View Invoice" at bounding box center [1080, 463] width 74 height 23
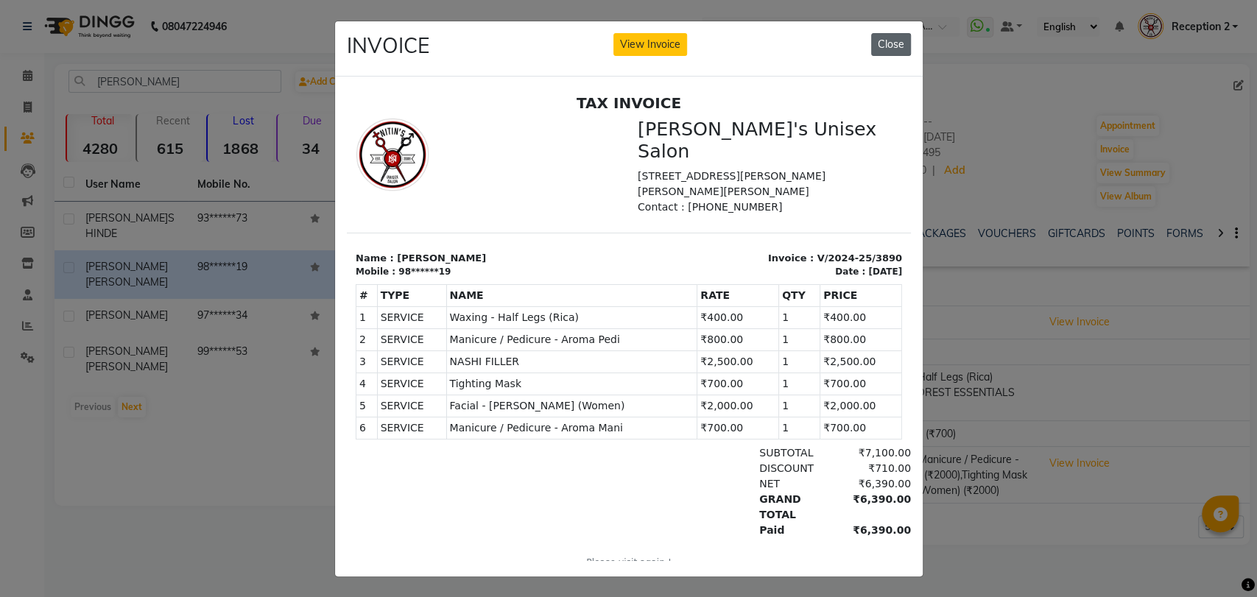
click at [880, 37] on button "Close" at bounding box center [891, 44] width 40 height 23
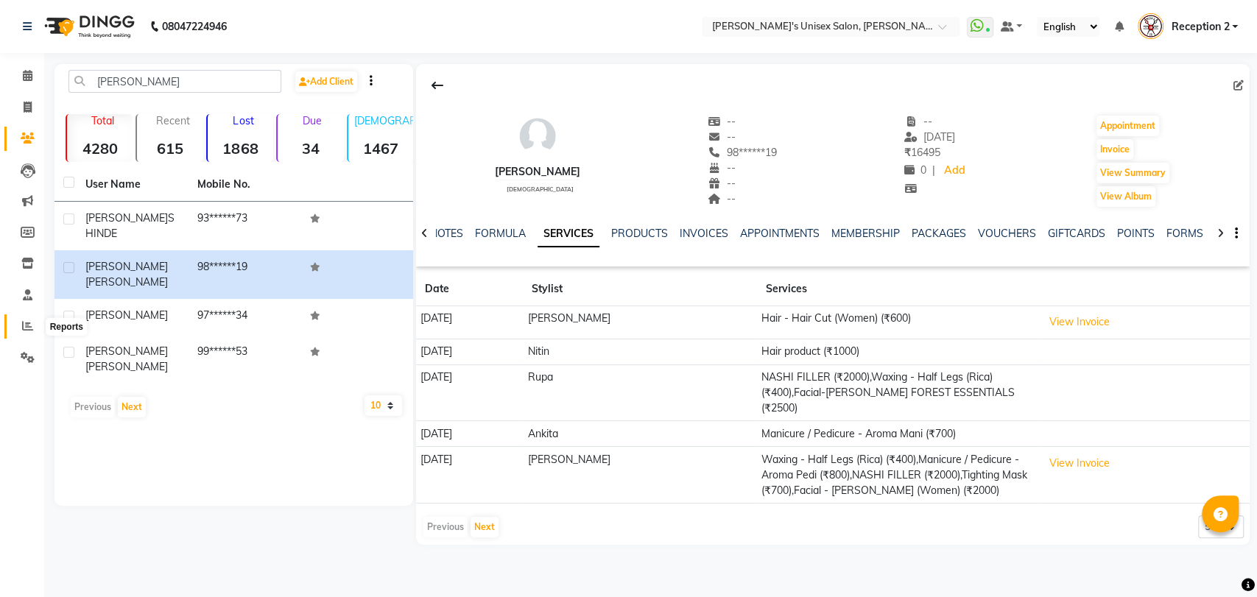
click at [25, 326] on icon at bounding box center [27, 325] width 11 height 11
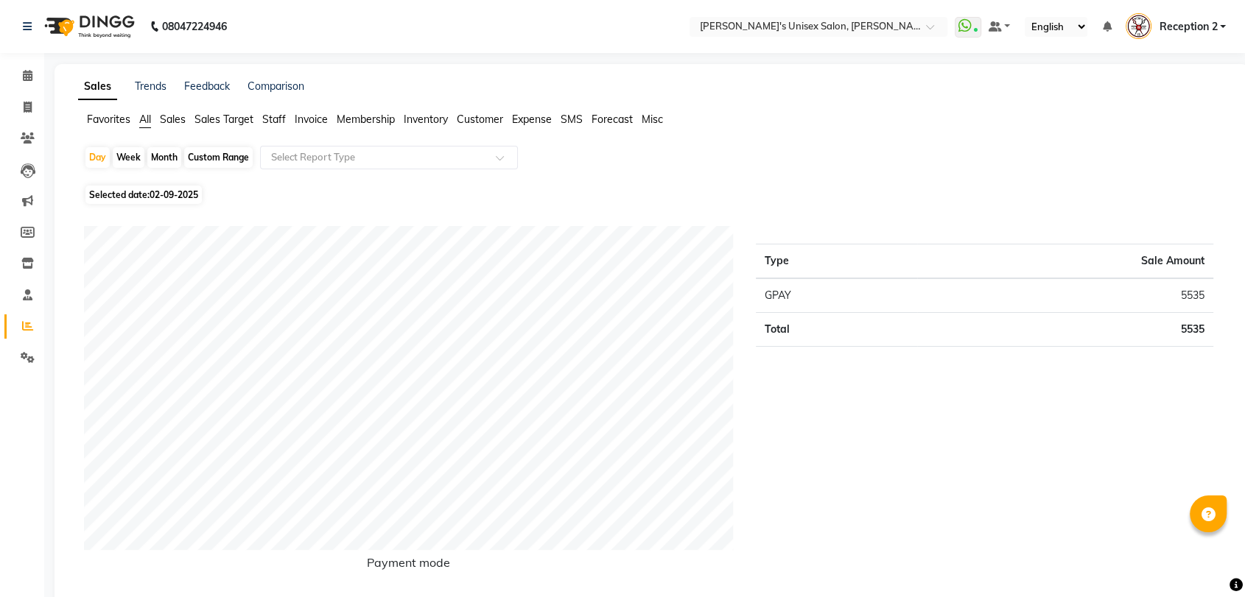
click at [172, 161] on div "Month" at bounding box center [164, 157] width 34 height 21
select select "9"
select select "2025"
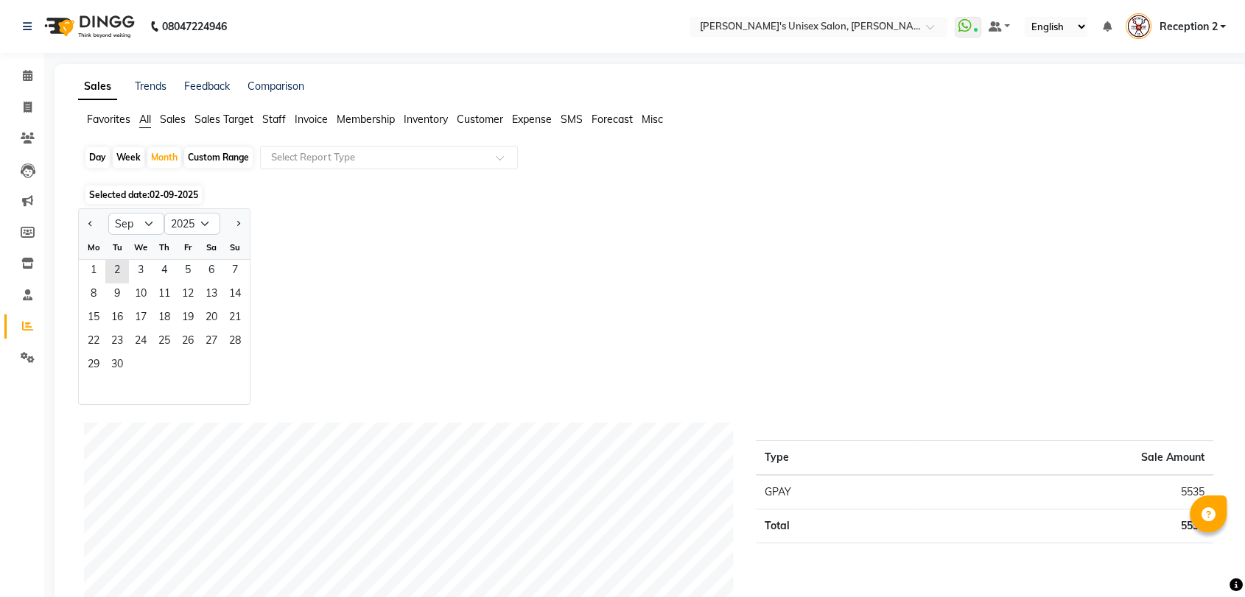
click at [90, 157] on div "Day" at bounding box center [97, 157] width 24 height 21
select select "9"
select select "2025"
click at [89, 220] on span "Previous month" at bounding box center [90, 222] width 5 height 5
select select "8"
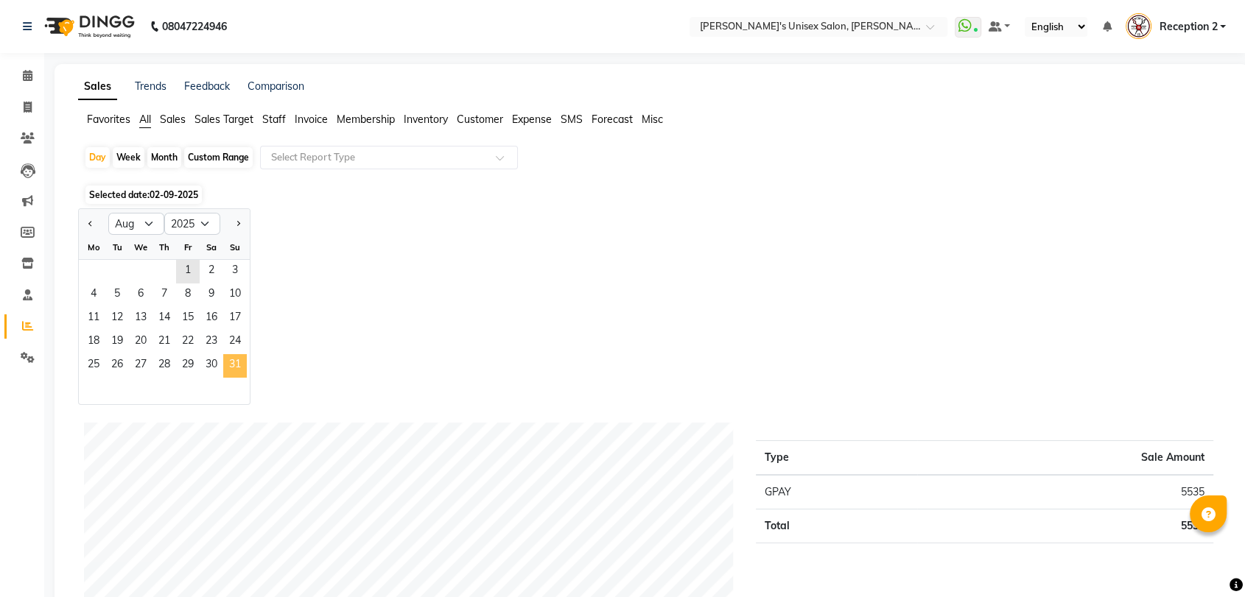
click at [237, 361] on span "31" at bounding box center [235, 366] width 24 height 24
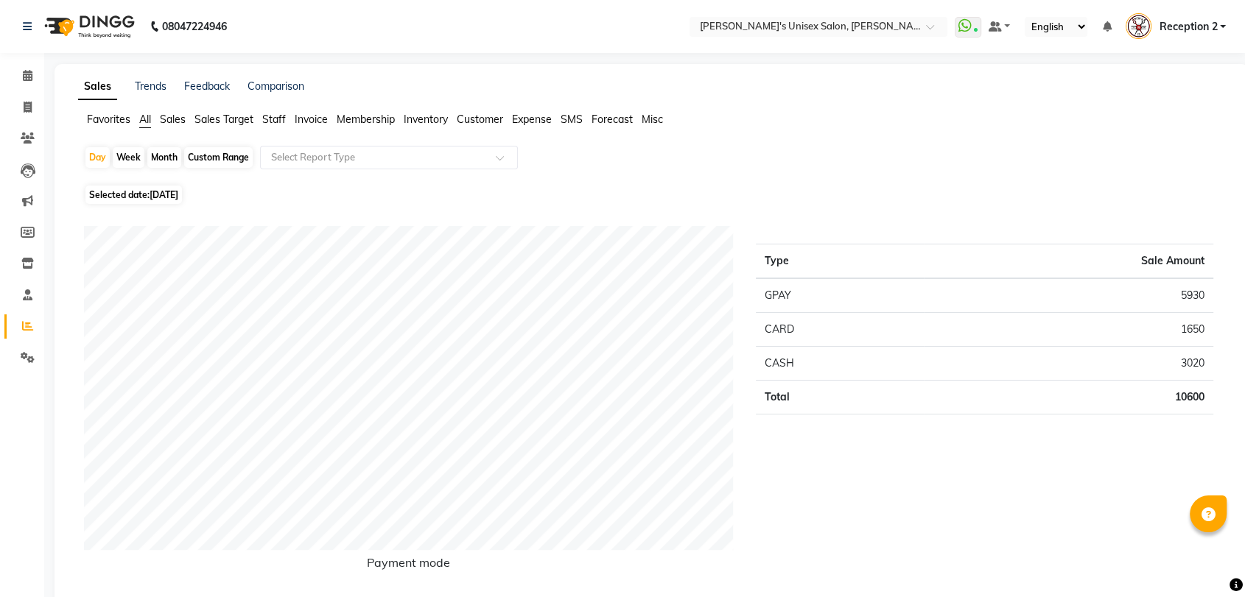
click at [169, 156] on div "Month" at bounding box center [164, 157] width 34 height 21
select select "8"
select select "2025"
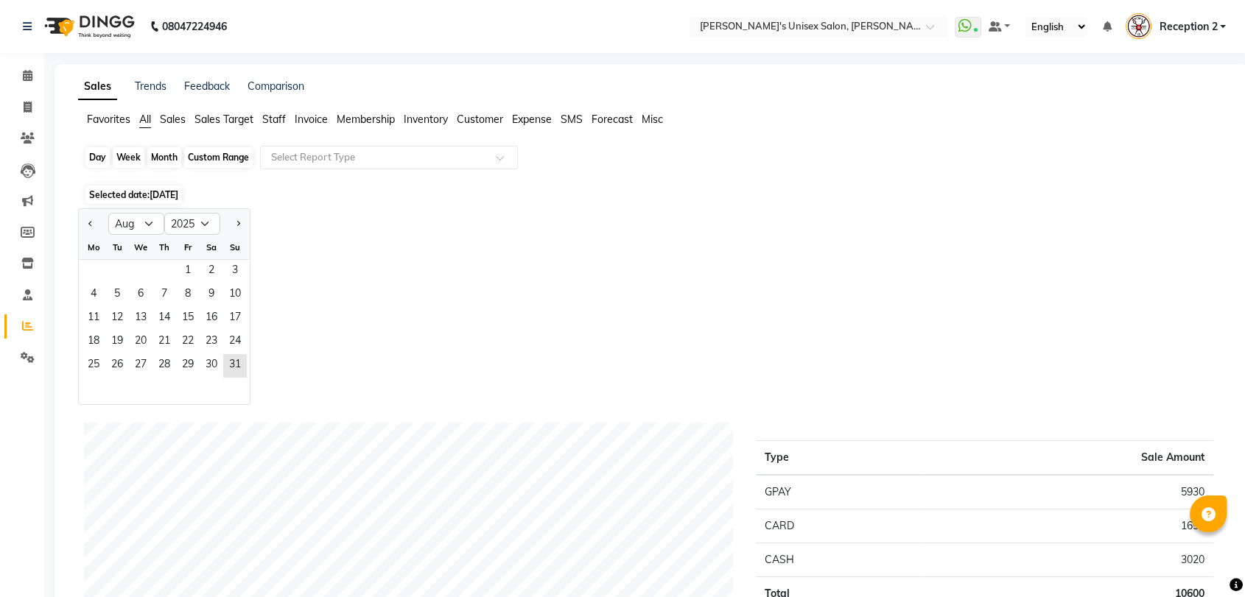
click at [162, 158] on div "Month" at bounding box center [164, 157] width 34 height 21
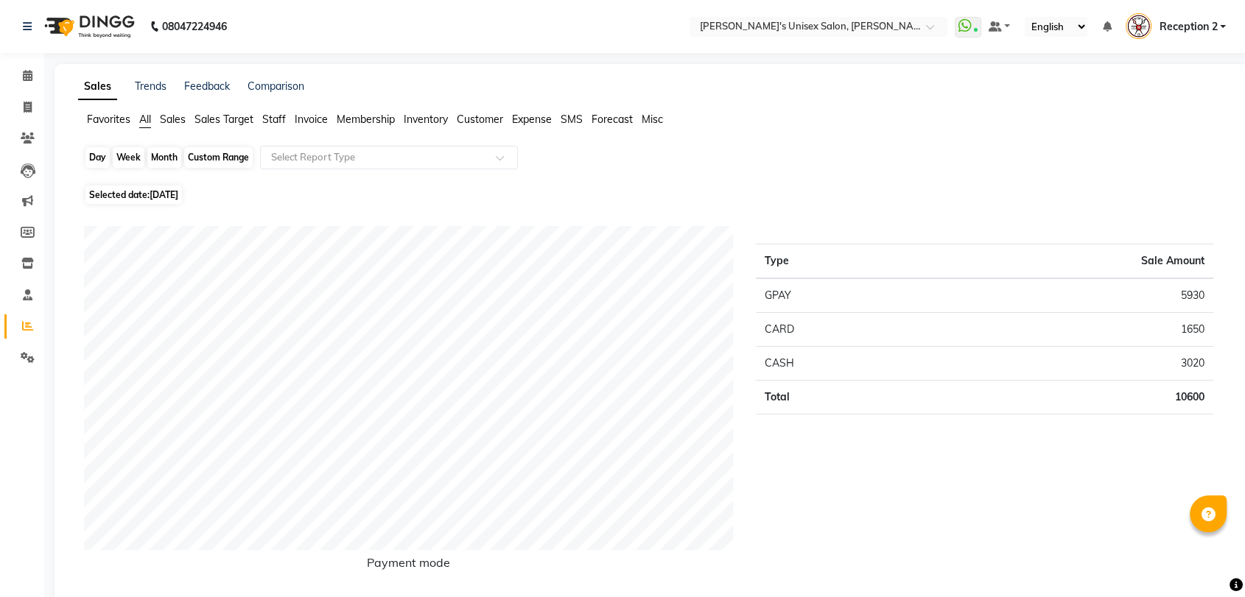
click at [159, 152] on div "Month" at bounding box center [164, 157] width 34 height 21
select select "8"
select select "2025"
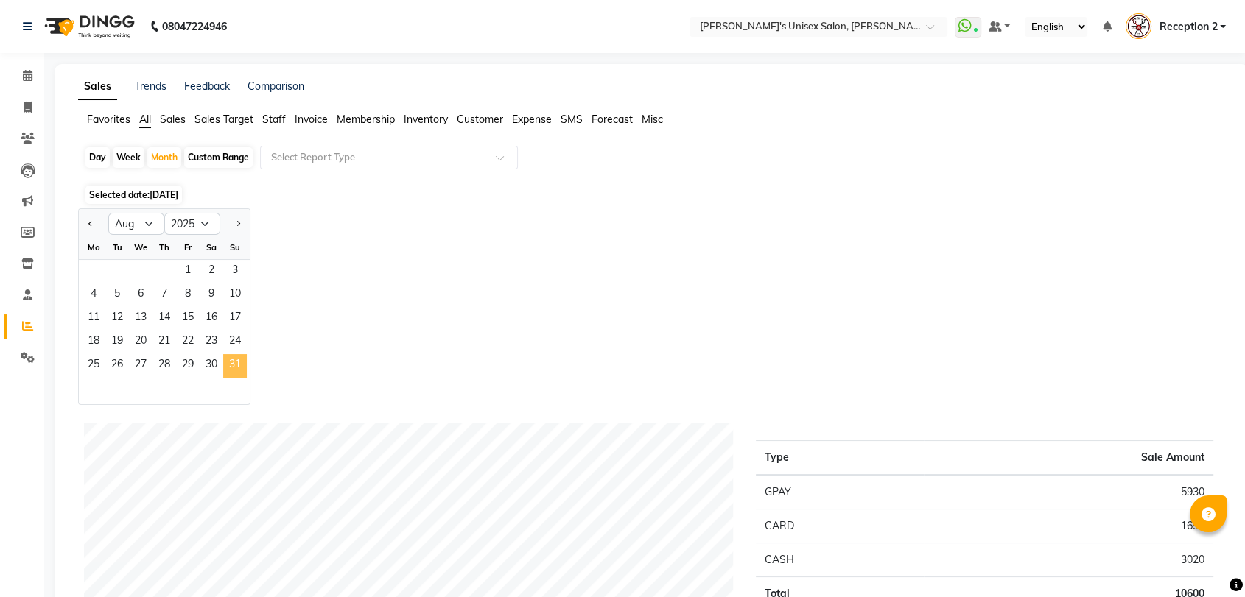
click at [236, 372] on span "31" at bounding box center [235, 366] width 24 height 24
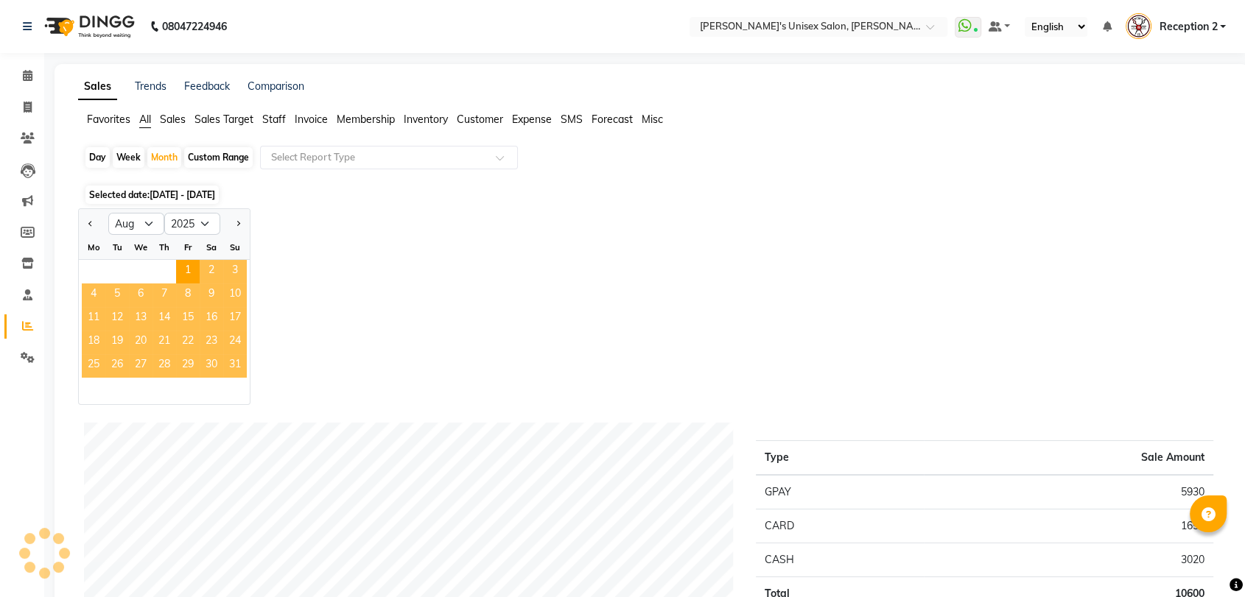
click at [236, 372] on span "31" at bounding box center [235, 366] width 24 height 24
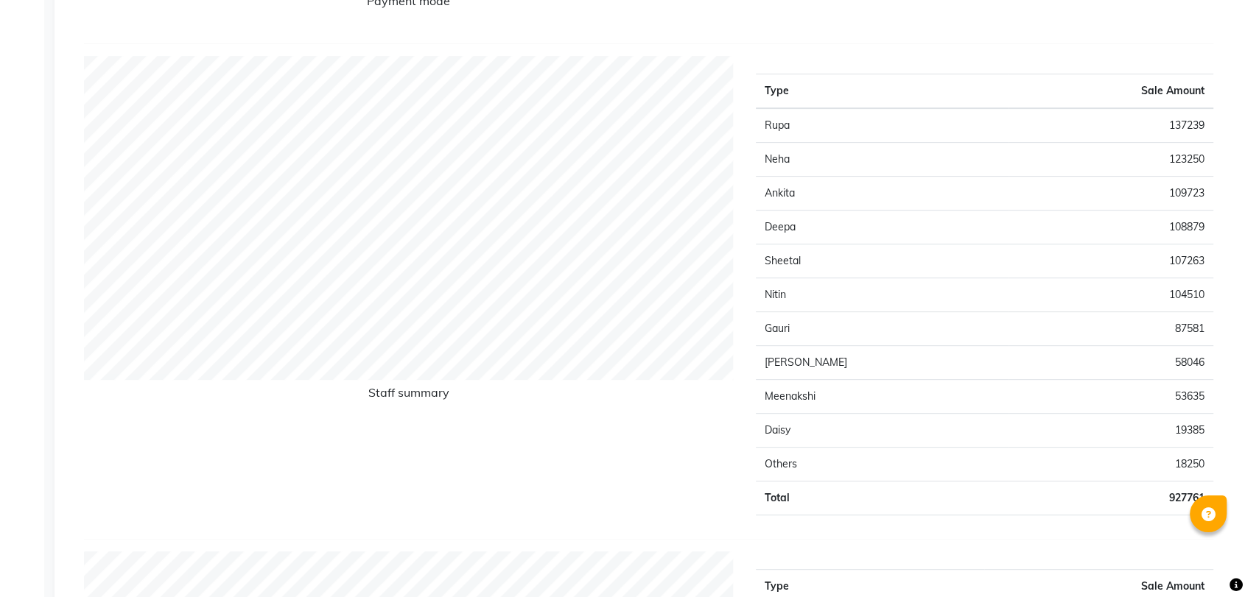
scroll to position [563, 0]
click at [840, 533] on div "Staff summary Type Sale Amount Rupa 137239 Neha 123250 Ankita 109723 Deepa 1088…" at bounding box center [648, 297] width 1129 height 484
click at [616, 485] on div "Staff summary" at bounding box center [409, 290] width 672 height 471
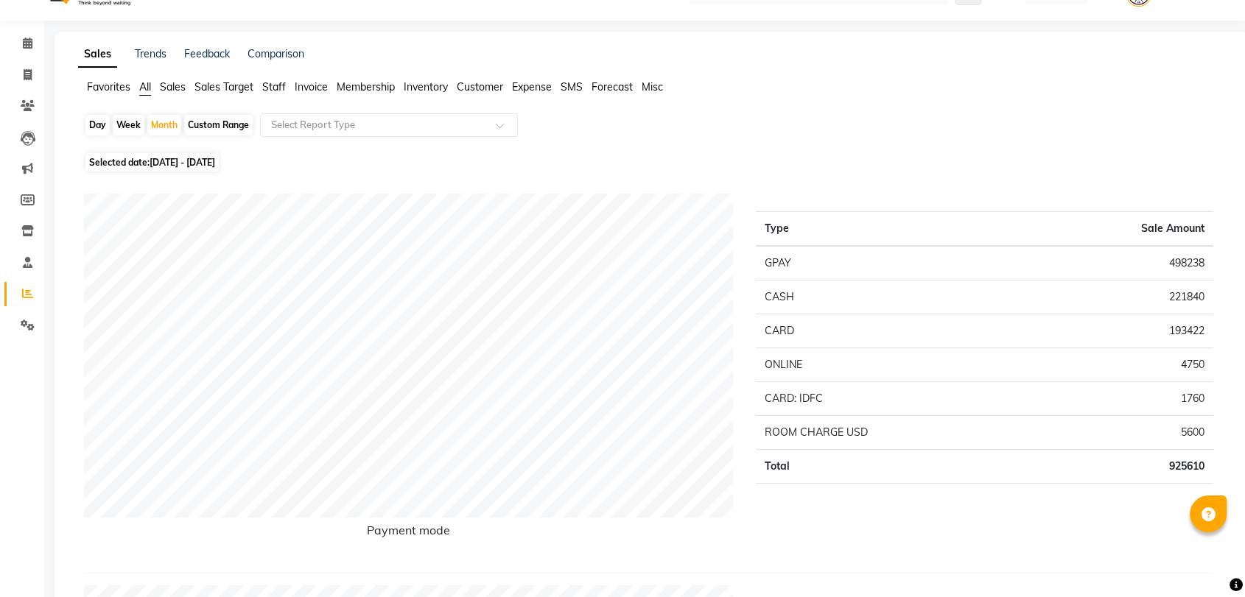
scroll to position [0, 0]
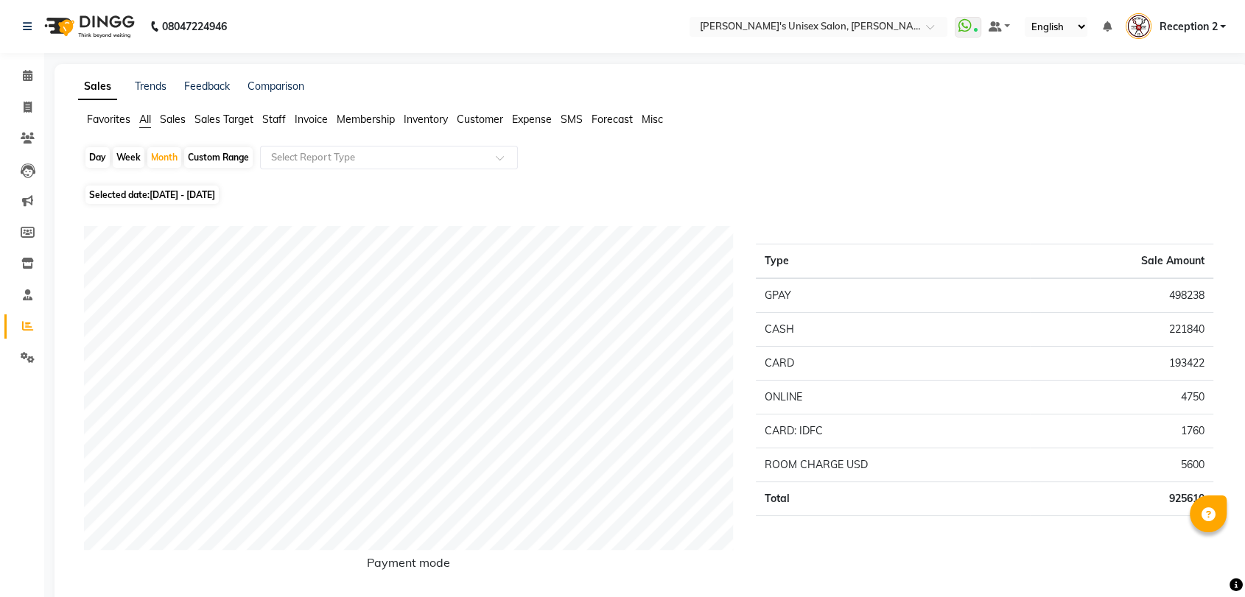
click at [271, 119] on span "Staff" at bounding box center [274, 119] width 24 height 13
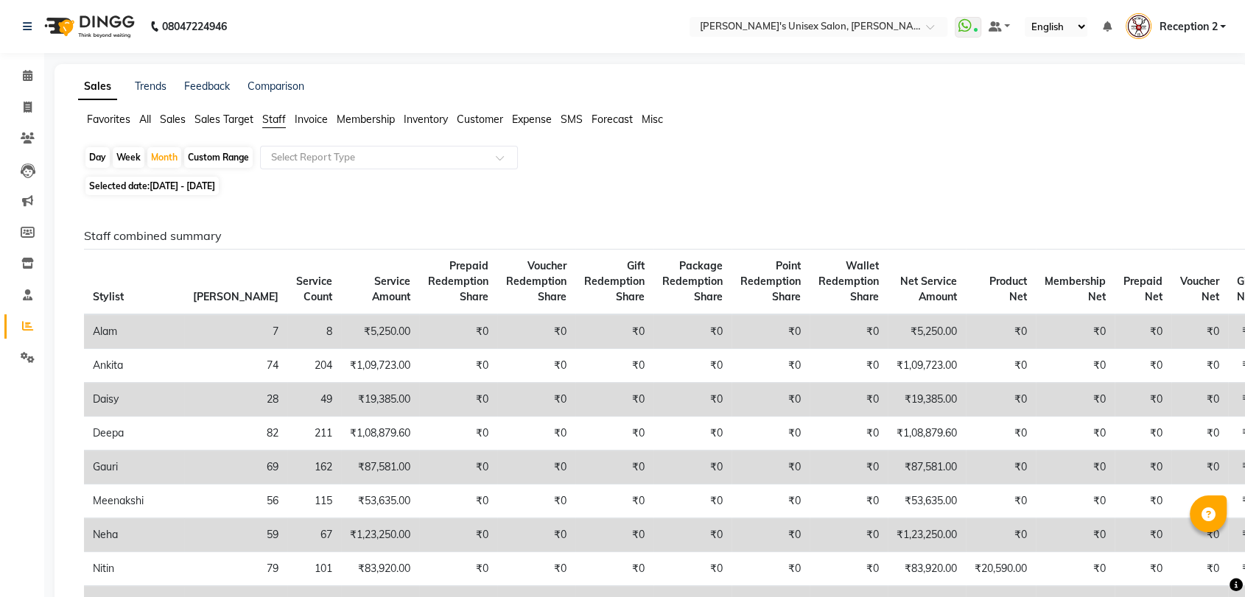
click at [160, 120] on span "Sales" at bounding box center [173, 119] width 26 height 13
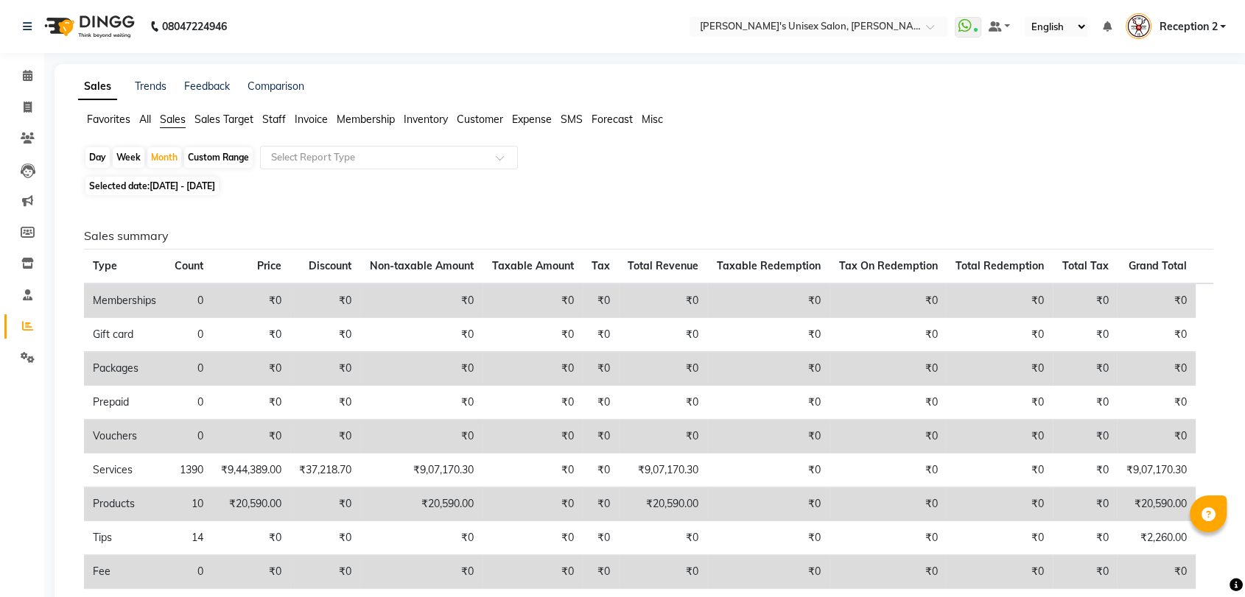
click at [150, 120] on span "All" at bounding box center [145, 119] width 12 height 13
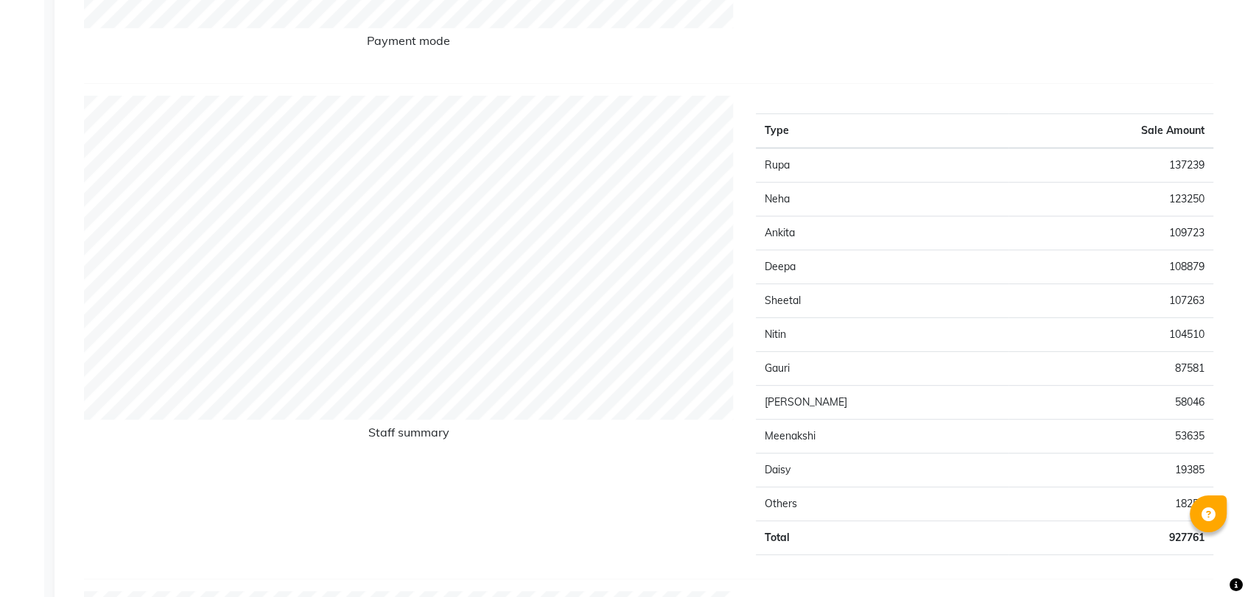
scroll to position [524, 0]
